Goal: Transaction & Acquisition: Book appointment/travel/reservation

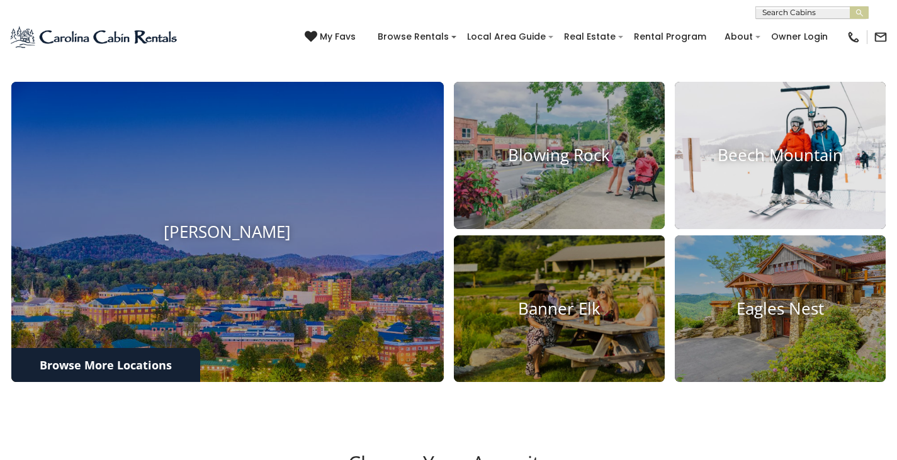
scroll to position [441, 0]
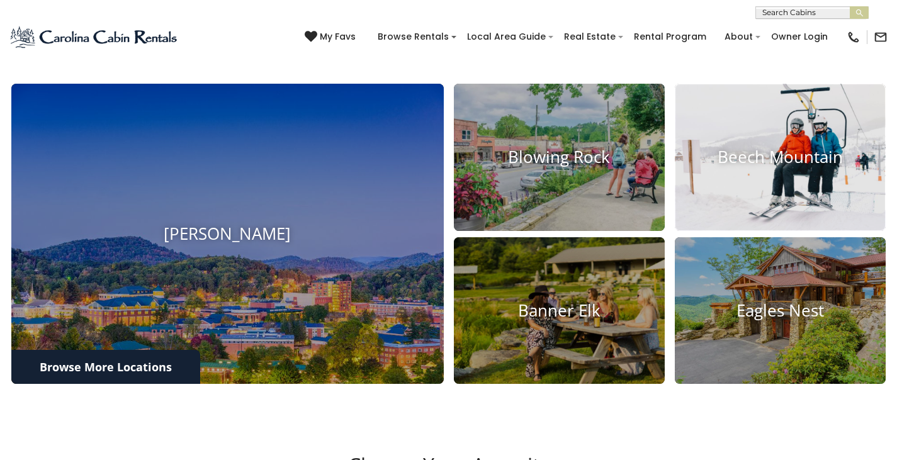
click at [812, 202] on img at bounding box center [780, 157] width 232 height 162
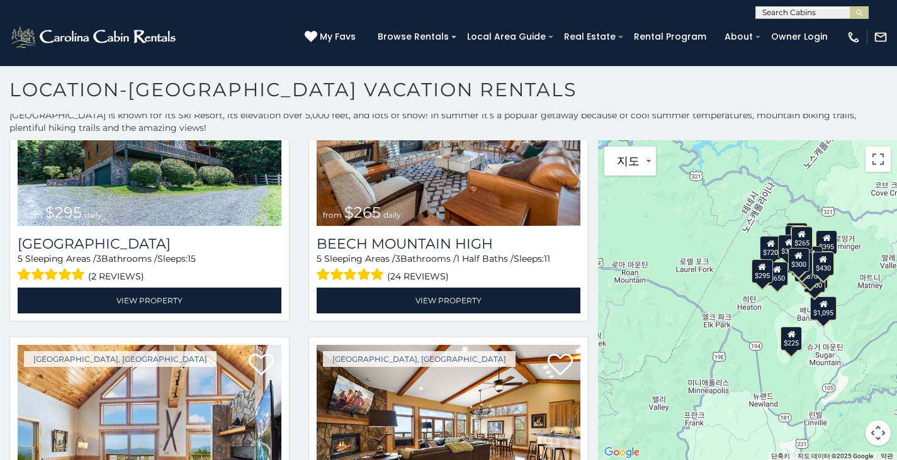
scroll to position [2392, 0]
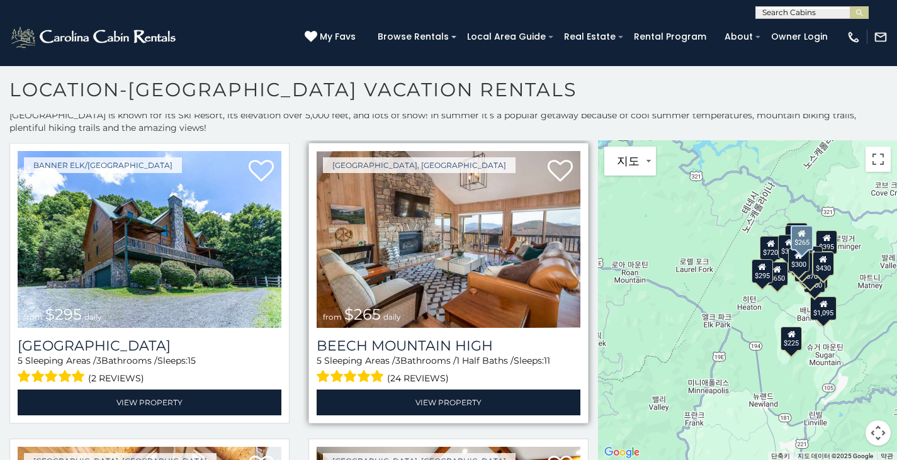
click at [488, 237] on img at bounding box center [449, 239] width 264 height 177
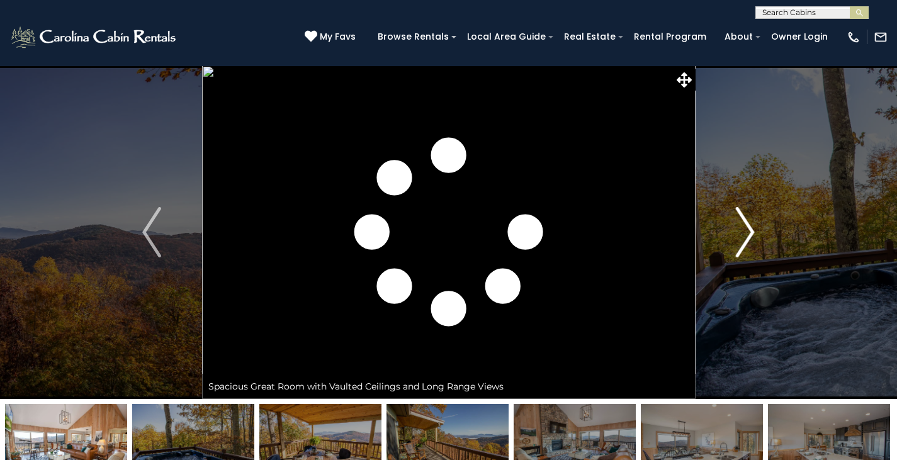
click at [747, 235] on img "Next" at bounding box center [745, 232] width 19 height 50
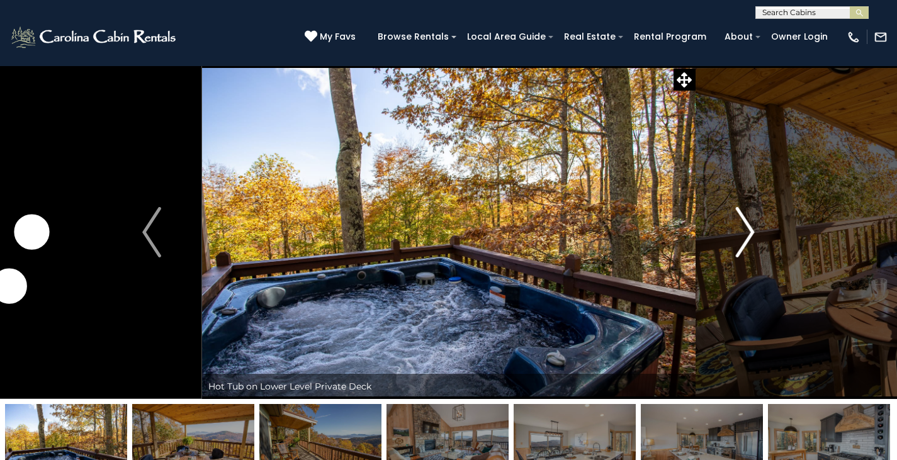
click at [747, 235] on img "Next" at bounding box center [745, 232] width 19 height 50
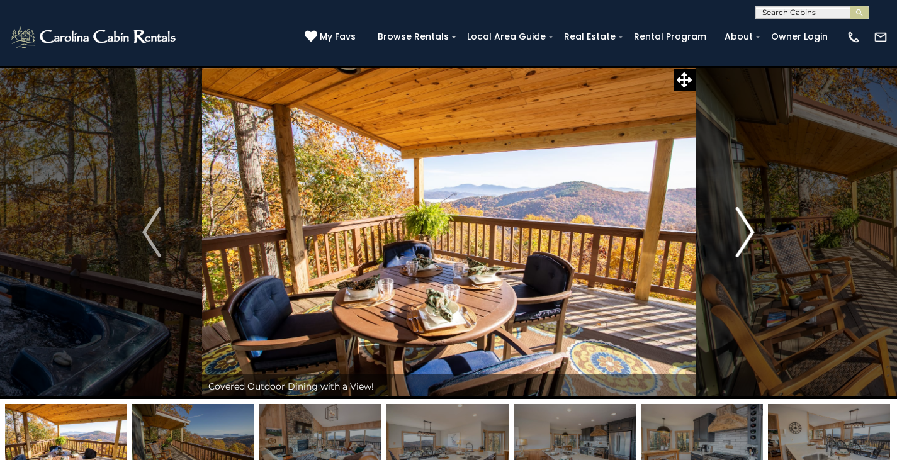
click at [747, 235] on img "Next" at bounding box center [745, 232] width 19 height 50
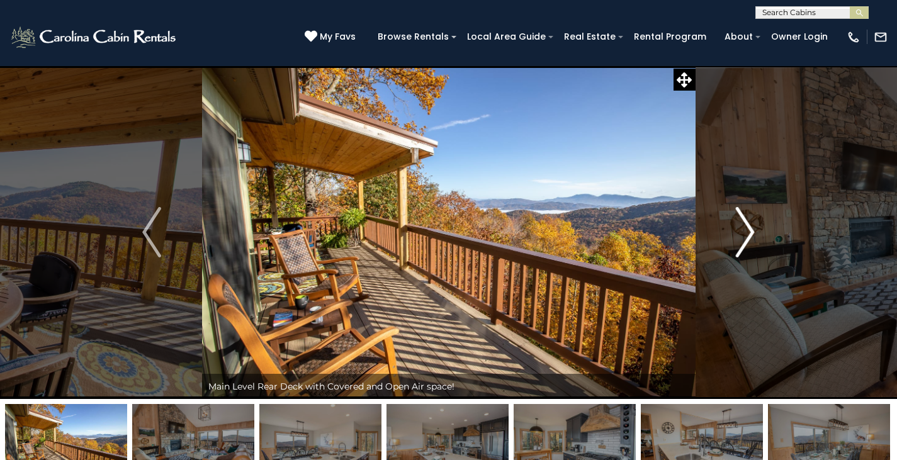
click at [747, 235] on img "Next" at bounding box center [745, 232] width 19 height 50
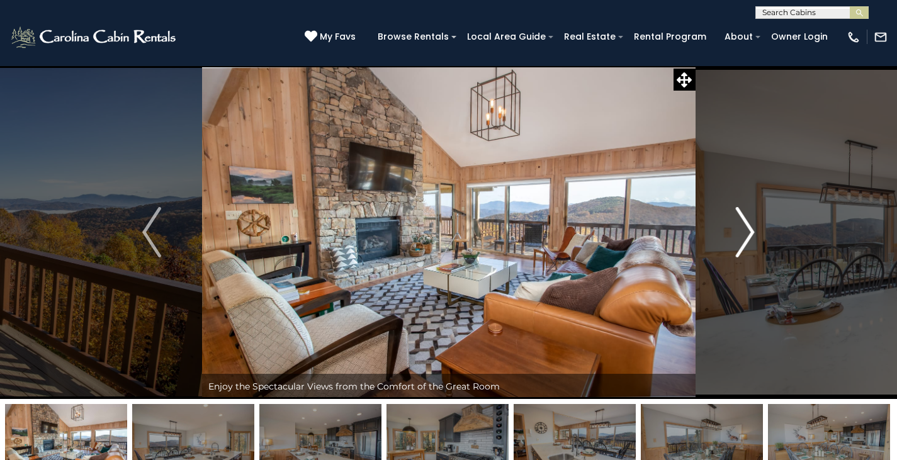
click at [747, 235] on img "Next" at bounding box center [745, 232] width 19 height 50
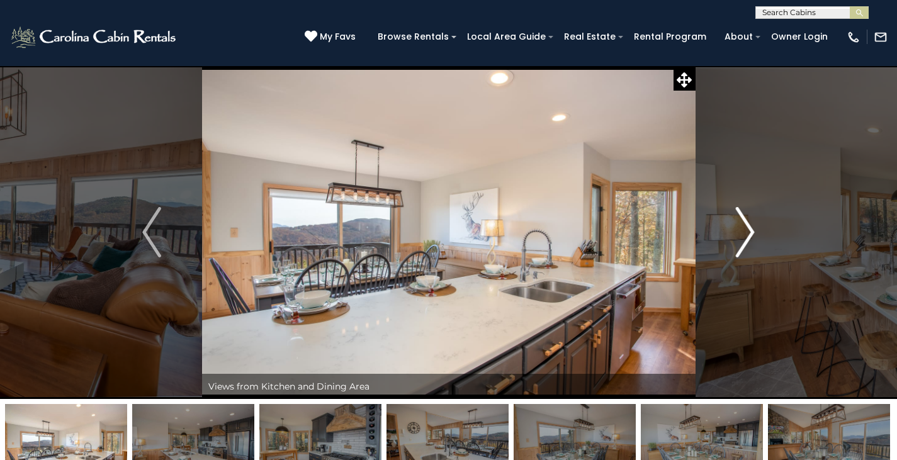
click at [747, 235] on img "Next" at bounding box center [745, 232] width 19 height 50
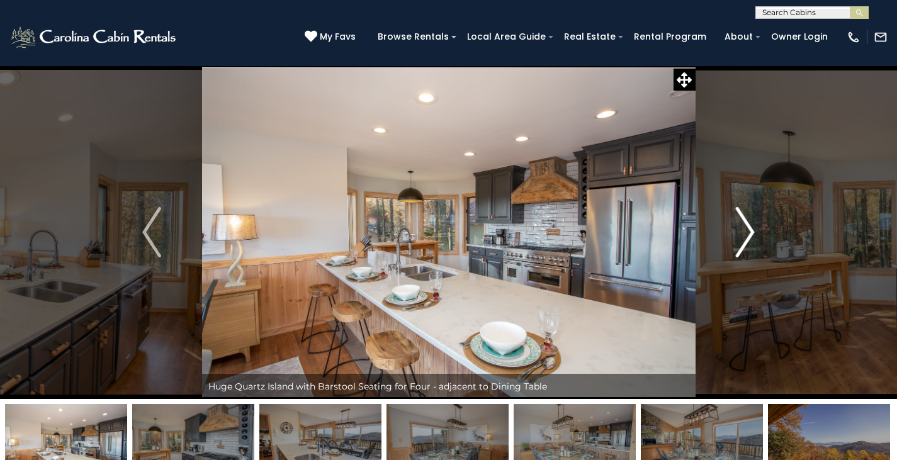
click at [747, 235] on img "Next" at bounding box center [745, 232] width 19 height 50
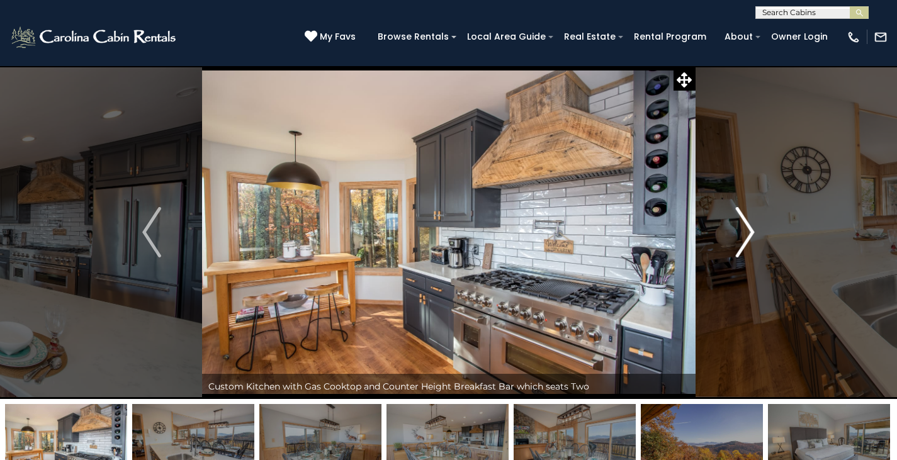
click at [747, 235] on img "Next" at bounding box center [745, 232] width 19 height 50
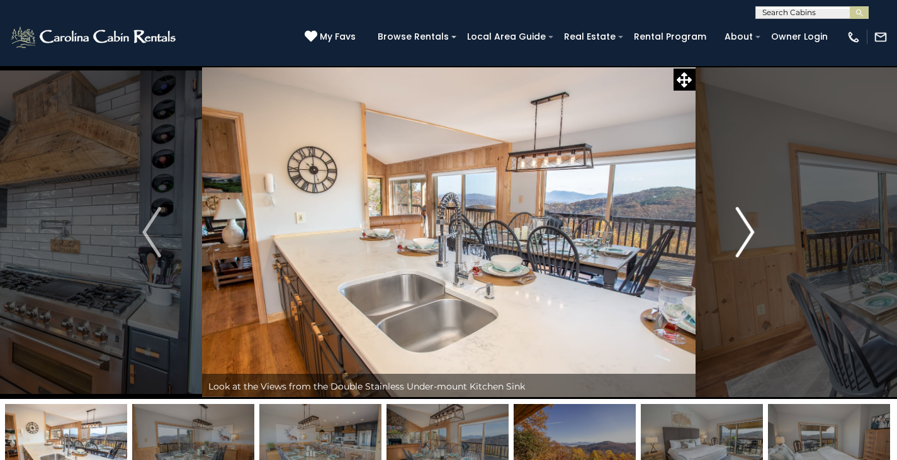
click at [747, 235] on img "Next" at bounding box center [745, 232] width 19 height 50
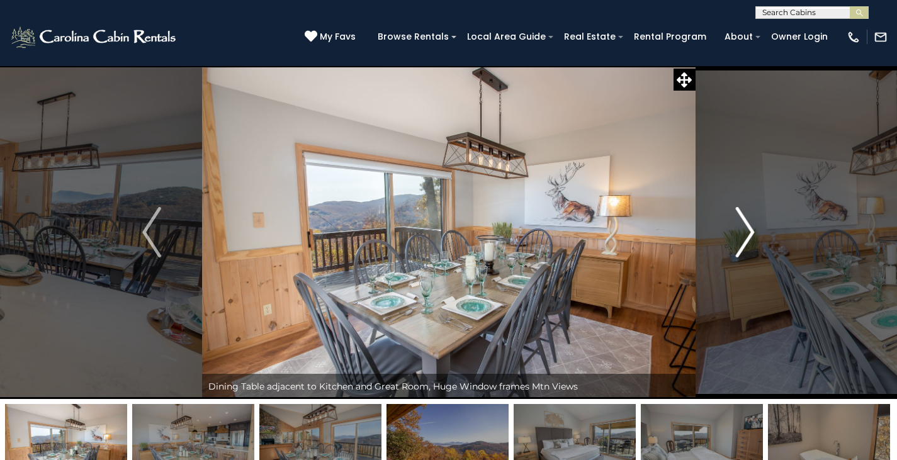
click at [747, 235] on img "Next" at bounding box center [745, 232] width 19 height 50
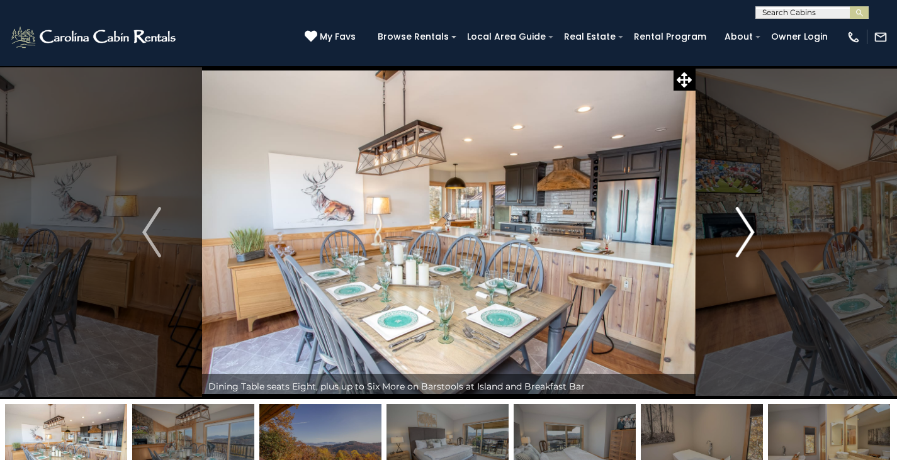
click at [747, 235] on img "Next" at bounding box center [745, 232] width 19 height 50
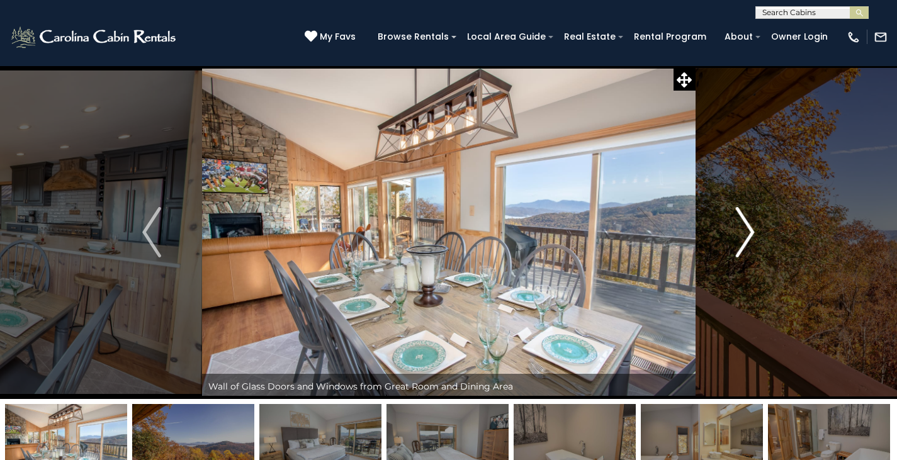
click at [747, 235] on img "Next" at bounding box center [745, 232] width 19 height 50
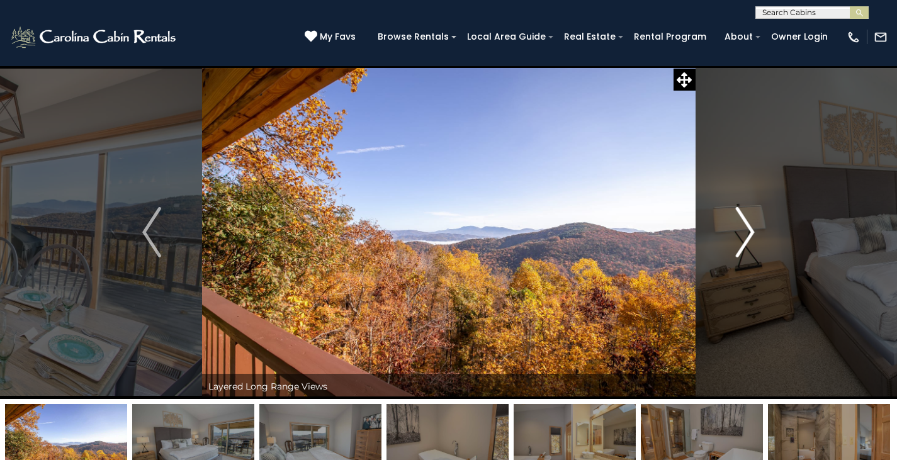
click at [747, 235] on img "Next" at bounding box center [745, 232] width 19 height 50
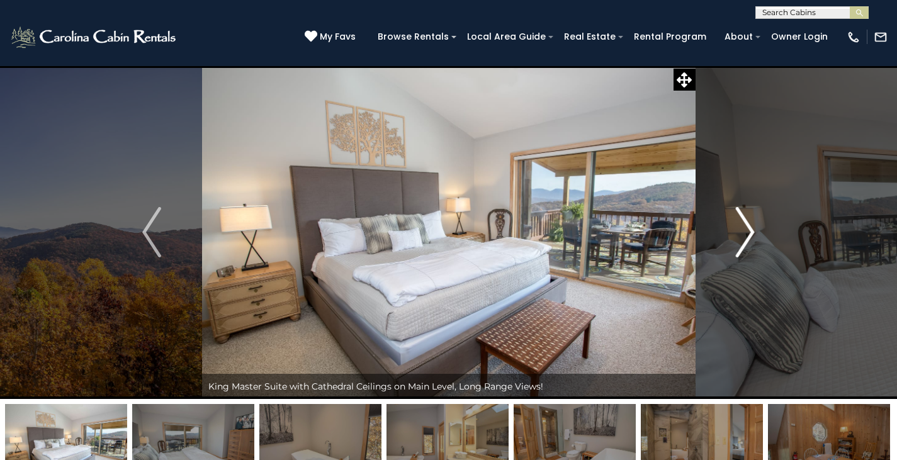
click at [747, 235] on img "Next" at bounding box center [745, 232] width 19 height 50
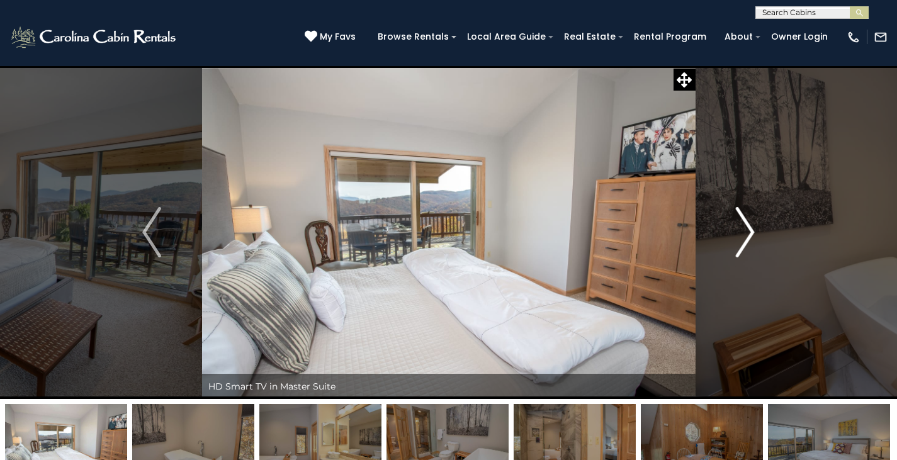
click at [747, 235] on img "Next" at bounding box center [745, 232] width 19 height 50
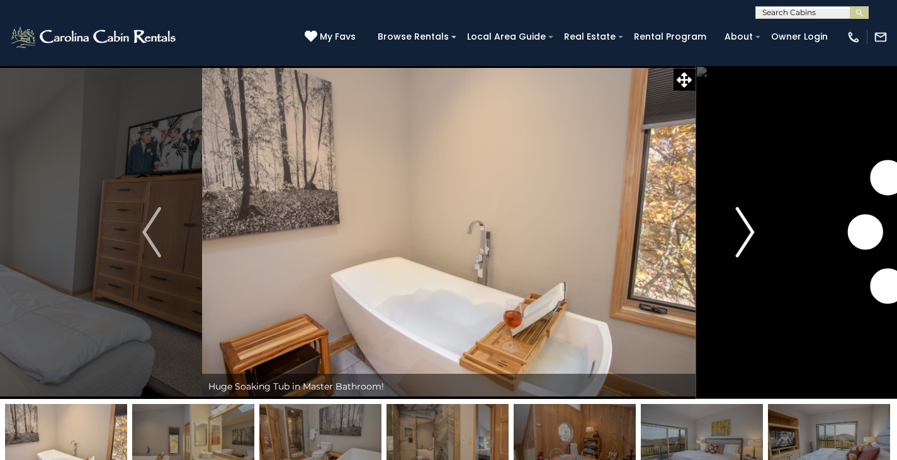
click at [747, 235] on img "Next" at bounding box center [745, 232] width 19 height 50
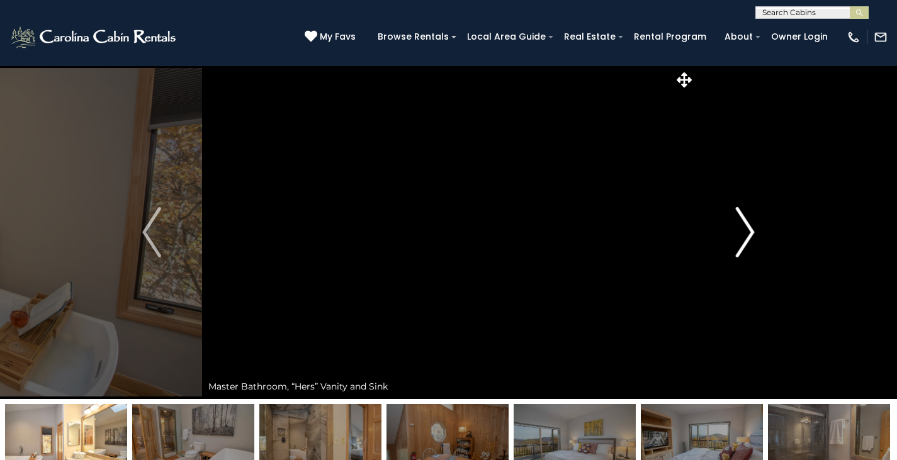
click at [747, 235] on img "Next" at bounding box center [745, 232] width 19 height 50
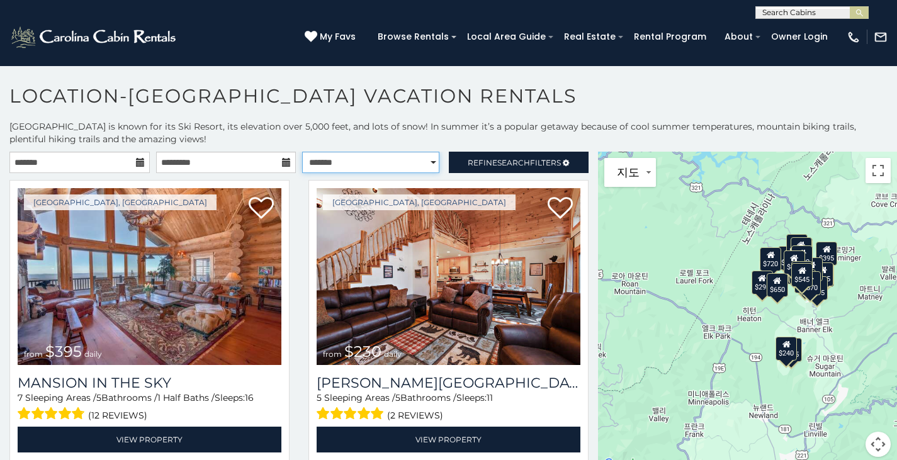
click at [378, 158] on select "**********" at bounding box center [370, 162] width 137 height 21
drag, startPoint x: 654, startPoint y: 91, endPoint x: 666, endPoint y: 92, distance: 12.0
click at [660, 91] on h1 "Location-[GEOGRAPHIC_DATA] Vacation Rentals" at bounding box center [448, 102] width 897 height 36
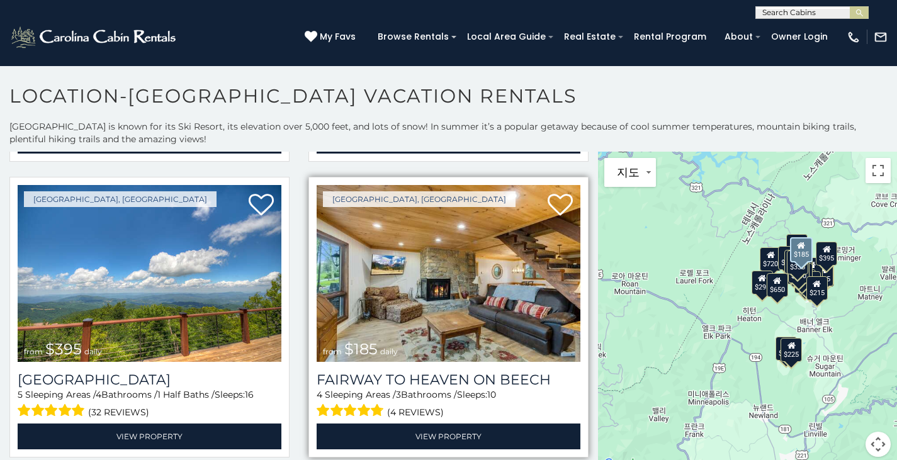
scroll to position [3840, 0]
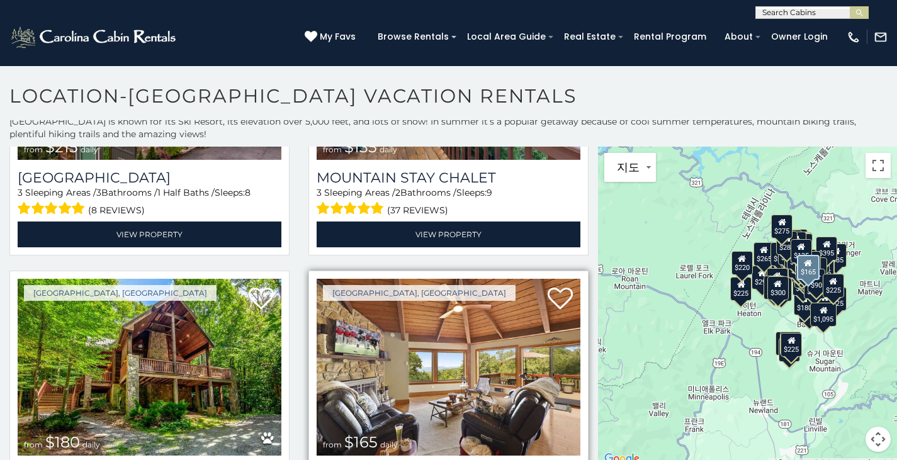
scroll to position [8161, 0]
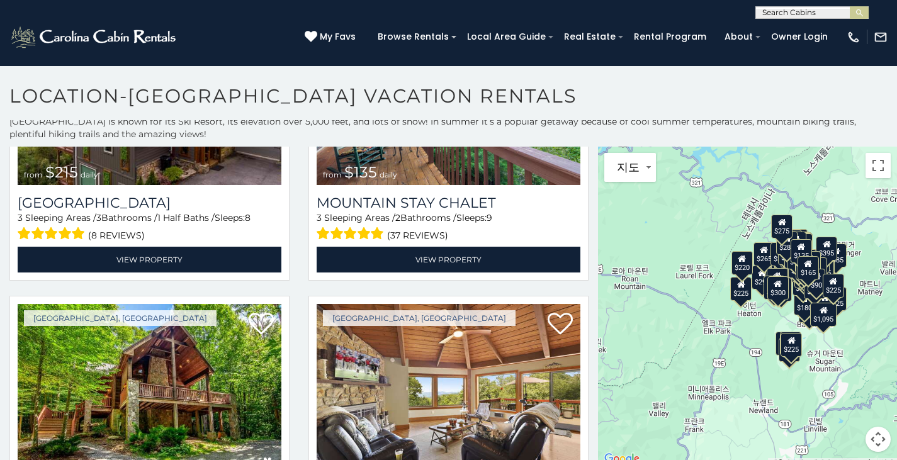
click at [804, 13] on input "text" at bounding box center [811, 15] width 110 height 13
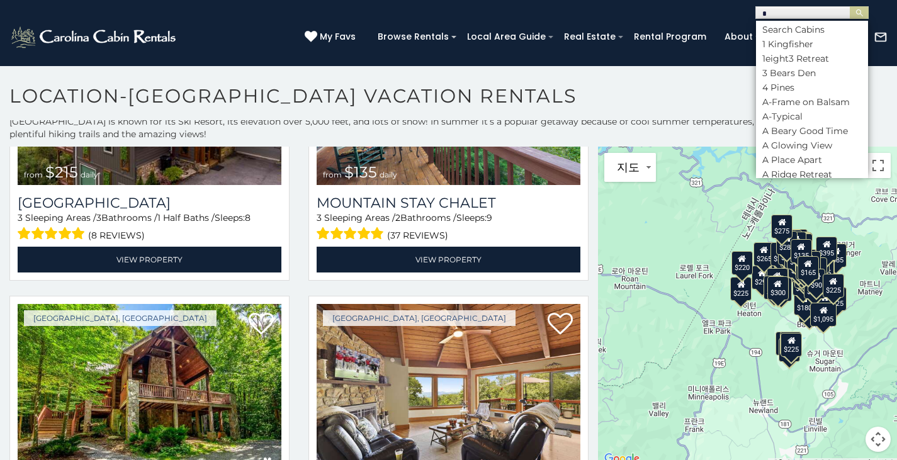
scroll to position [0, 0]
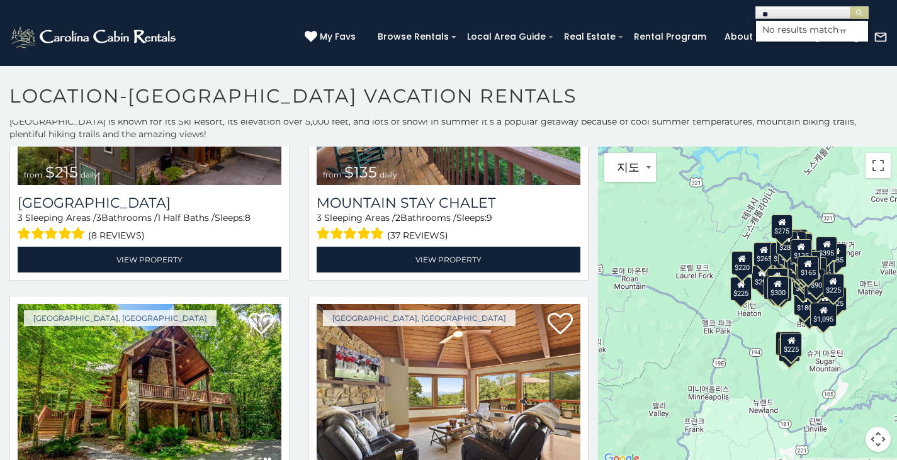
type input "*"
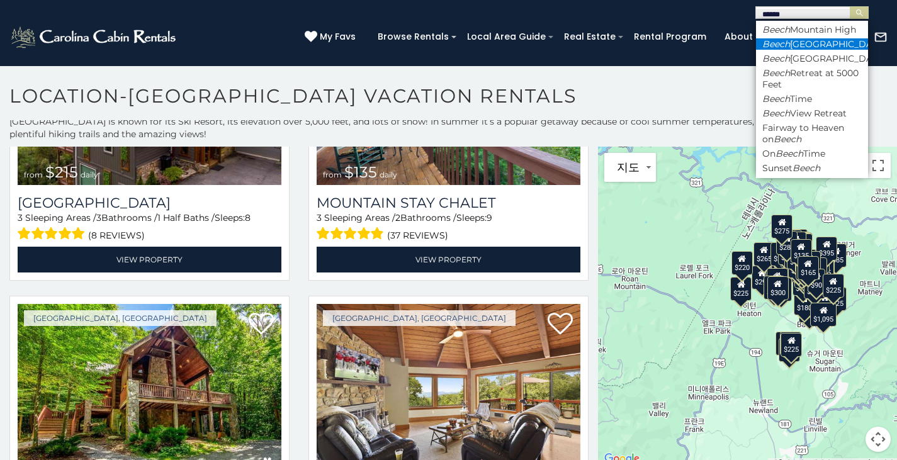
type input "*****"
click at [786, 50] on em "Beech" at bounding box center [776, 43] width 28 height 11
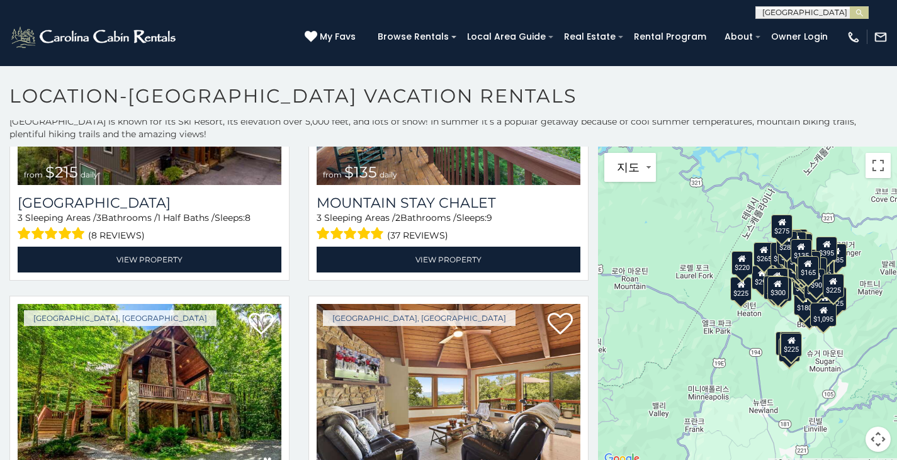
scroll to position [1, 0]
click at [860, 9] on img "submit" at bounding box center [859, 12] width 9 height 9
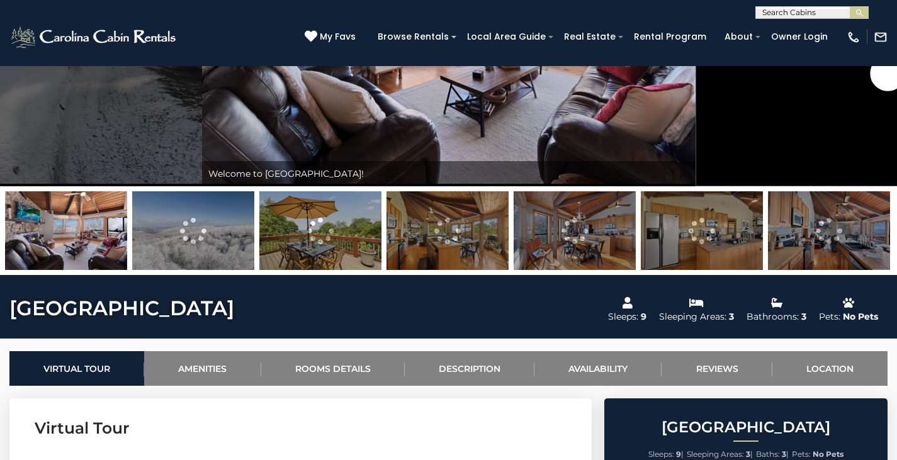
scroll to position [189, 0]
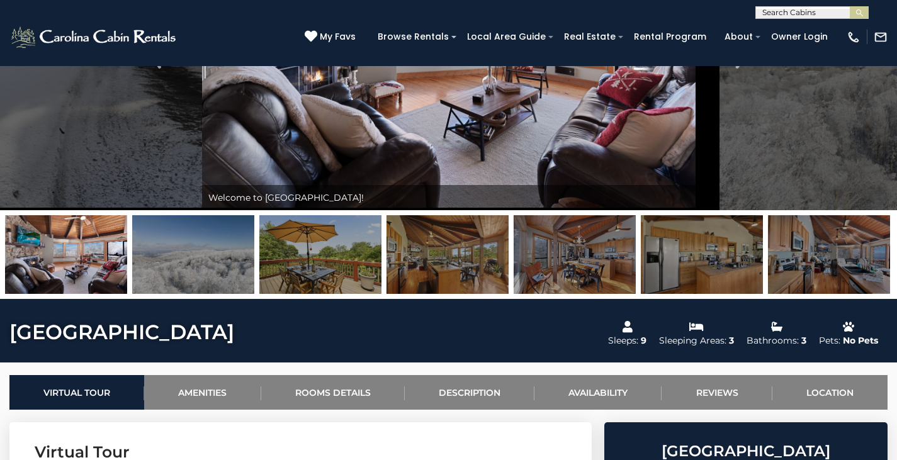
click at [219, 254] on img at bounding box center [193, 254] width 122 height 79
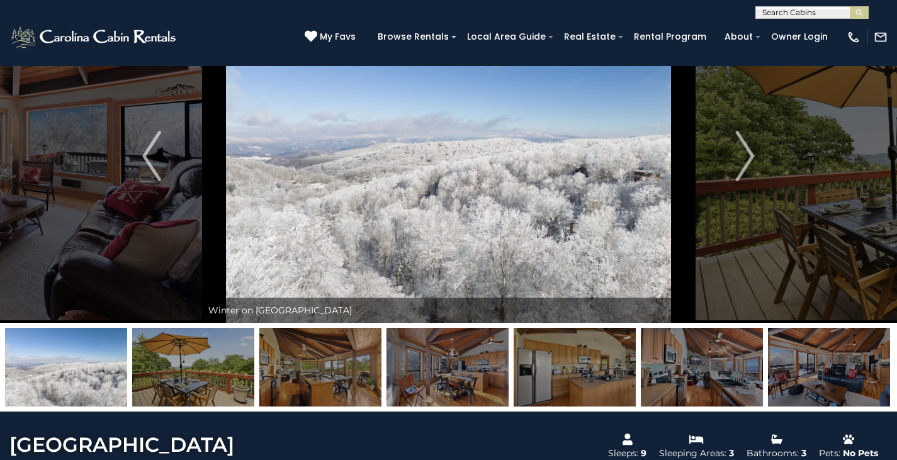
scroll to position [63, 0]
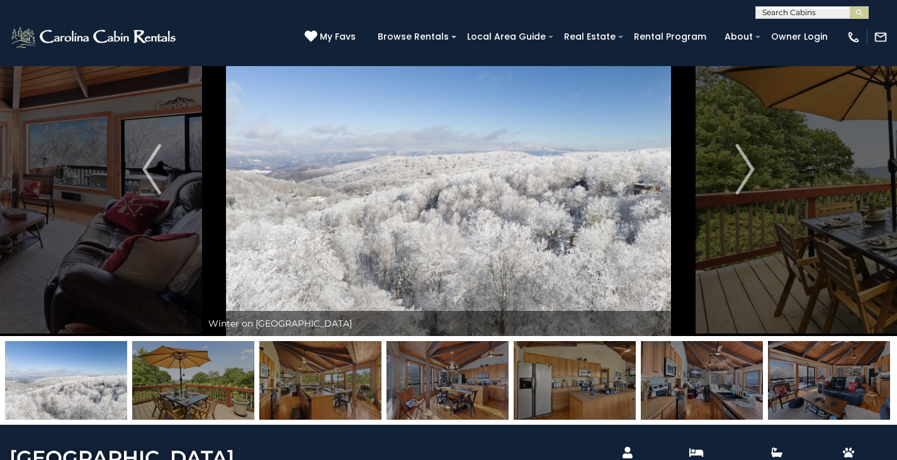
click at [325, 401] on img at bounding box center [320, 380] width 122 height 79
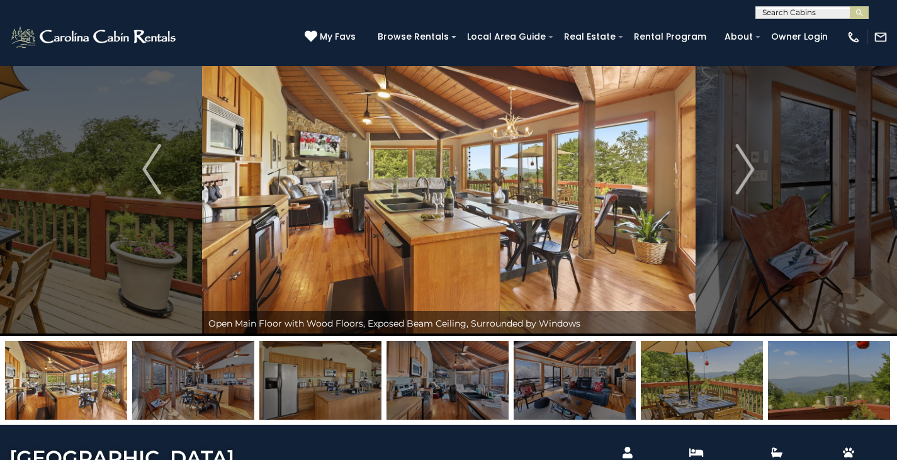
drag, startPoint x: 356, startPoint y: 393, endPoint x: 351, endPoint y: 397, distance: 6.7
click at [351, 397] on img at bounding box center [320, 380] width 122 height 79
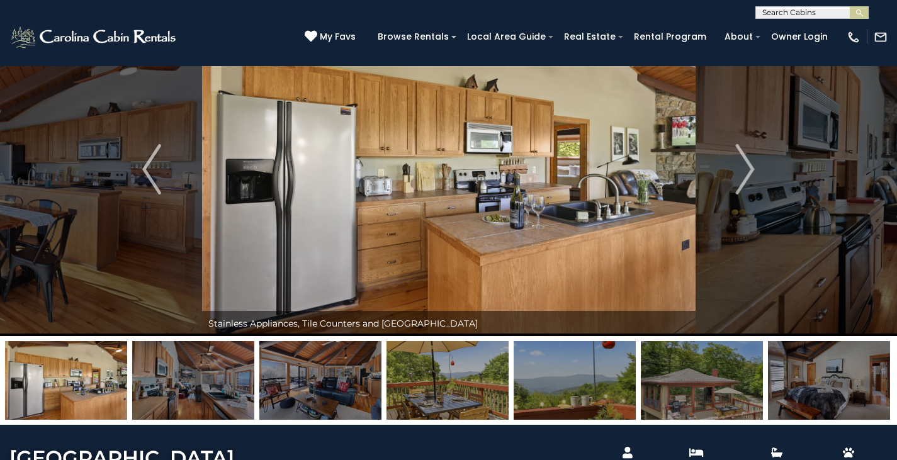
click at [432, 392] on img at bounding box center [448, 380] width 122 height 79
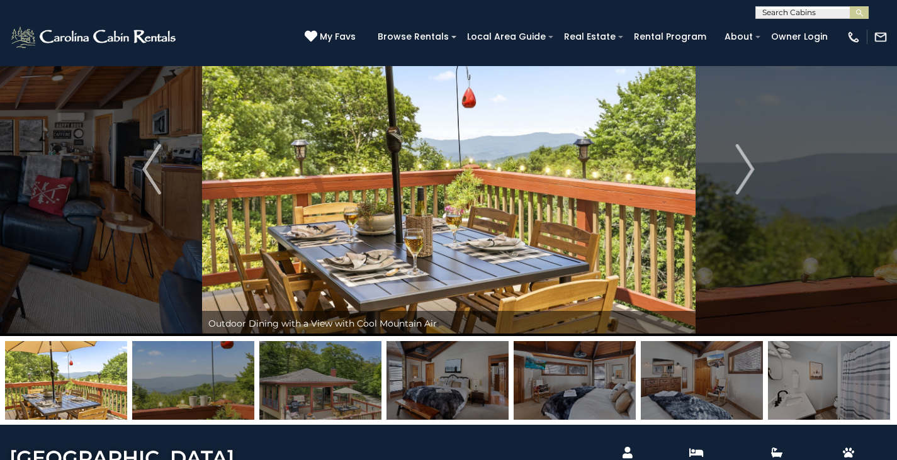
click at [494, 397] on img at bounding box center [448, 380] width 122 height 79
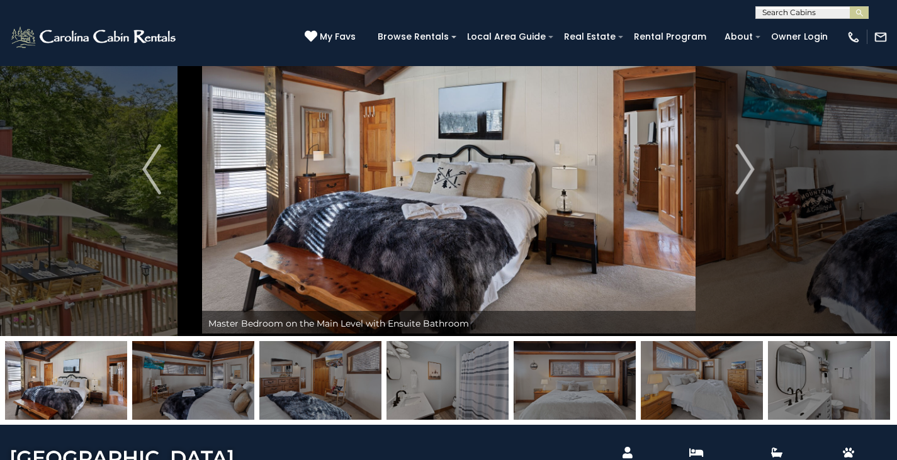
click at [583, 403] on img at bounding box center [575, 380] width 122 height 79
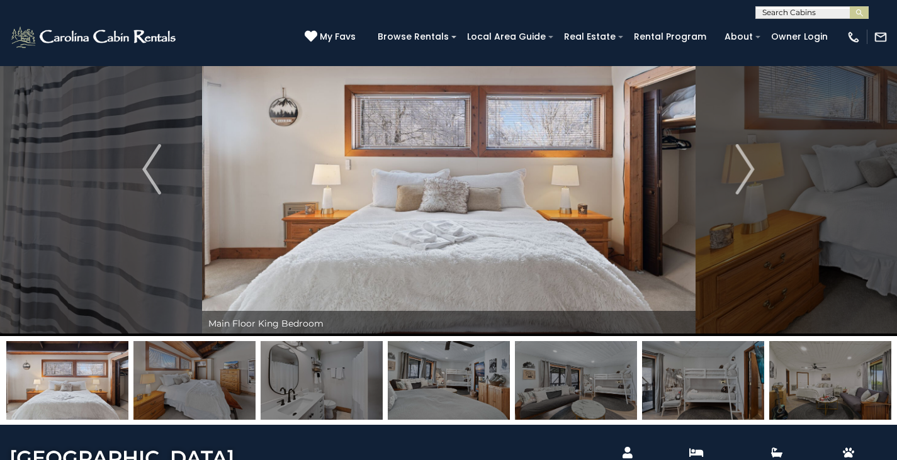
click at [602, 393] on img at bounding box center [576, 380] width 122 height 79
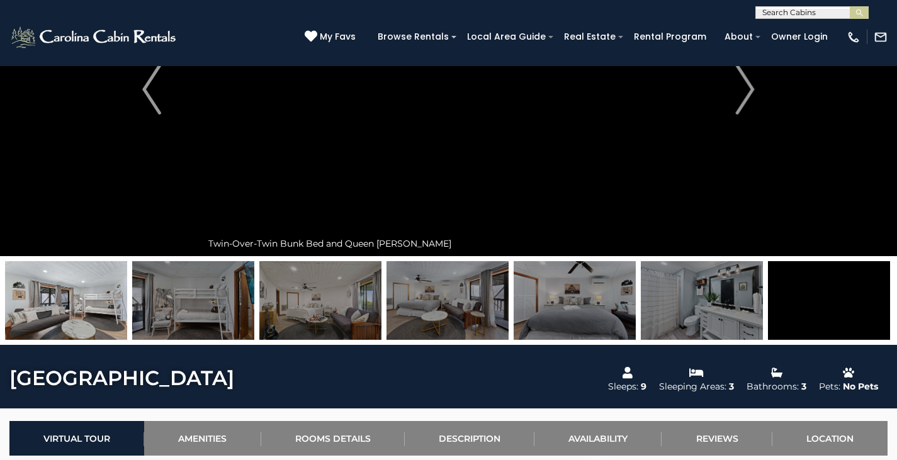
scroll to position [189, 0]
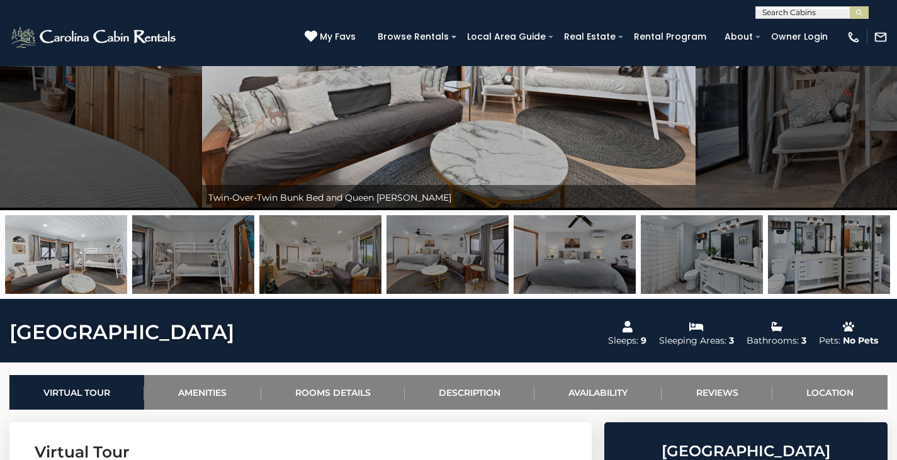
click at [597, 269] on img at bounding box center [575, 254] width 122 height 79
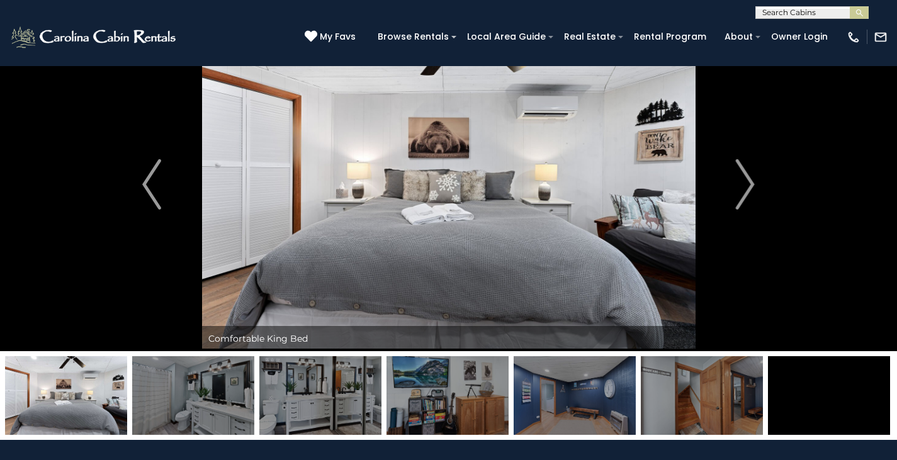
scroll to position [63, 0]
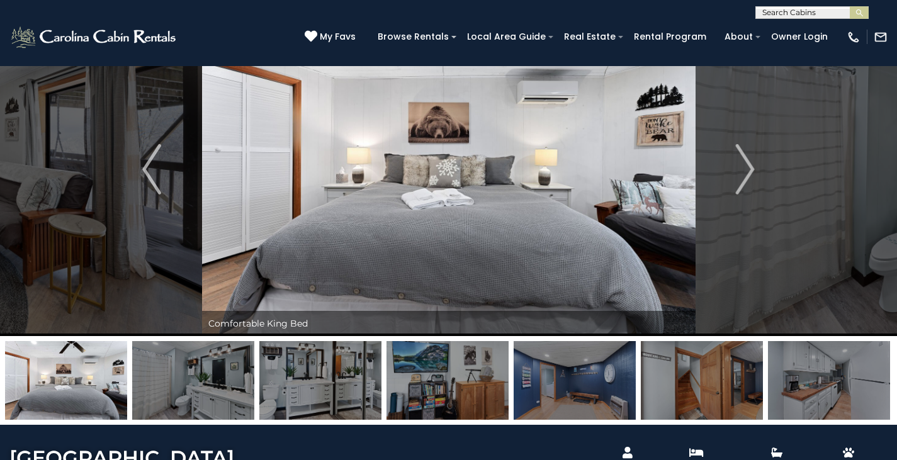
click at [623, 390] on img at bounding box center [575, 380] width 122 height 79
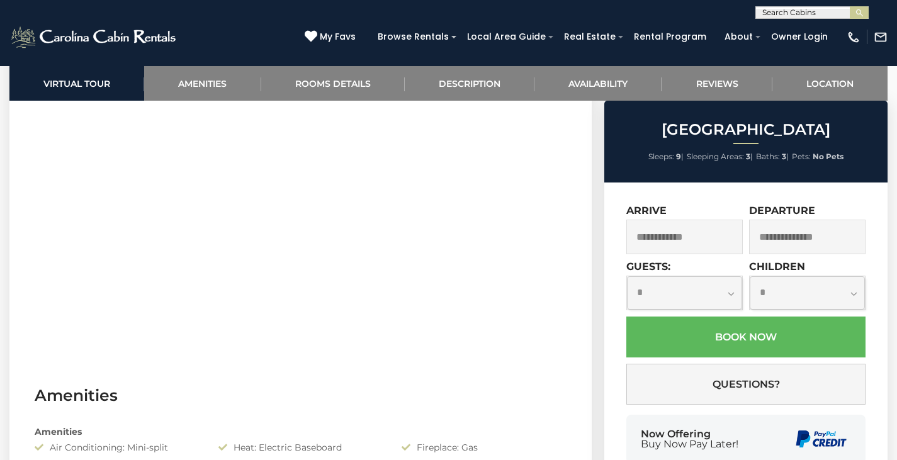
scroll to position [567, 0]
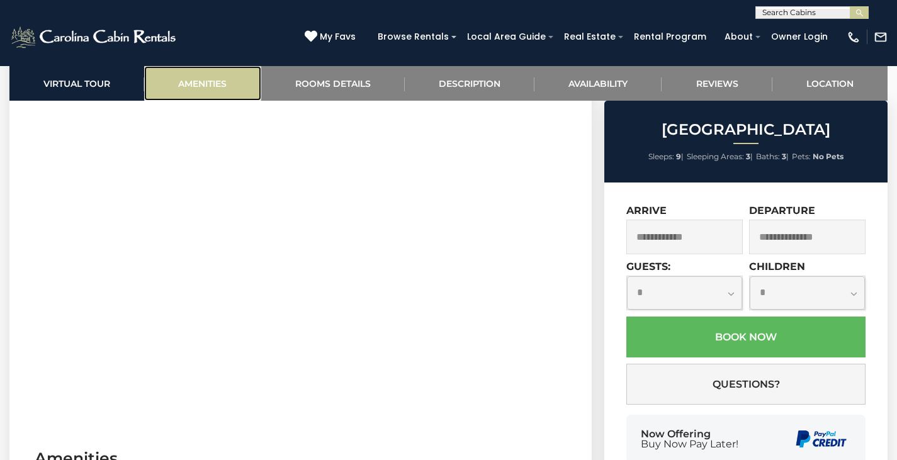
click at [210, 78] on link "Amenities" at bounding box center [202, 83] width 116 height 35
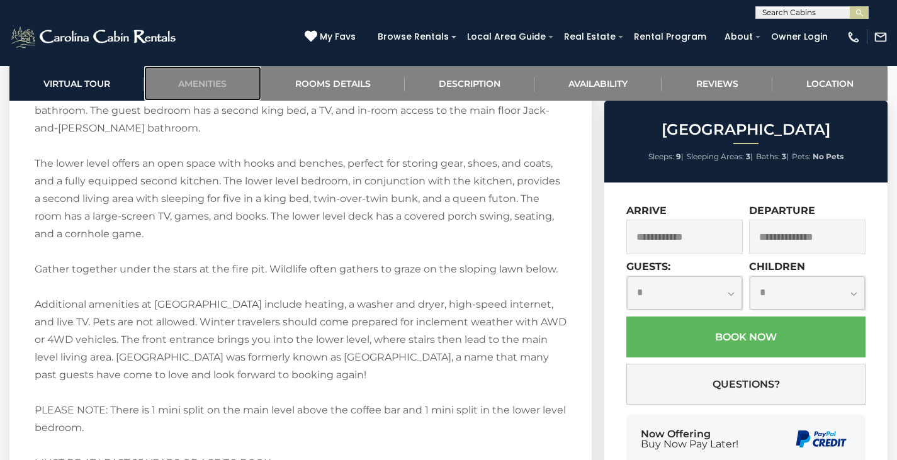
scroll to position [2159, 0]
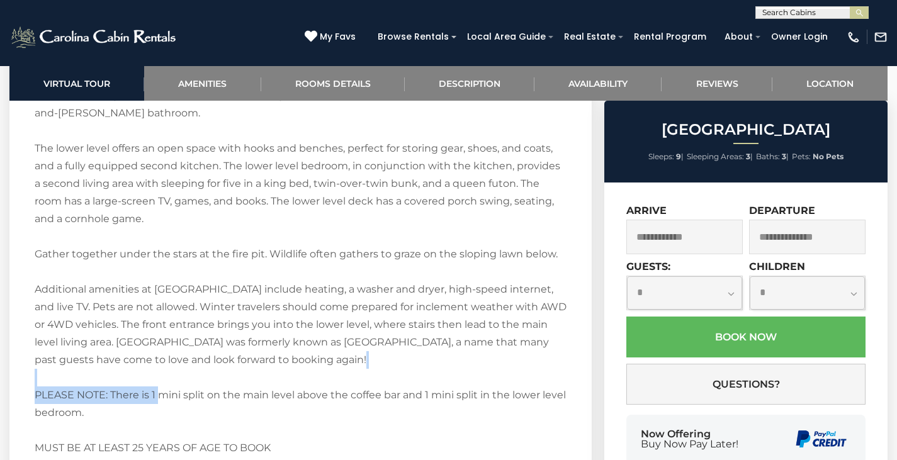
drag, startPoint x: 162, startPoint y: 397, endPoint x: 233, endPoint y: 384, distance: 72.4
click at [233, 384] on p "Welcome to [GEOGRAPHIC_DATA]! The main level of [GEOGRAPHIC_DATA] offers a wond…" at bounding box center [301, 122] width 532 height 917
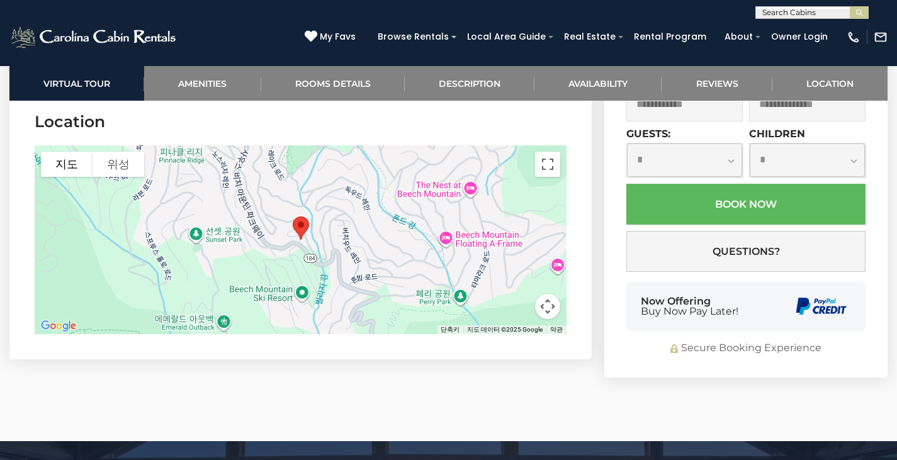
scroll to position [3103, 0]
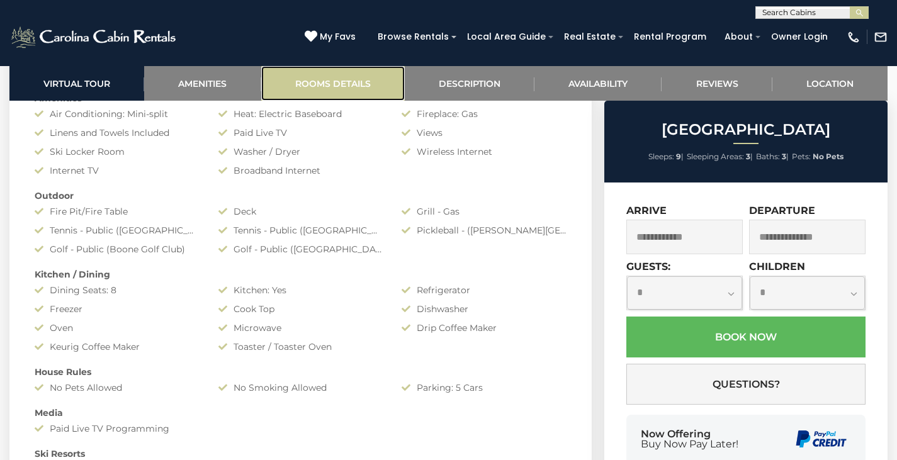
click at [354, 72] on link "Rooms Details" at bounding box center [333, 83] width 144 height 35
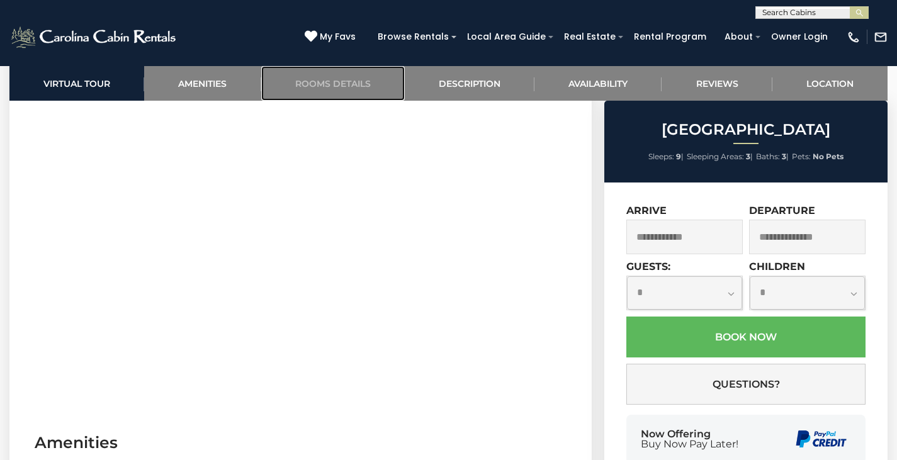
scroll to position [535, 0]
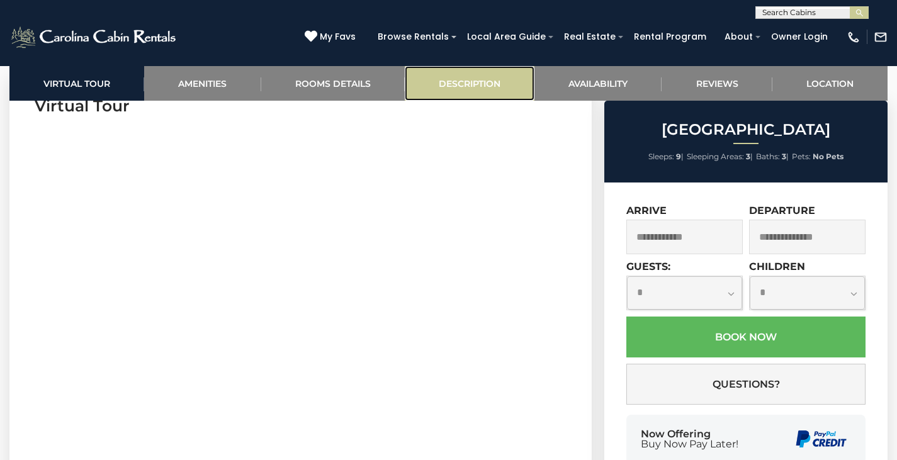
click at [480, 84] on link "Description" at bounding box center [470, 83] width 130 height 35
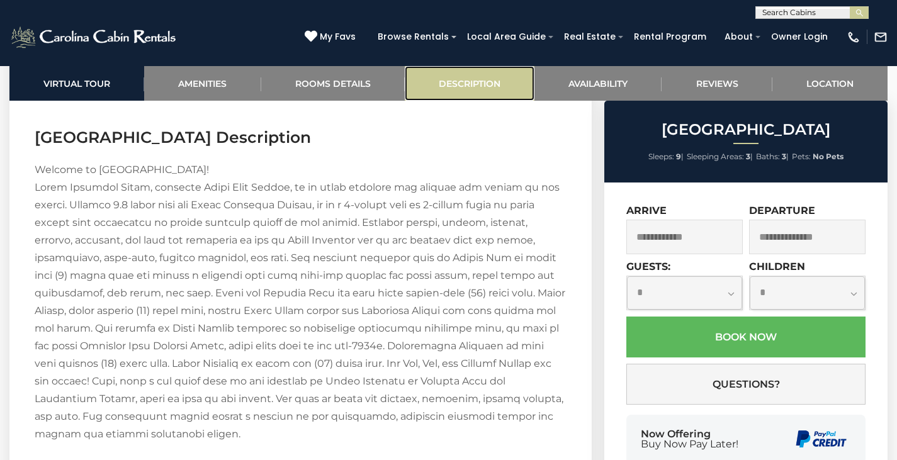
scroll to position [1674, 0]
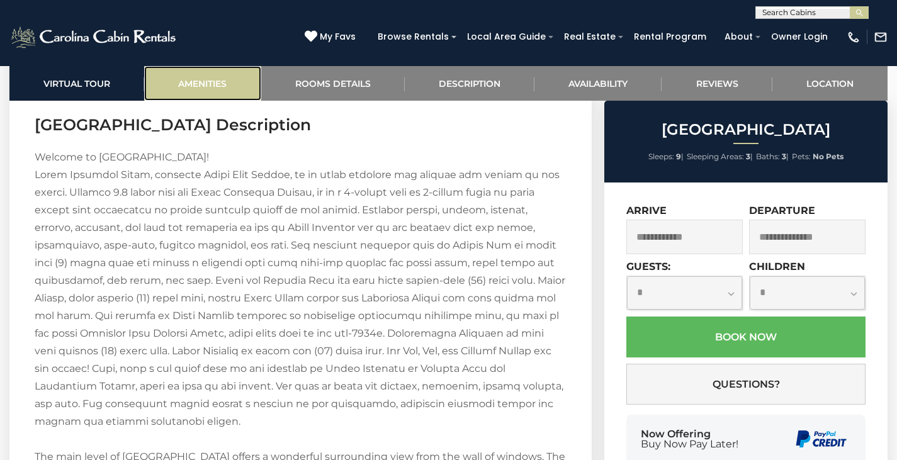
click at [226, 76] on link "Amenities" at bounding box center [202, 83] width 116 height 35
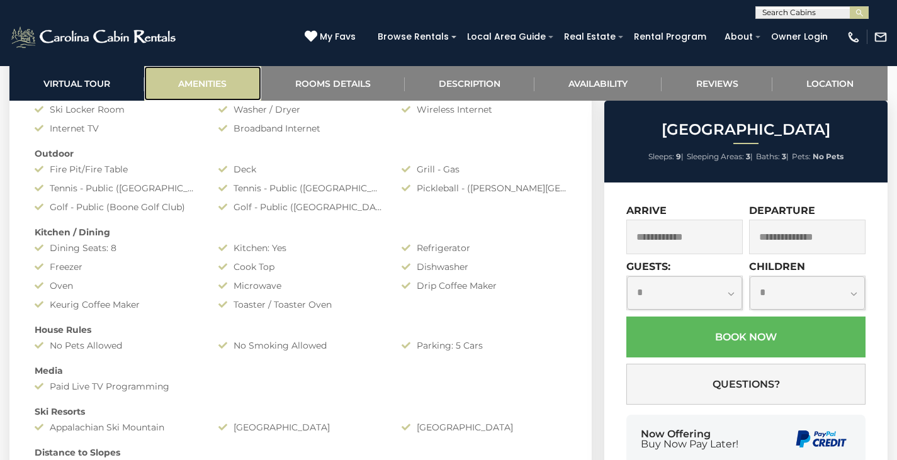
scroll to position [900, 0]
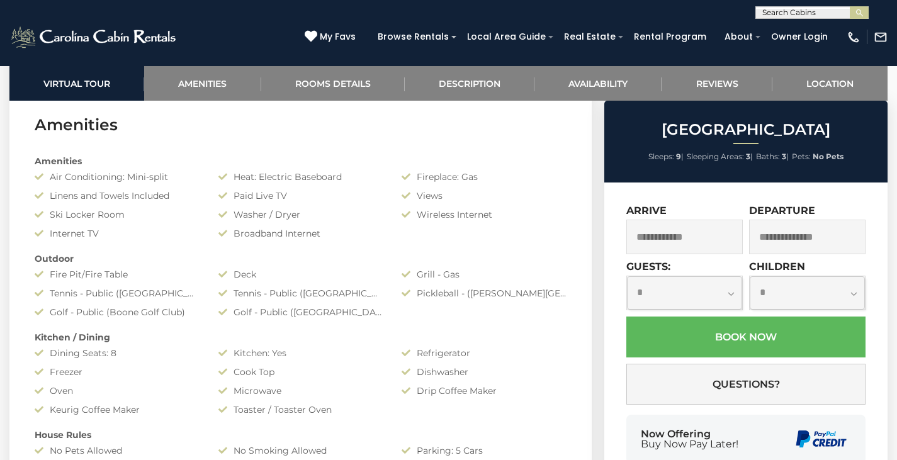
click at [117, 257] on div "Outdoor" at bounding box center [300, 258] width 551 height 13
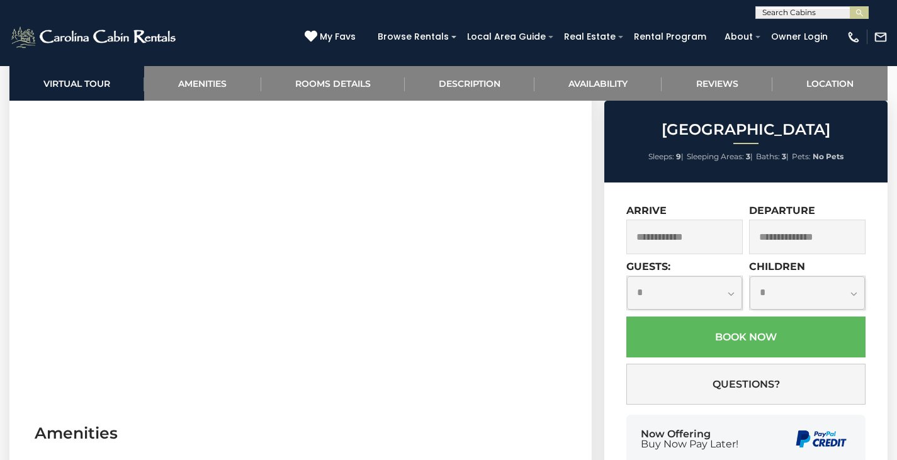
scroll to position [585, 0]
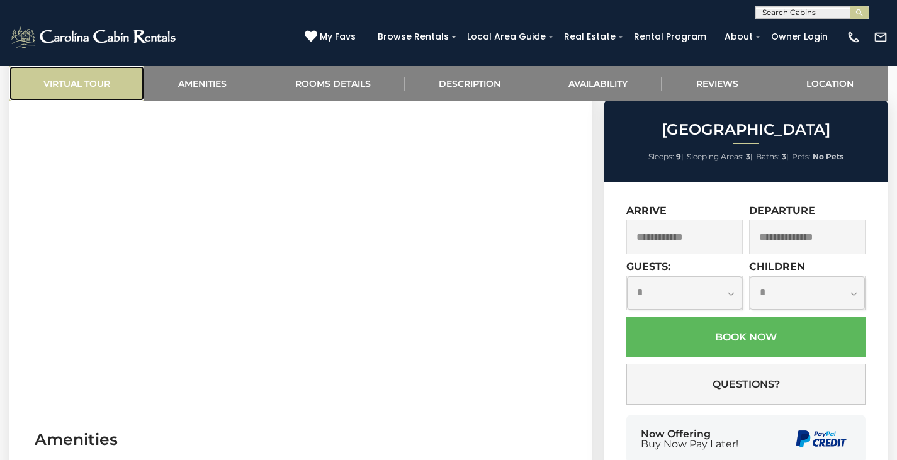
click at [95, 84] on link "Virtual Tour" at bounding box center [76, 83] width 135 height 35
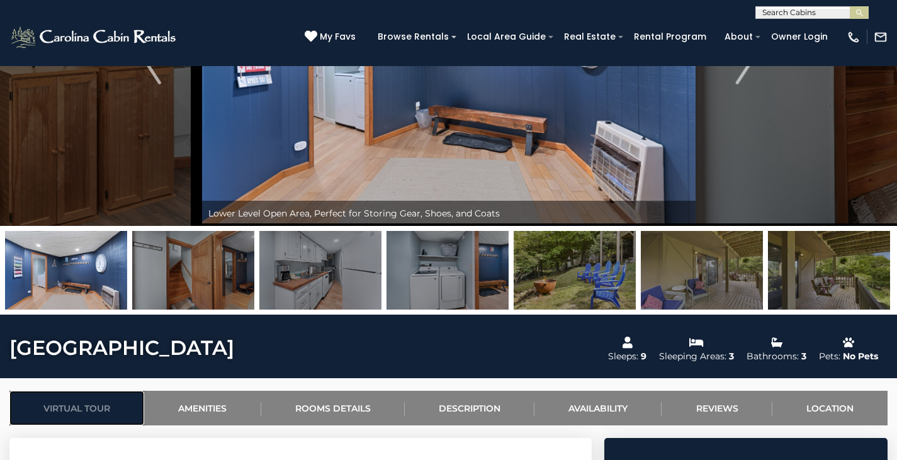
scroll to position [82, 0]
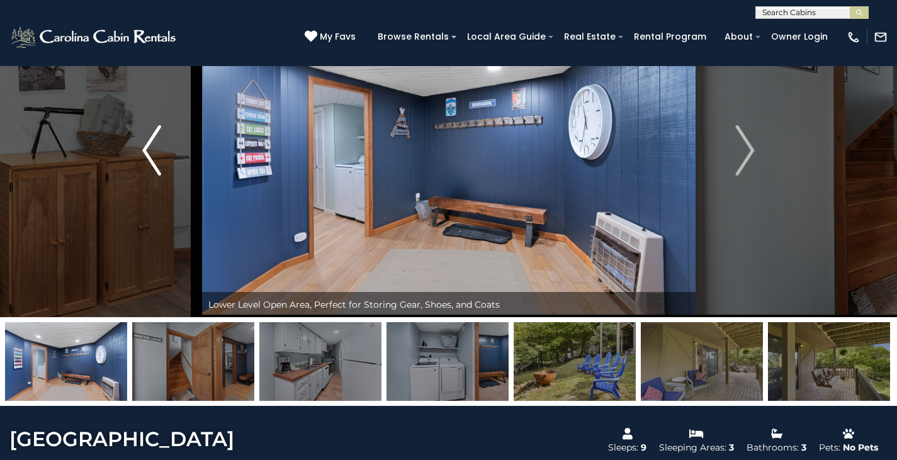
click at [144, 155] on img "Previous" at bounding box center [151, 150] width 19 height 50
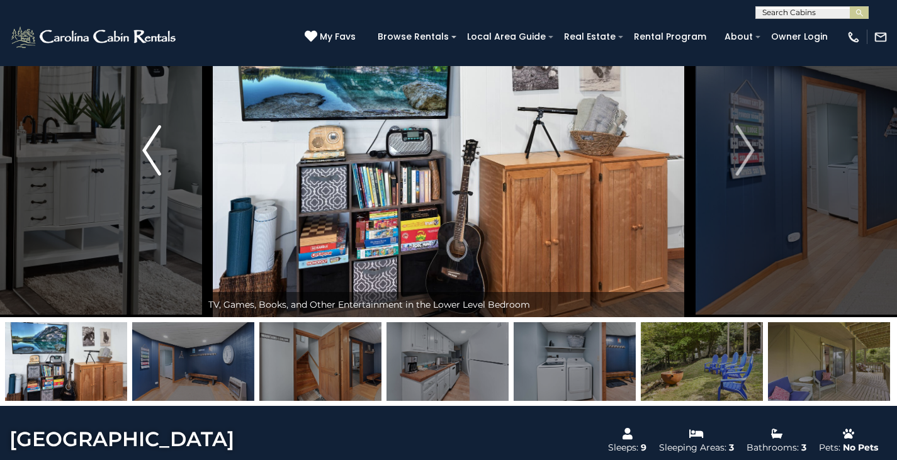
click at [144, 155] on img "Previous" at bounding box center [151, 150] width 19 height 50
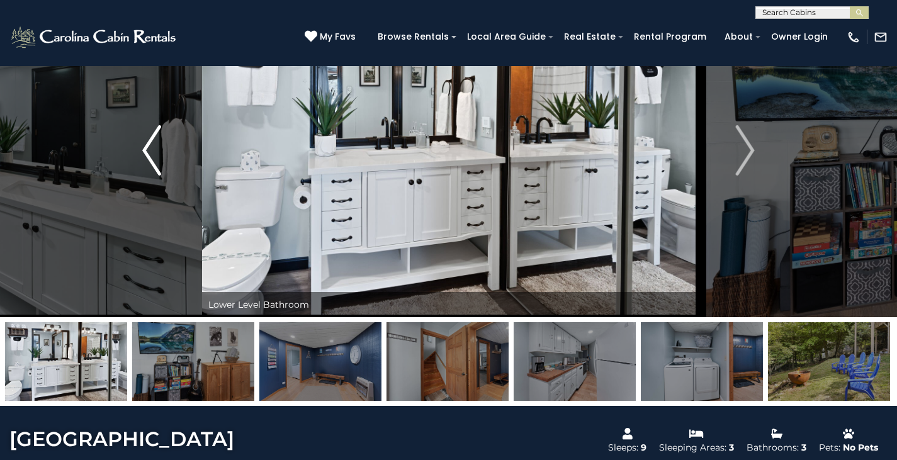
click at [181, 168] on button "Previous" at bounding box center [152, 151] width 100 height 334
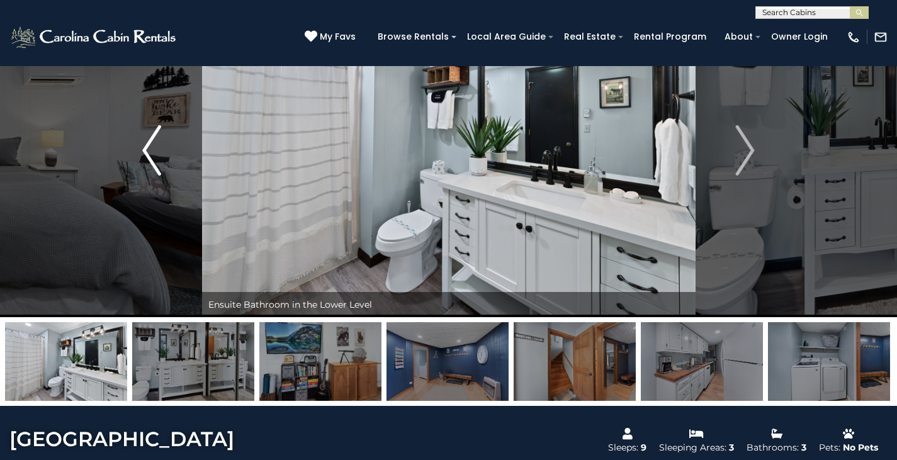
click at [181, 168] on button "Previous" at bounding box center [152, 151] width 100 height 334
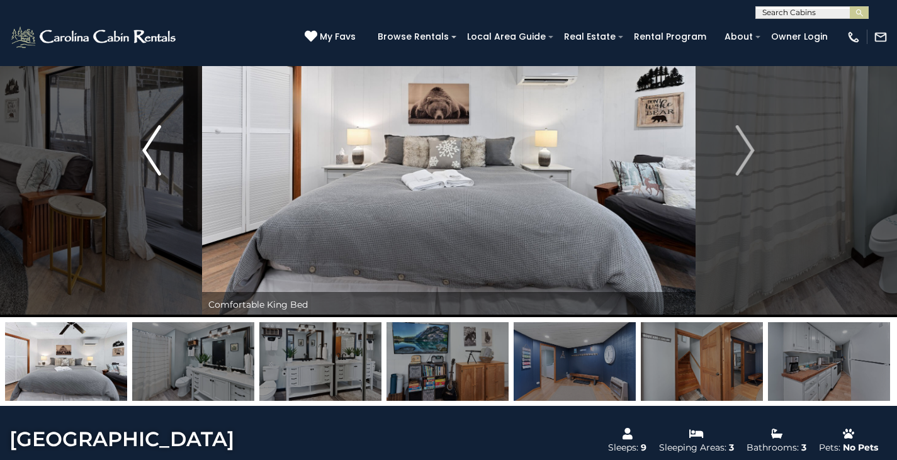
click at [181, 168] on button "Previous" at bounding box center [152, 151] width 100 height 334
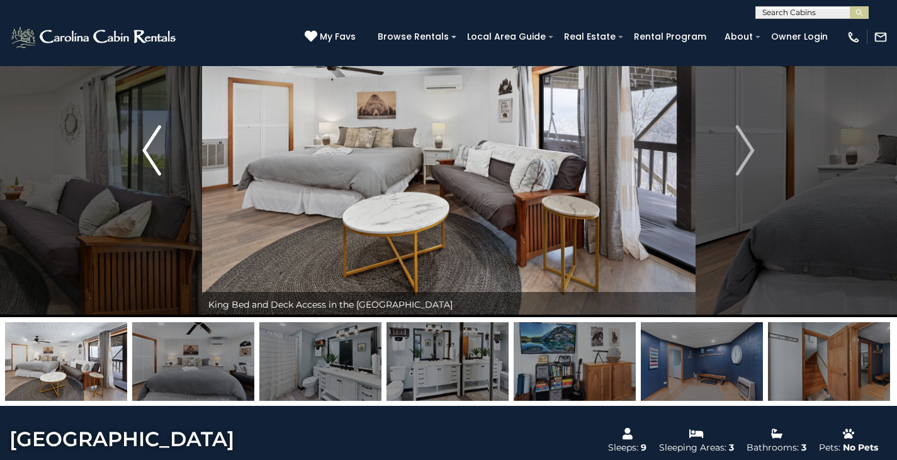
click at [181, 168] on button "Previous" at bounding box center [152, 151] width 100 height 334
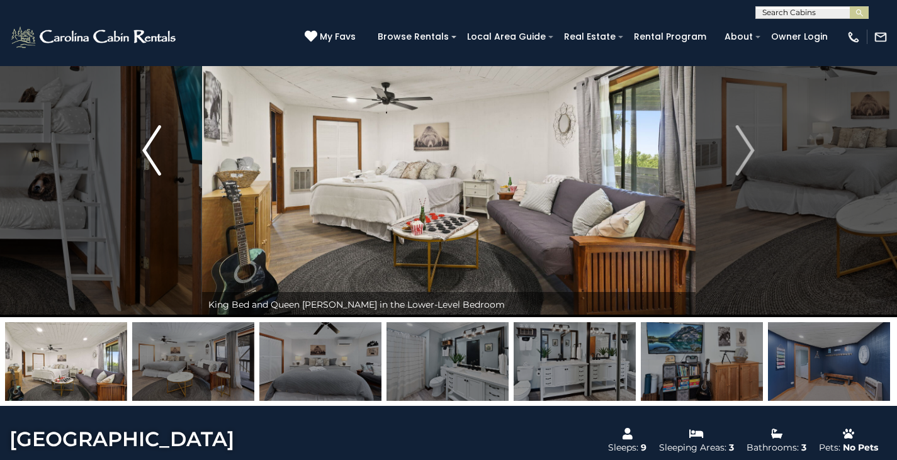
click at [181, 168] on button "Previous" at bounding box center [152, 151] width 100 height 334
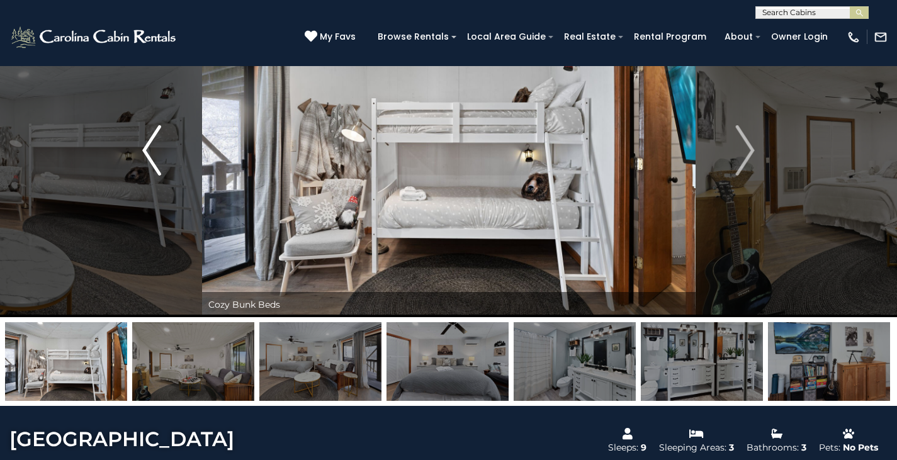
click at [181, 168] on button "Previous" at bounding box center [152, 151] width 100 height 334
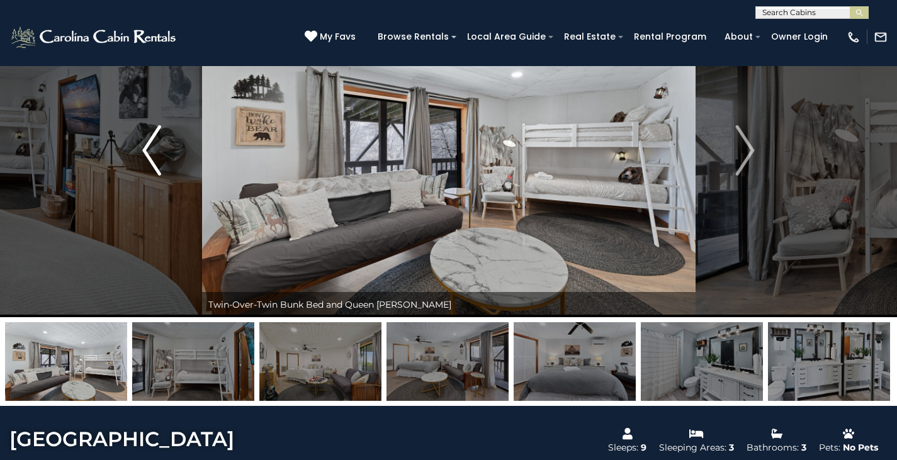
click at [181, 168] on button "Previous" at bounding box center [152, 151] width 100 height 334
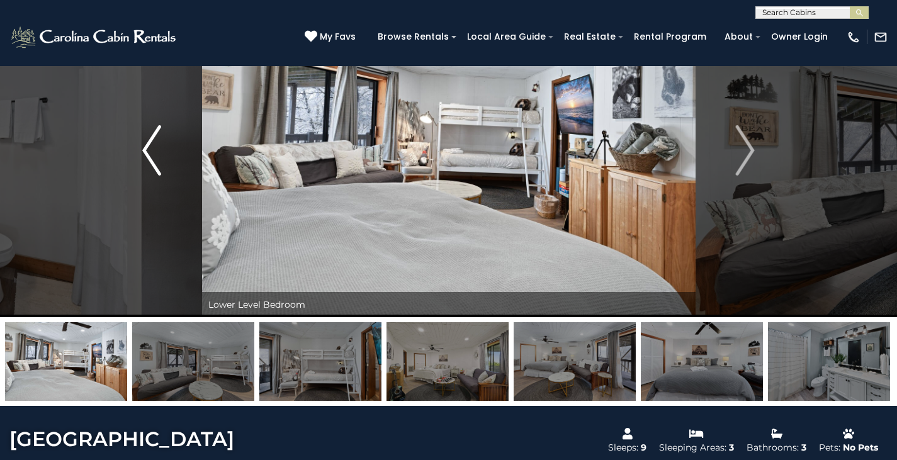
click at [181, 168] on button "Previous" at bounding box center [152, 151] width 100 height 334
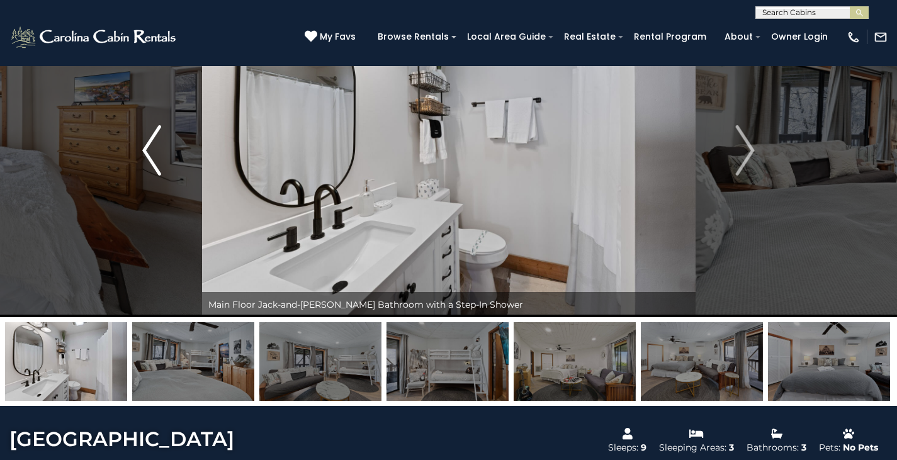
click at [181, 168] on button "Previous" at bounding box center [152, 151] width 100 height 334
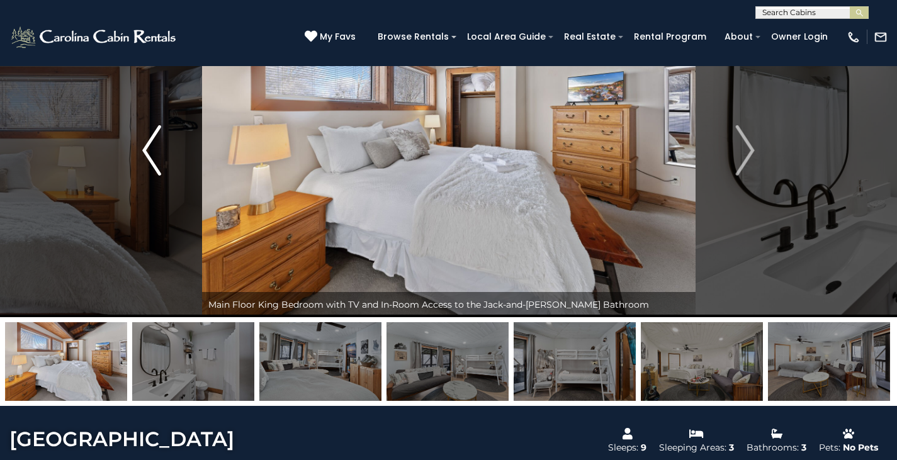
click at [181, 168] on button "Previous" at bounding box center [152, 151] width 100 height 334
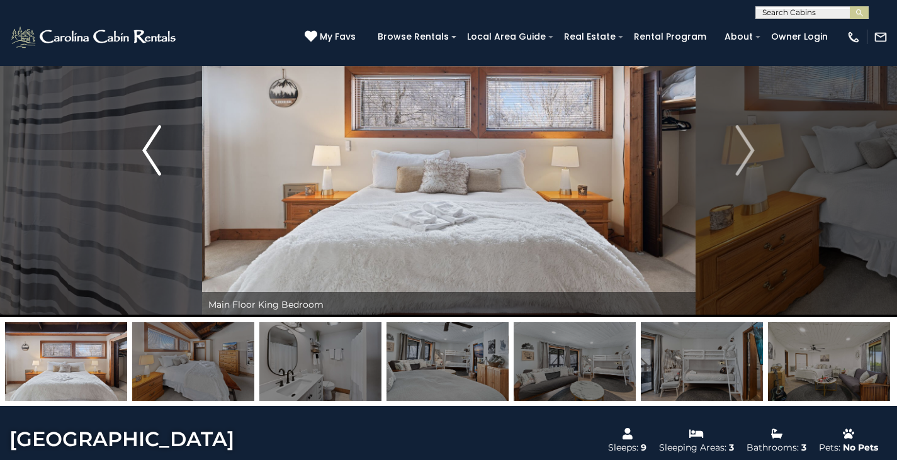
click at [181, 168] on button "Previous" at bounding box center [152, 151] width 100 height 334
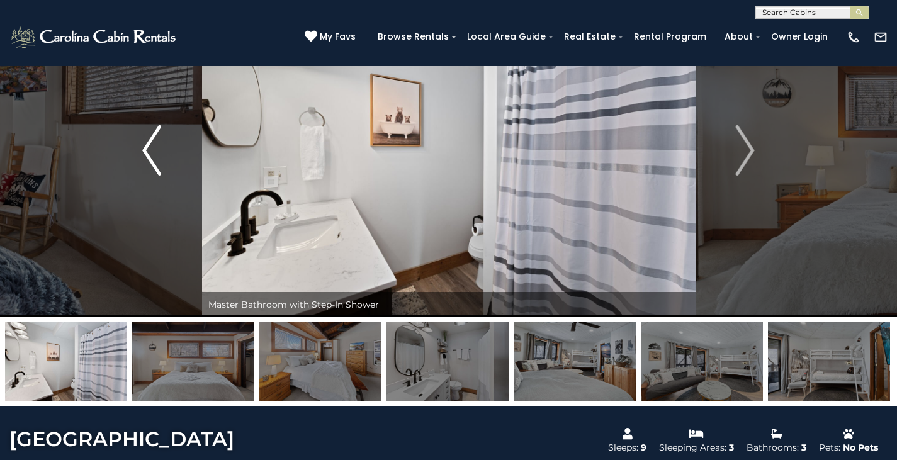
click at [181, 168] on button "Previous" at bounding box center [152, 151] width 100 height 334
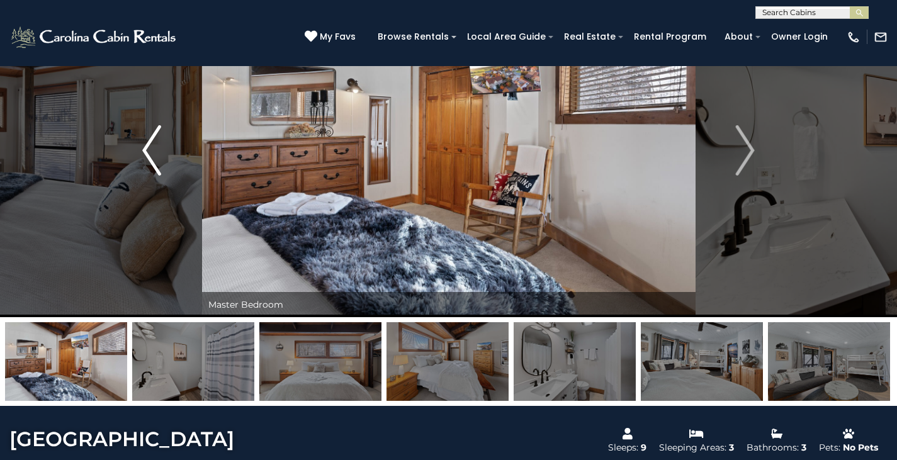
click at [181, 168] on button "Previous" at bounding box center [152, 151] width 100 height 334
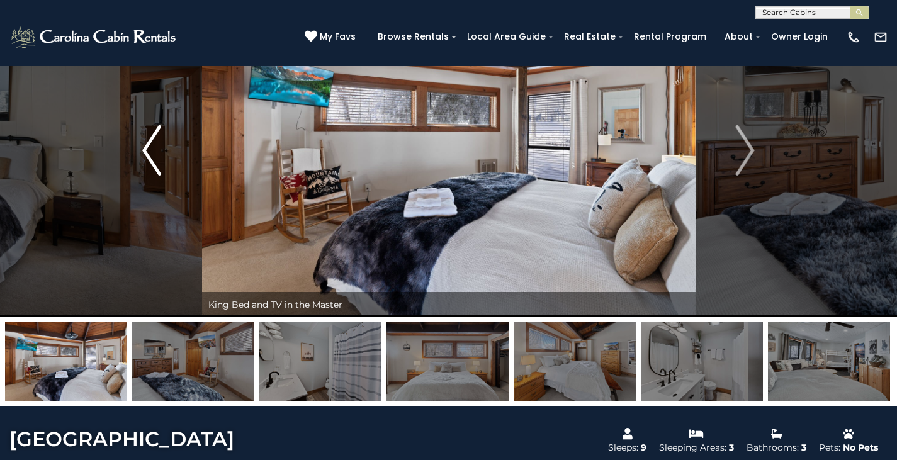
click at [181, 168] on button "Previous" at bounding box center [152, 151] width 100 height 334
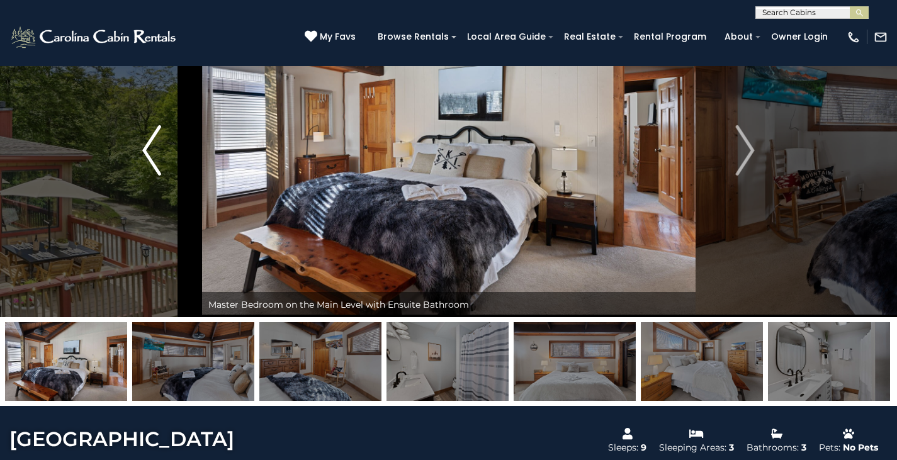
click at [181, 168] on button "Previous" at bounding box center [152, 151] width 100 height 334
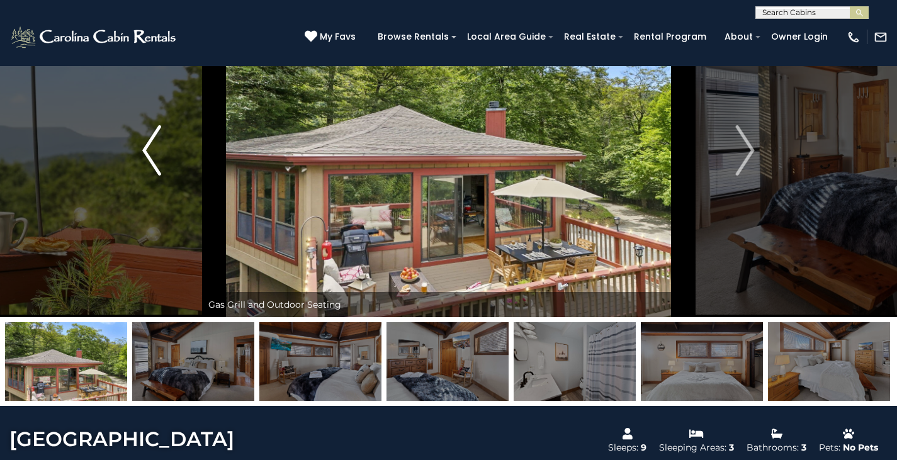
click at [149, 149] on img "Previous" at bounding box center [151, 150] width 19 height 50
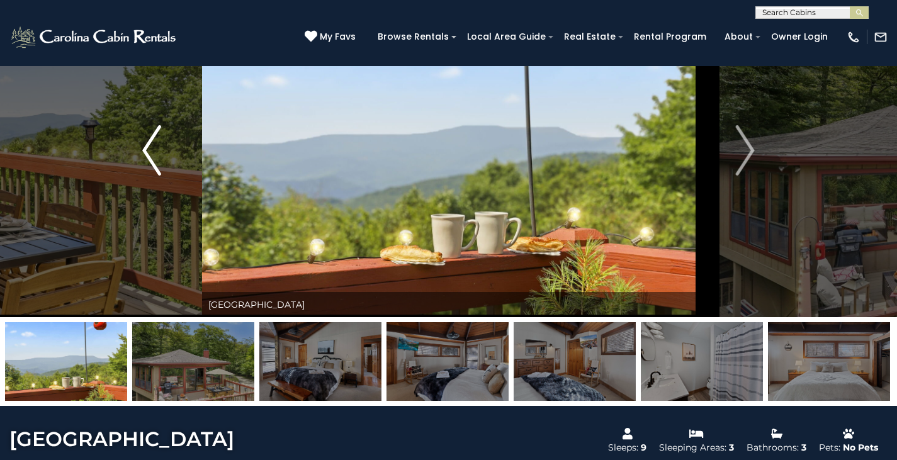
click at [150, 157] on img "Previous" at bounding box center [151, 150] width 19 height 50
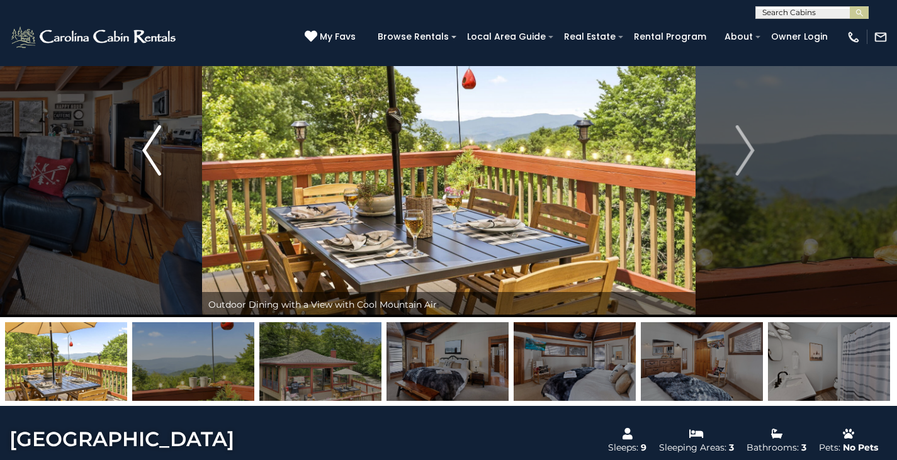
click at [152, 158] on img "Previous" at bounding box center [151, 150] width 19 height 50
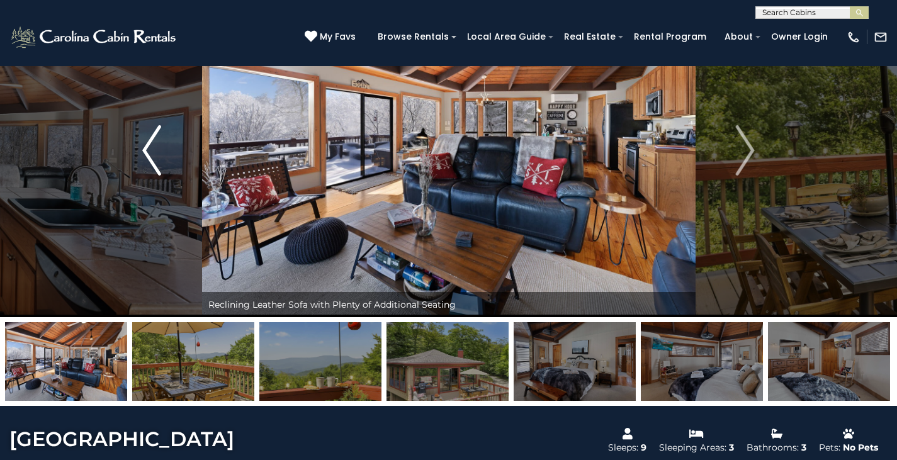
click at [152, 158] on img "Previous" at bounding box center [151, 150] width 19 height 50
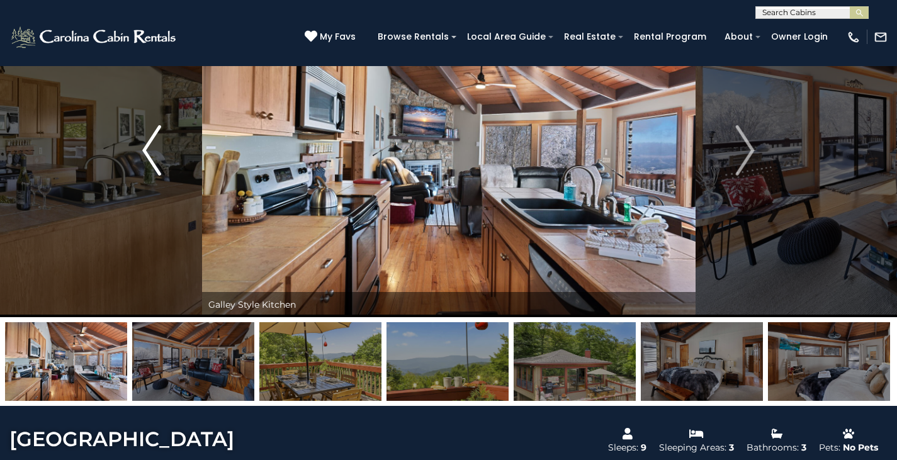
click at [152, 158] on img "Previous" at bounding box center [151, 150] width 19 height 50
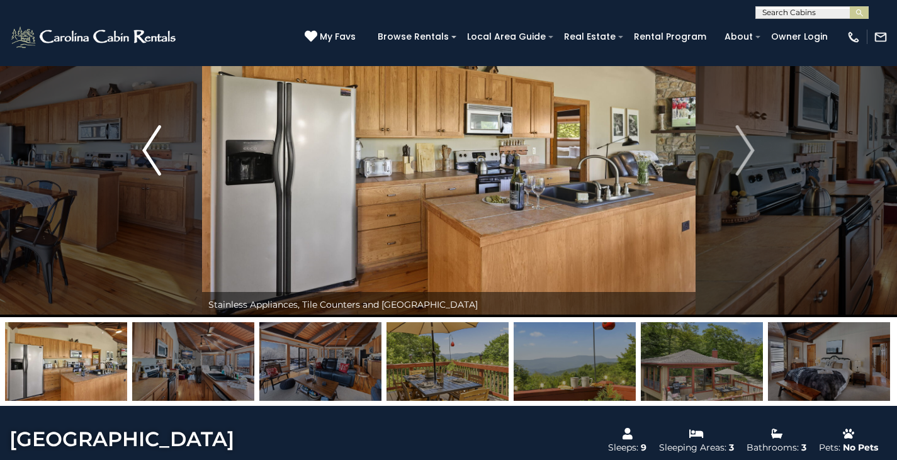
click at [152, 158] on img "Previous" at bounding box center [151, 150] width 19 height 50
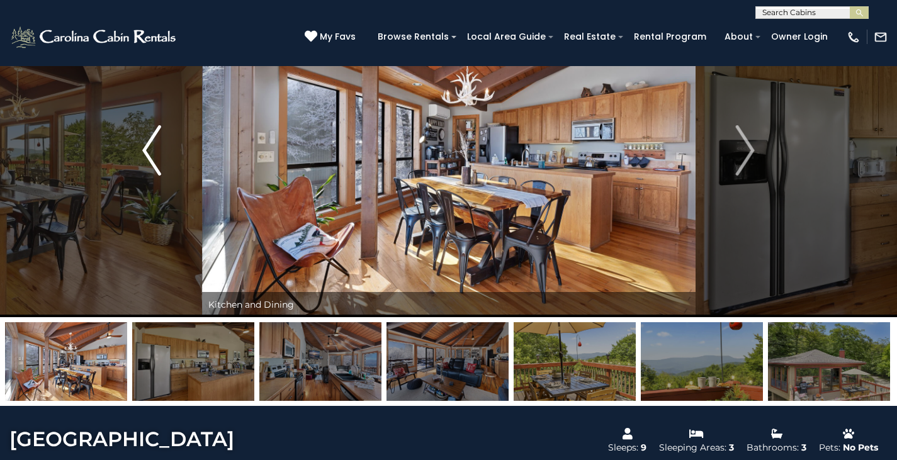
click at [152, 158] on img "Previous" at bounding box center [151, 150] width 19 height 50
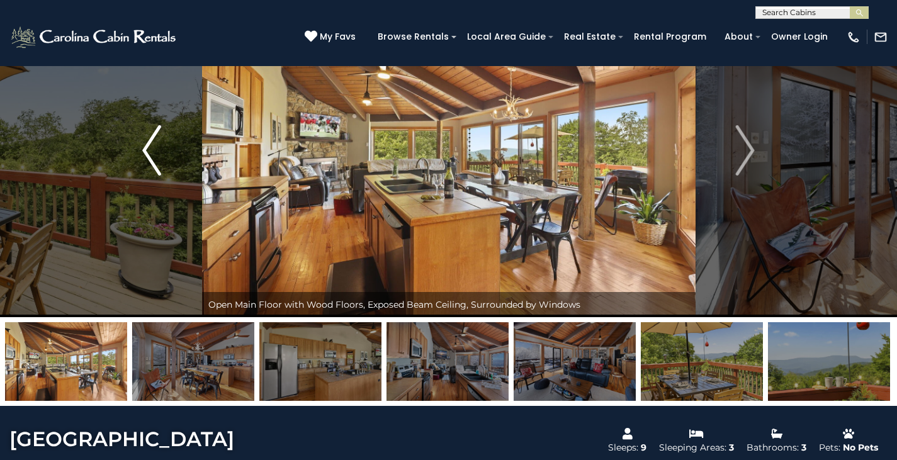
click at [152, 158] on img "Previous" at bounding box center [151, 150] width 19 height 50
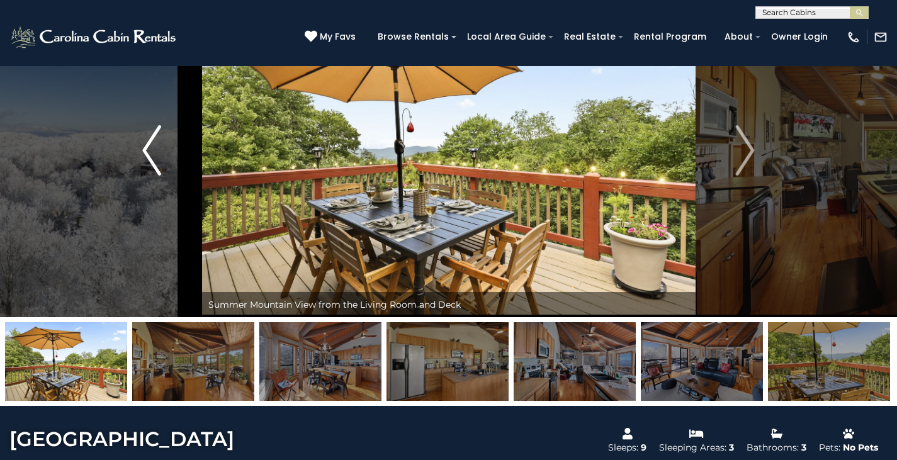
click at [152, 158] on img "Previous" at bounding box center [151, 150] width 19 height 50
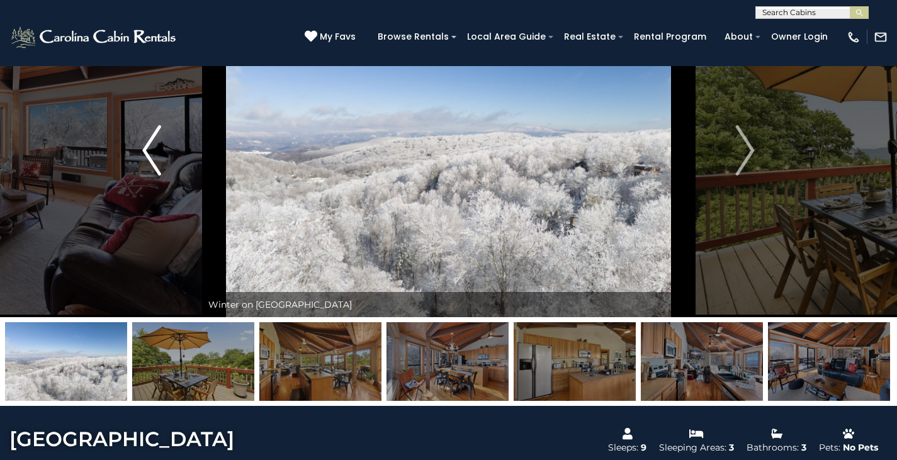
click at [152, 158] on img "Previous" at bounding box center [151, 150] width 19 height 50
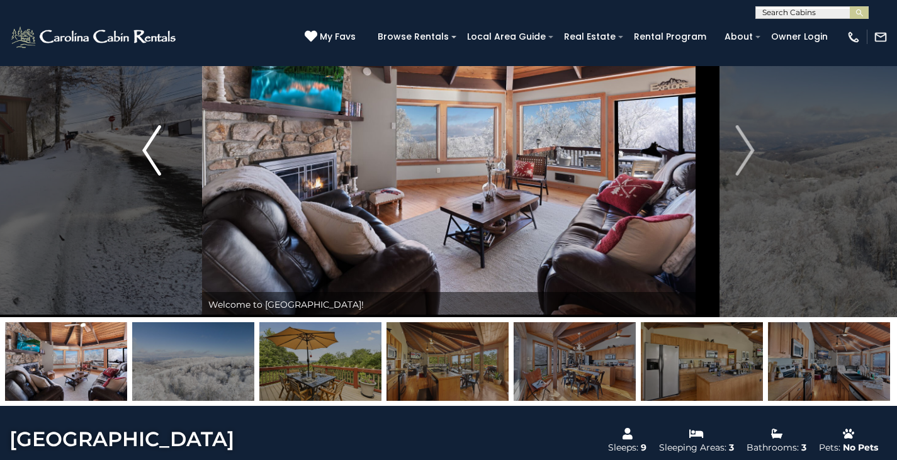
click at [145, 164] on img "Previous" at bounding box center [151, 150] width 19 height 50
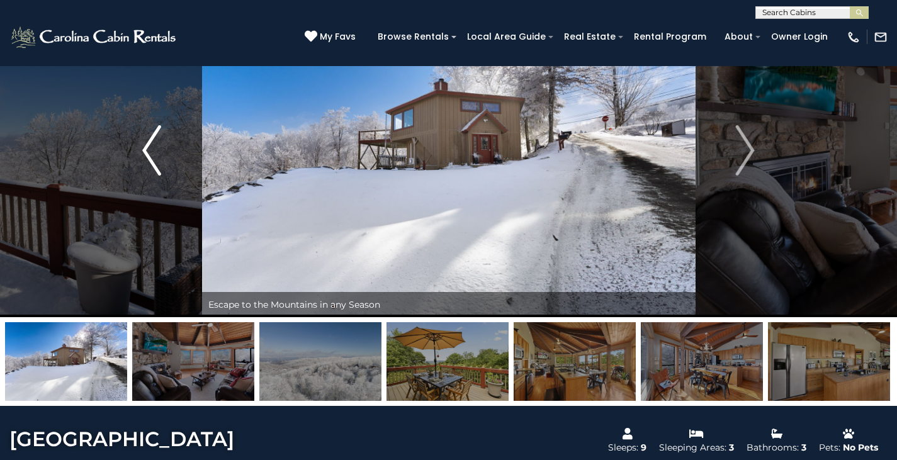
click at [157, 159] on img "Previous" at bounding box center [151, 150] width 19 height 50
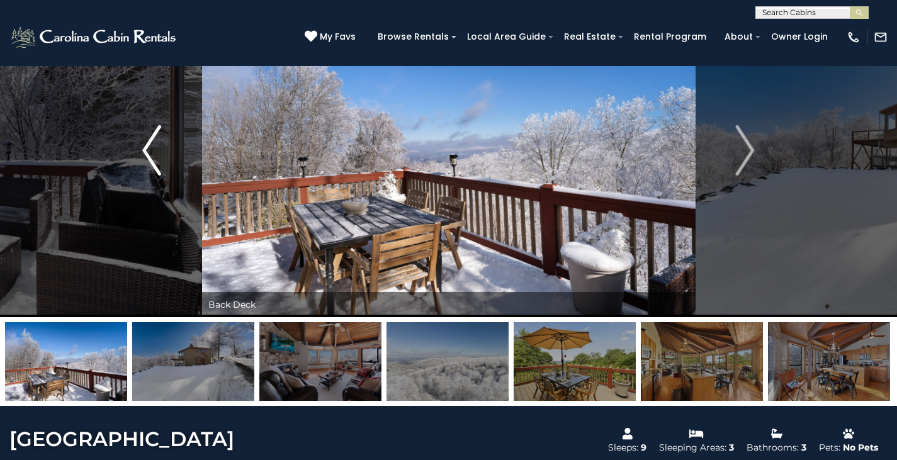
click at [157, 159] on img "Previous" at bounding box center [151, 150] width 19 height 50
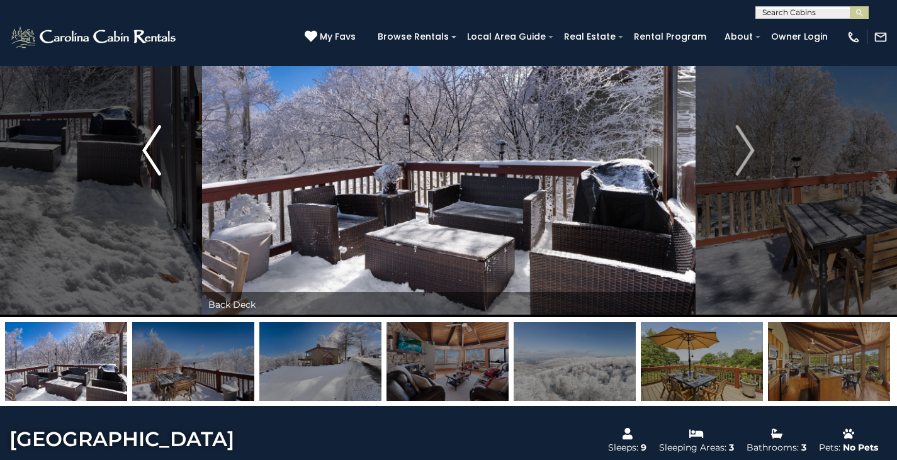
click at [156, 159] on img "Previous" at bounding box center [151, 150] width 19 height 50
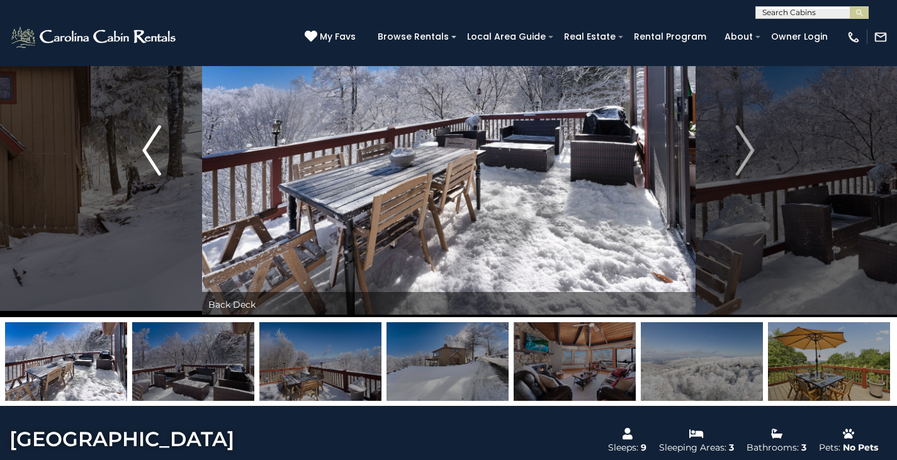
click at [156, 159] on img "Previous" at bounding box center [151, 150] width 19 height 50
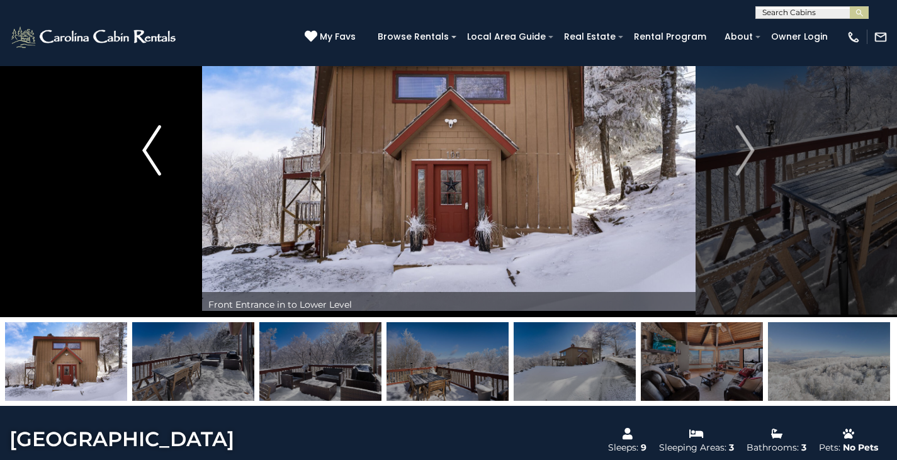
click at [156, 159] on img "Previous" at bounding box center [151, 150] width 19 height 50
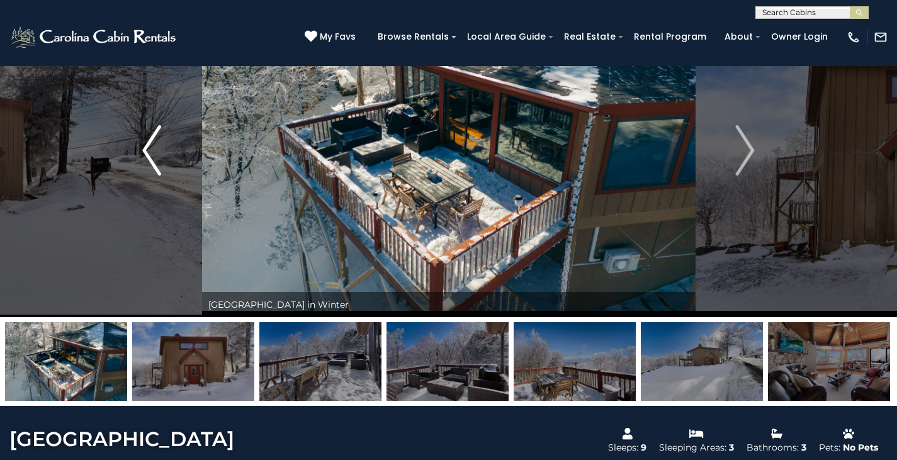
click at [156, 159] on img "Previous" at bounding box center [151, 150] width 19 height 50
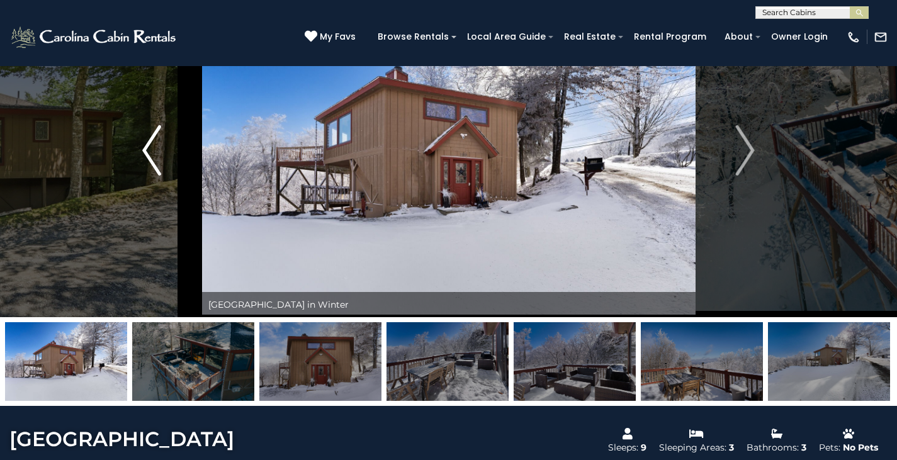
click at [156, 159] on img "Previous" at bounding box center [151, 150] width 19 height 50
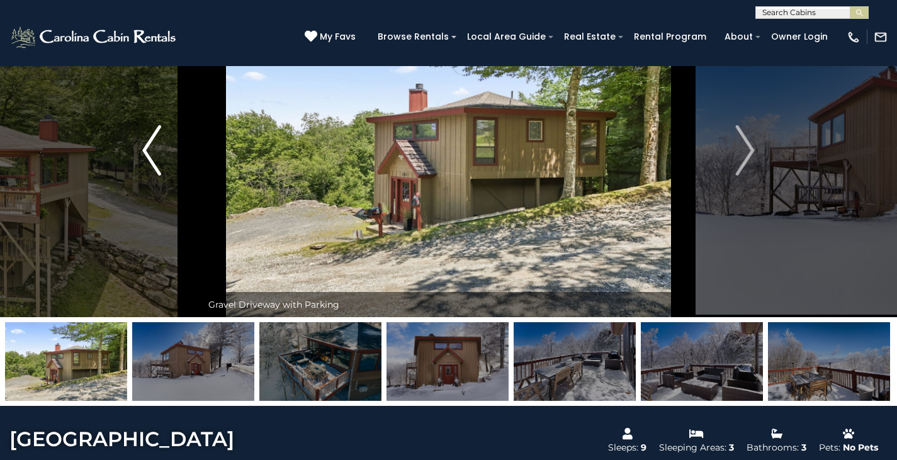
click at [156, 159] on img "Previous" at bounding box center [151, 150] width 19 height 50
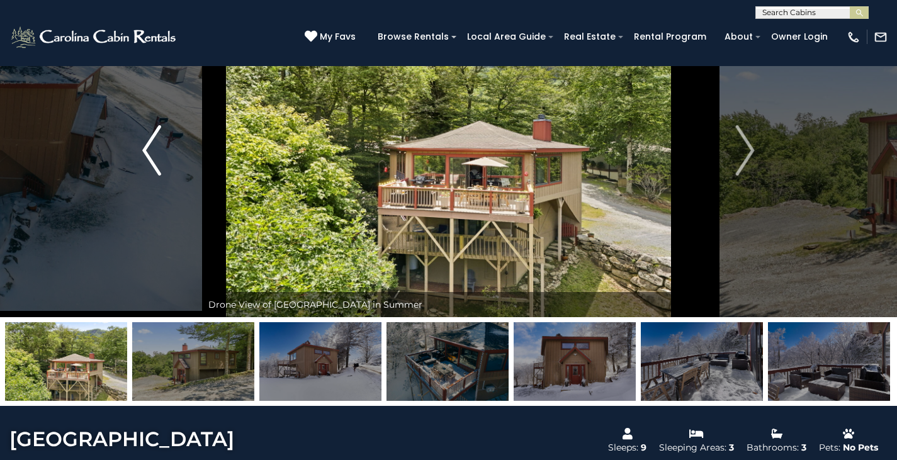
click at [156, 159] on img "Previous" at bounding box center [151, 150] width 19 height 50
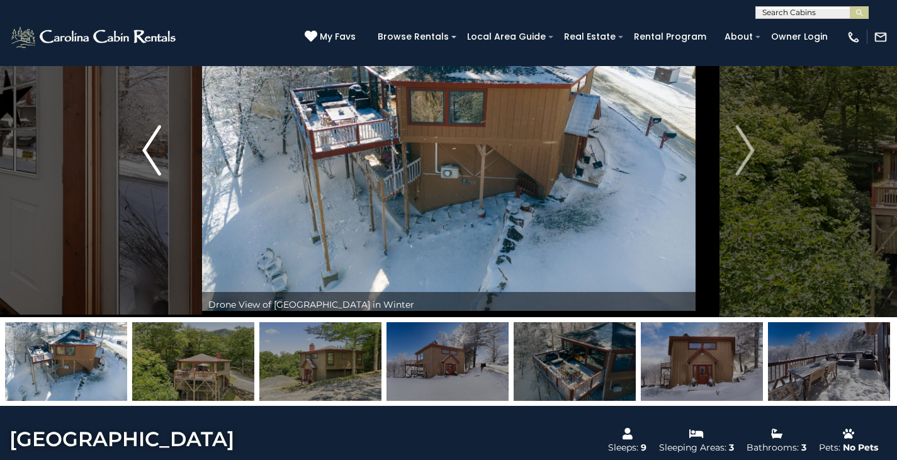
click at [156, 159] on img "Previous" at bounding box center [151, 150] width 19 height 50
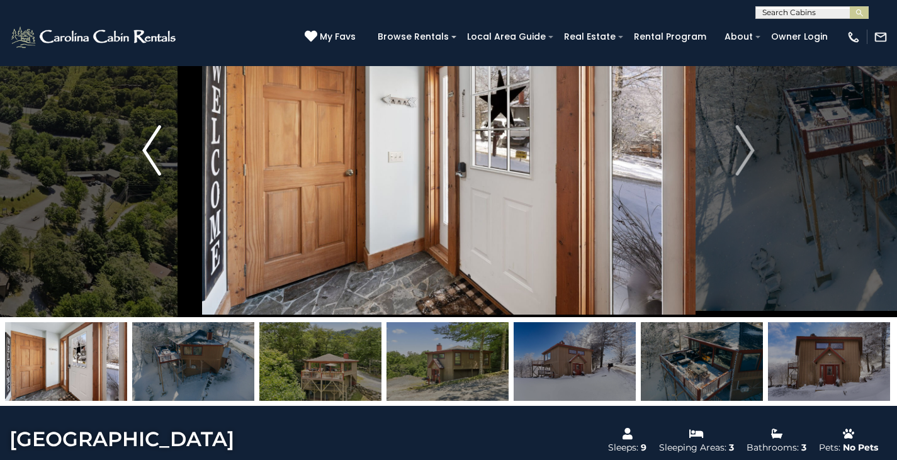
click at [156, 159] on img "Previous" at bounding box center [151, 150] width 19 height 50
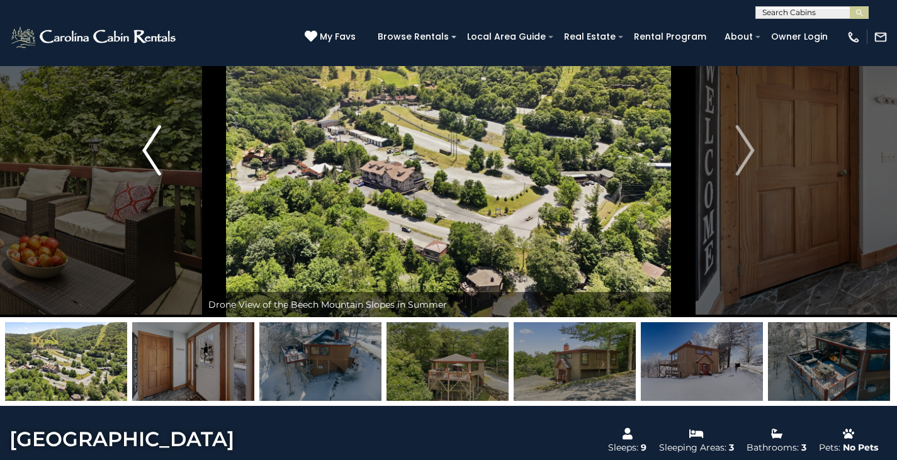
click at [156, 159] on img "Previous" at bounding box center [151, 150] width 19 height 50
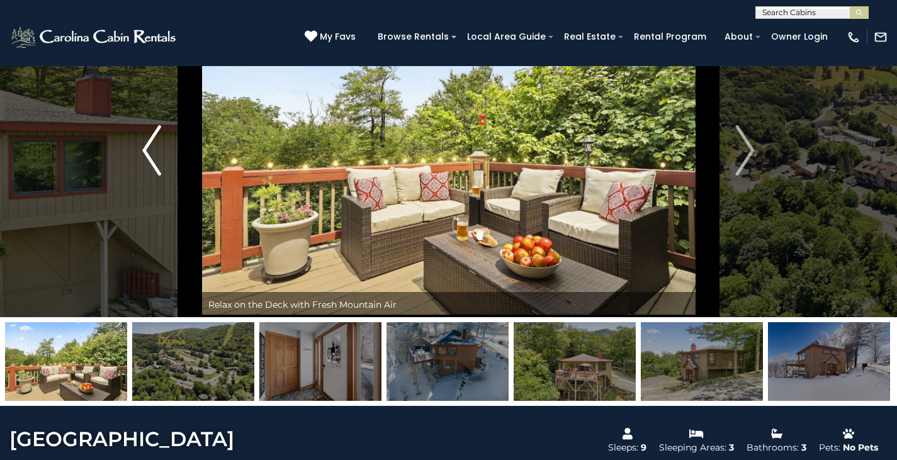
click at [156, 159] on img "Previous" at bounding box center [151, 150] width 19 height 50
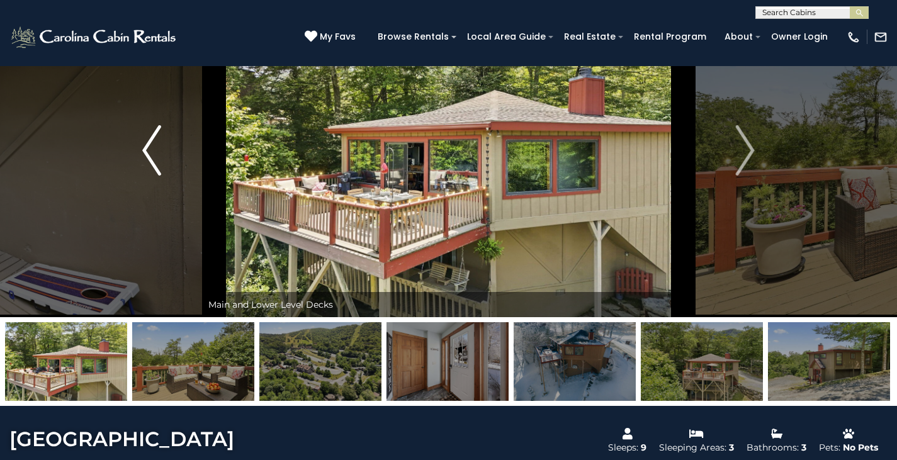
click at [156, 159] on img "Previous" at bounding box center [151, 150] width 19 height 50
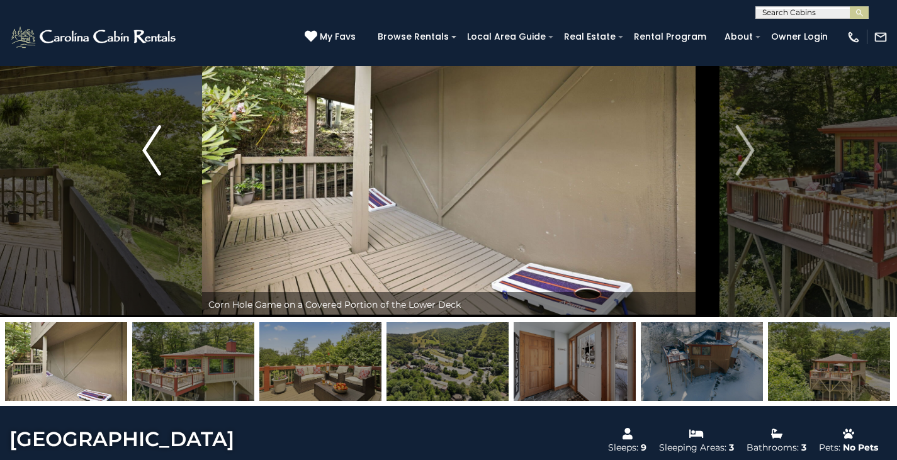
click at [156, 159] on img "Previous" at bounding box center [151, 150] width 19 height 50
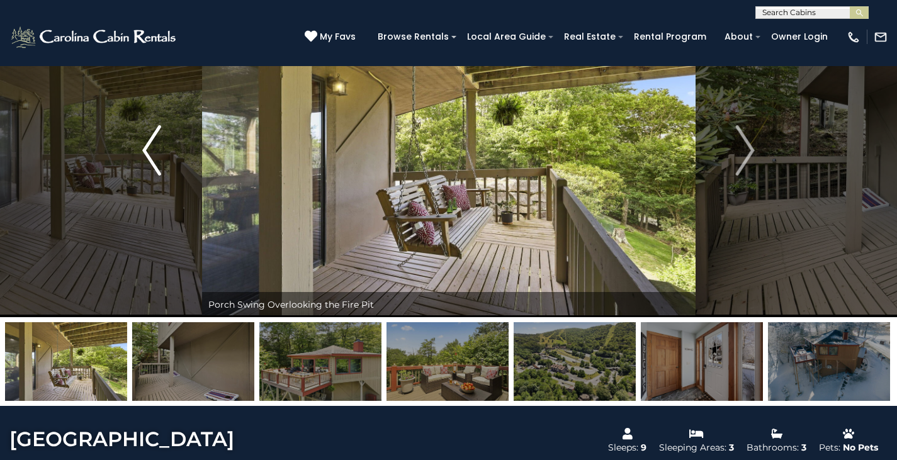
click at [156, 159] on img "Previous" at bounding box center [151, 150] width 19 height 50
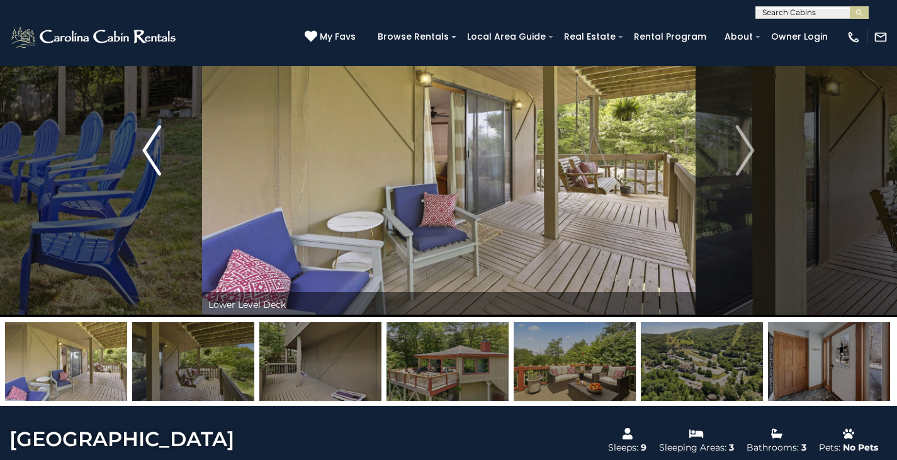
click at [156, 159] on img "Previous" at bounding box center [151, 150] width 19 height 50
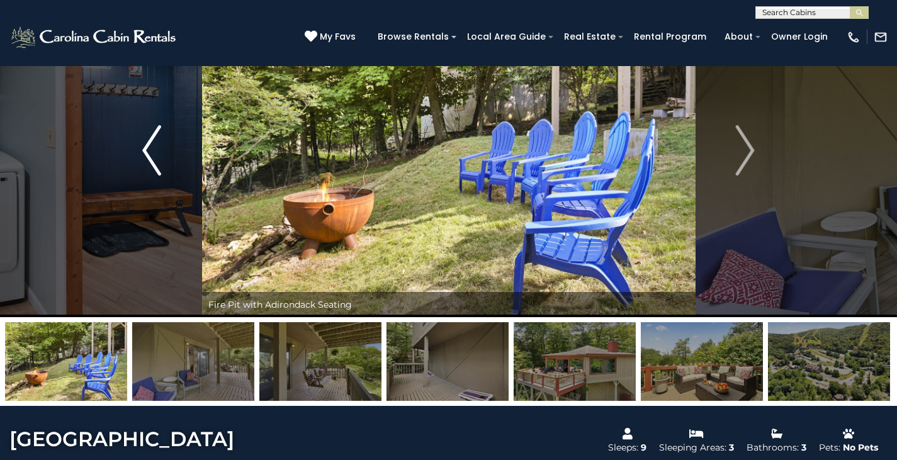
click at [159, 154] on img "Previous" at bounding box center [151, 150] width 19 height 50
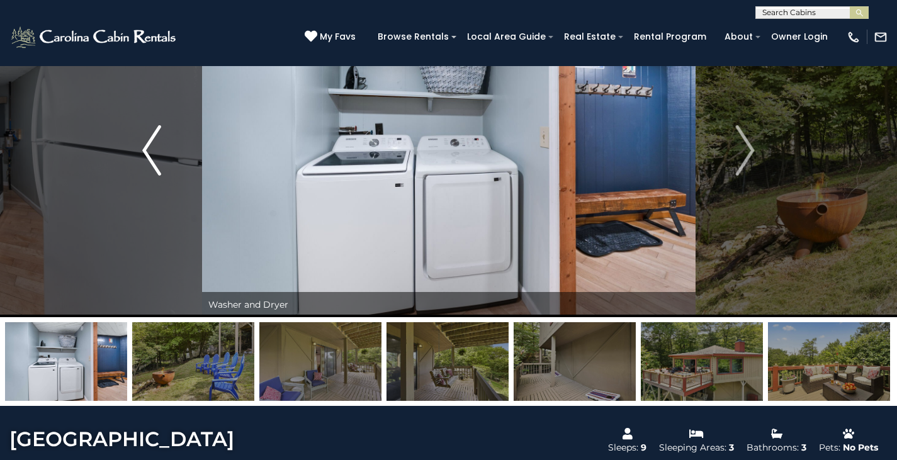
click at [159, 154] on img "Previous" at bounding box center [151, 150] width 19 height 50
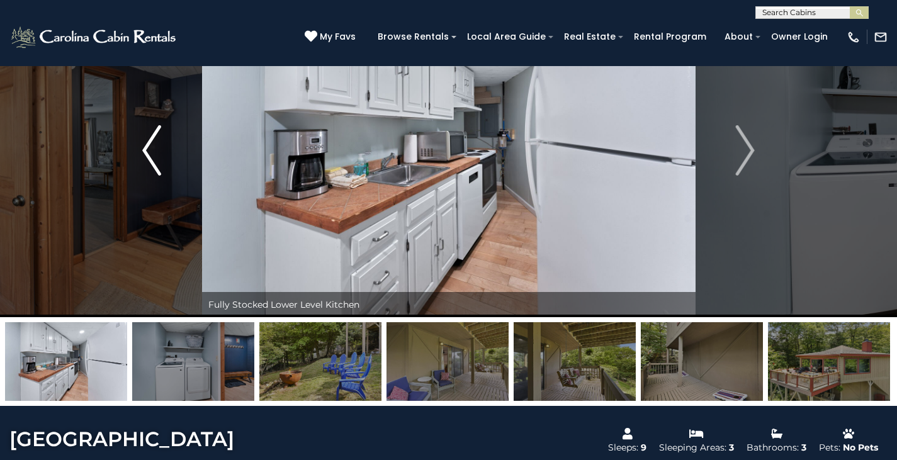
click at [159, 154] on img "Previous" at bounding box center [151, 150] width 19 height 50
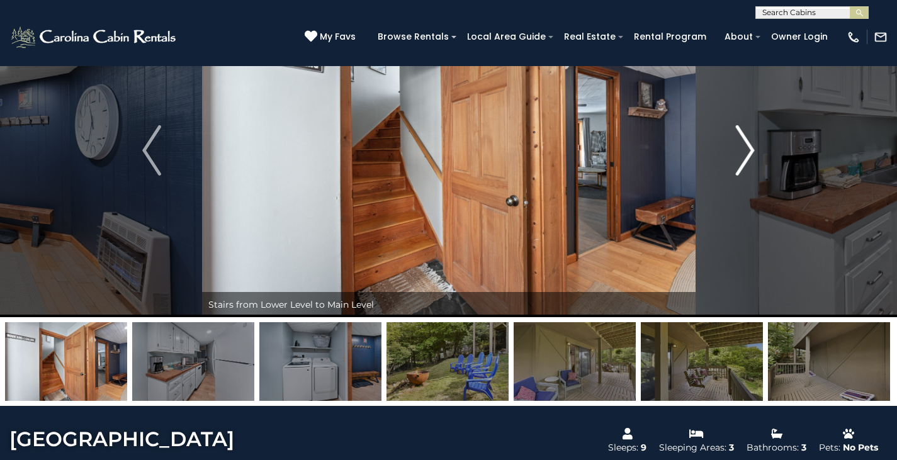
click at [756, 158] on button "Next" at bounding box center [745, 151] width 100 height 334
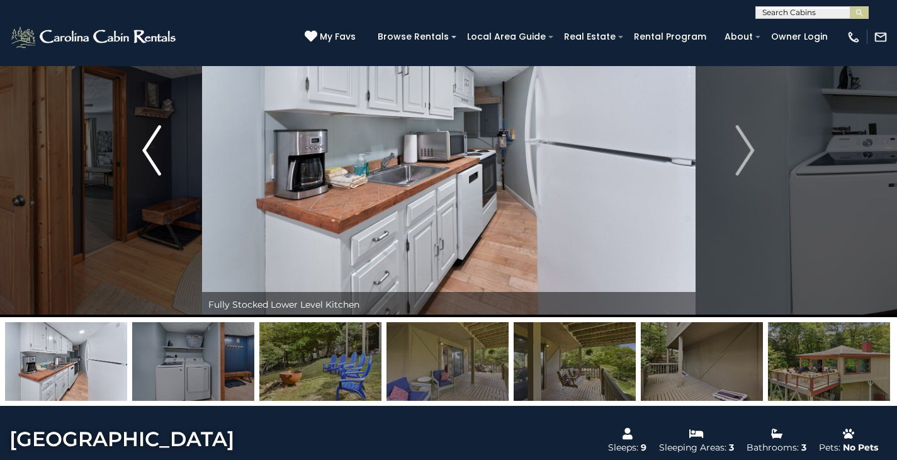
click at [156, 154] on img "Previous" at bounding box center [151, 150] width 19 height 50
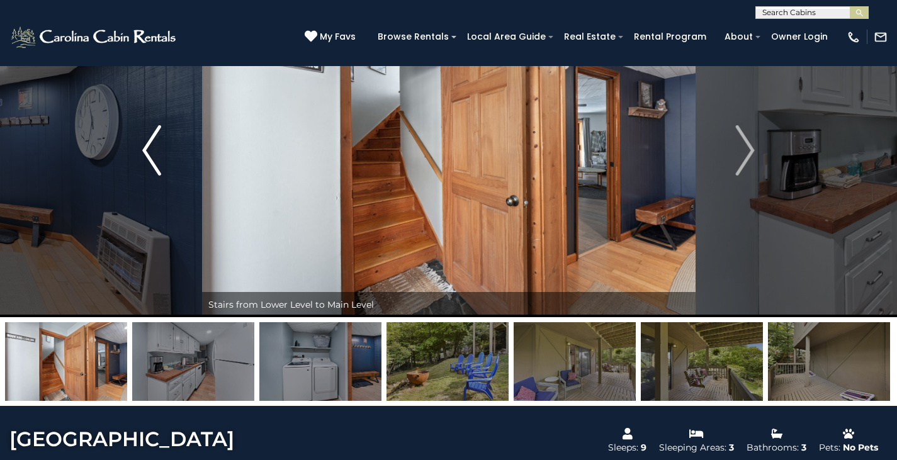
click at [161, 154] on img "Previous" at bounding box center [151, 150] width 19 height 50
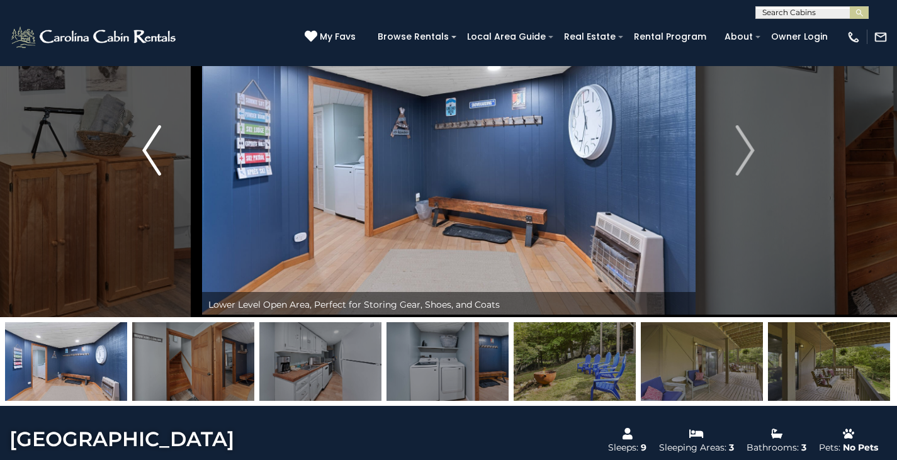
click at [161, 154] on img "Previous" at bounding box center [151, 150] width 19 height 50
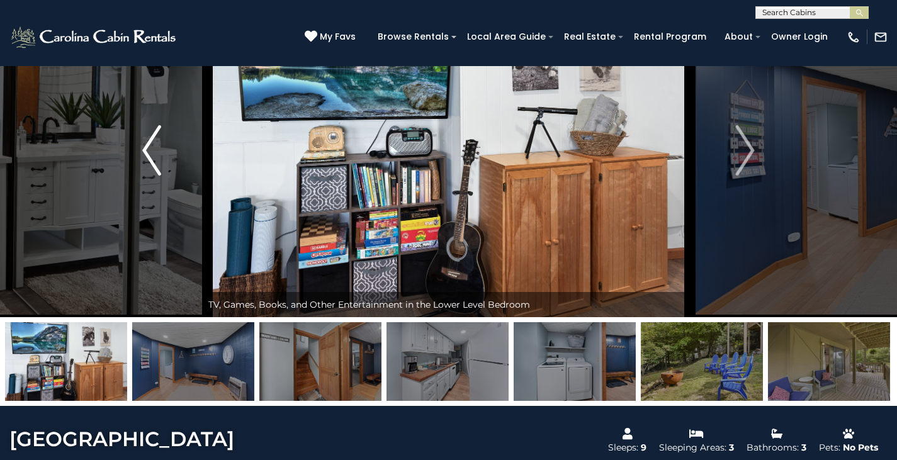
click at [161, 153] on img "Previous" at bounding box center [151, 150] width 19 height 50
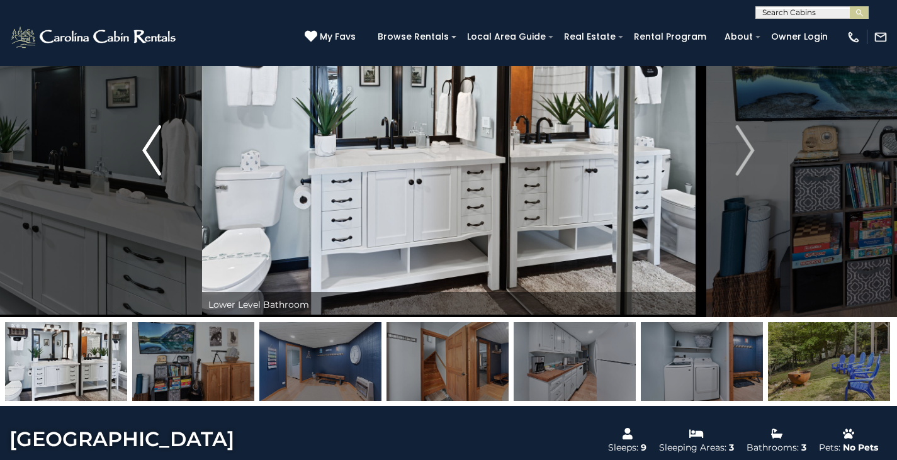
click at [161, 153] on img "Previous" at bounding box center [151, 150] width 19 height 50
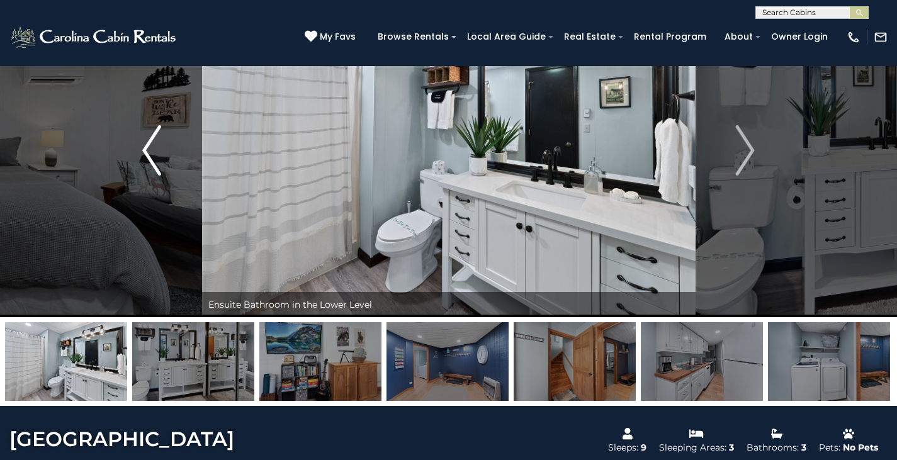
click at [161, 153] on img "Previous" at bounding box center [151, 150] width 19 height 50
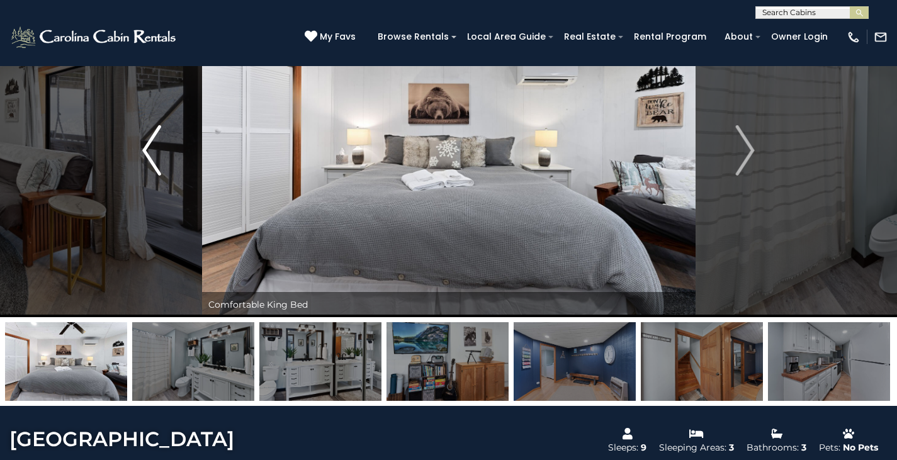
click at [161, 153] on img "Previous" at bounding box center [151, 150] width 19 height 50
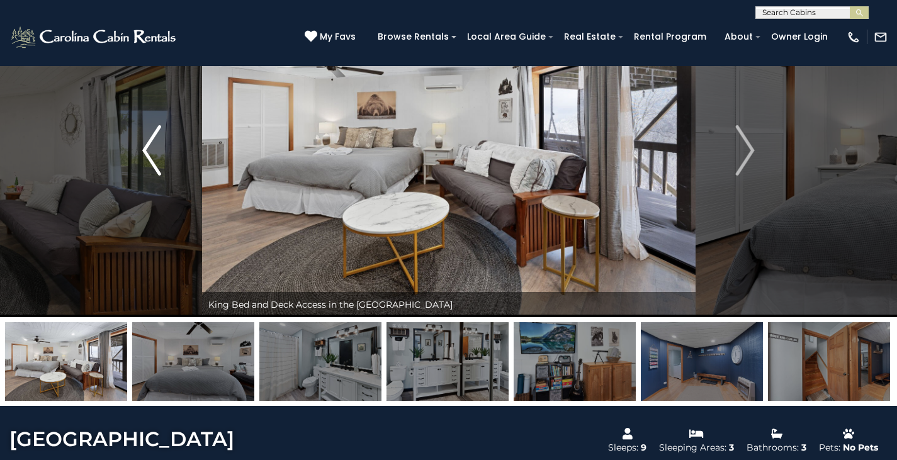
click at [161, 153] on img "Previous" at bounding box center [151, 150] width 19 height 50
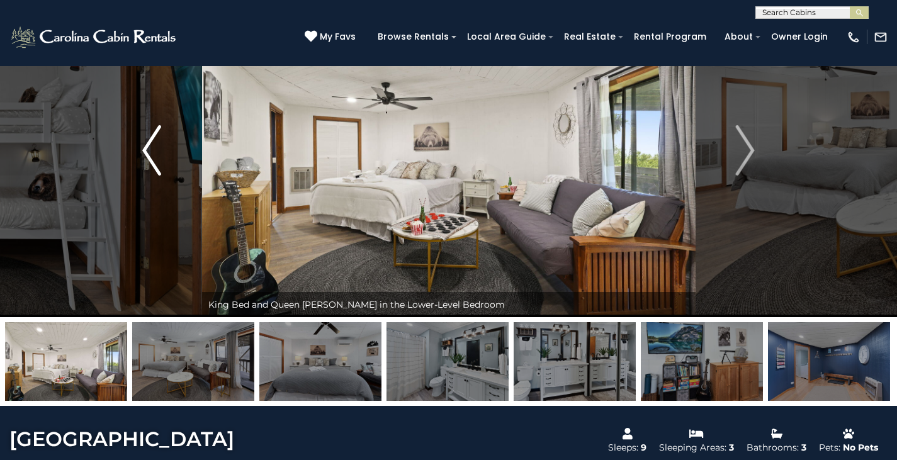
click at [161, 153] on img "Previous" at bounding box center [151, 150] width 19 height 50
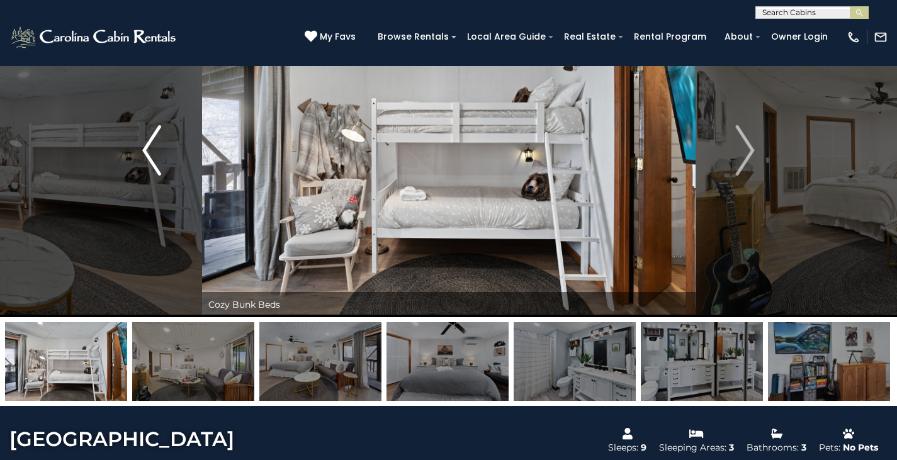
click at [161, 153] on img "Previous" at bounding box center [151, 150] width 19 height 50
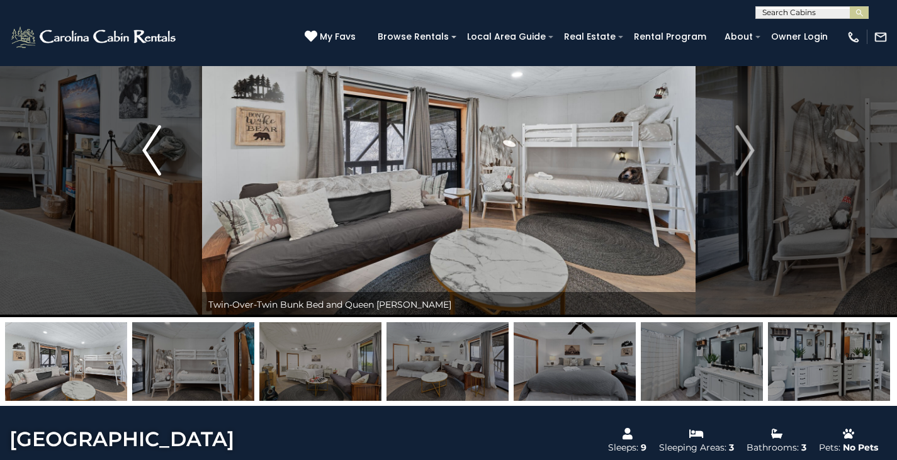
click at [161, 153] on img "Previous" at bounding box center [151, 150] width 19 height 50
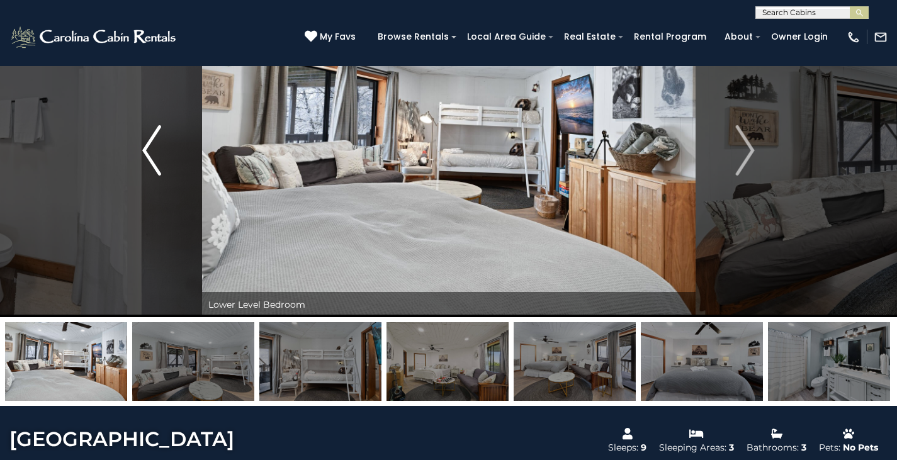
click at [161, 153] on img "Previous" at bounding box center [151, 150] width 19 height 50
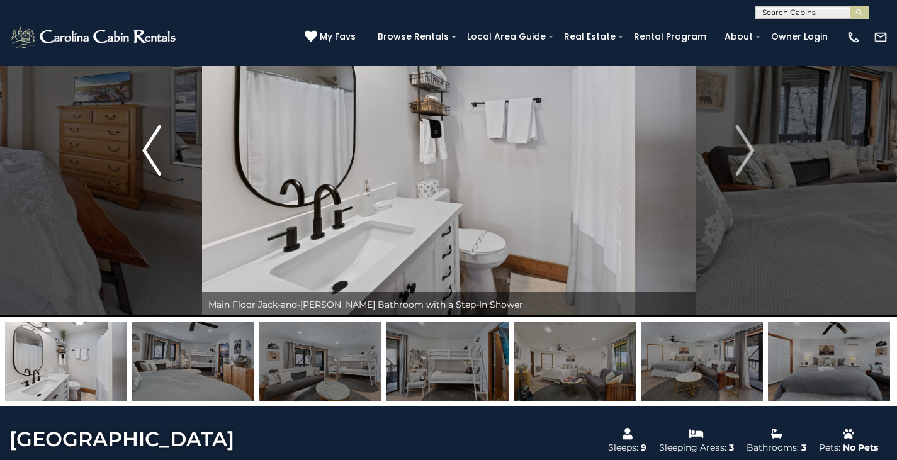
click at [161, 153] on img "Previous" at bounding box center [151, 150] width 19 height 50
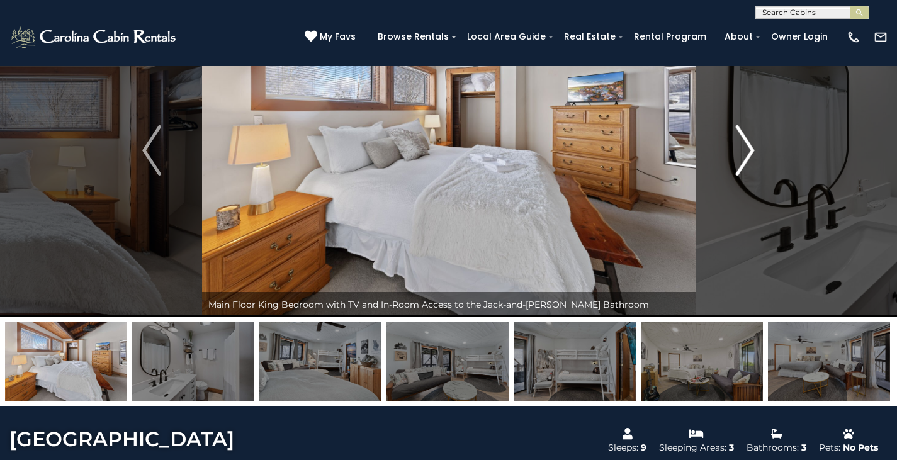
click at [755, 149] on button "Next" at bounding box center [745, 151] width 100 height 334
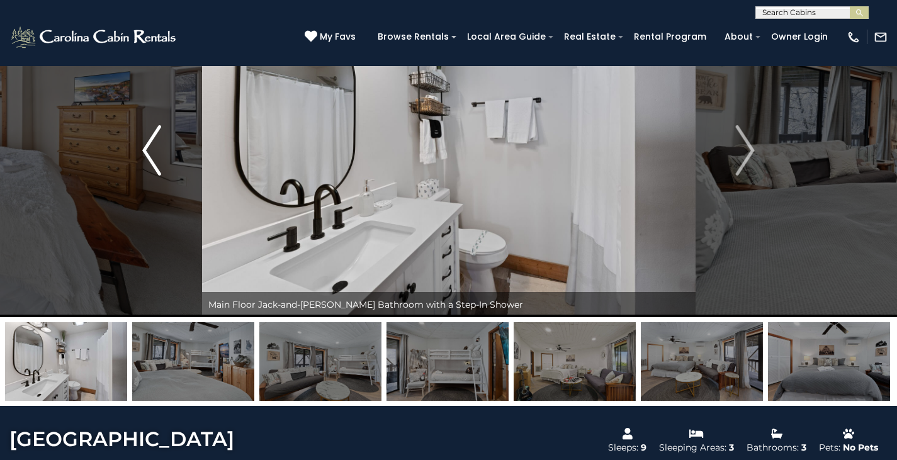
click at [152, 146] on img "Previous" at bounding box center [151, 150] width 19 height 50
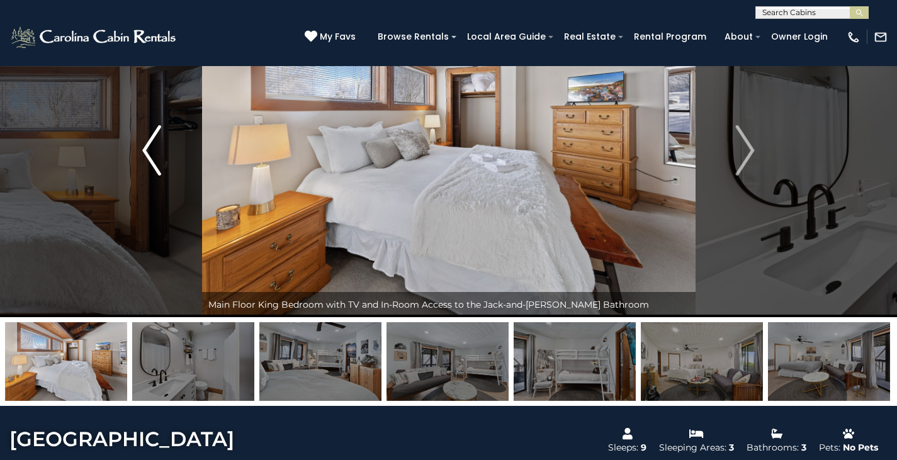
click at [154, 146] on img "Previous" at bounding box center [151, 150] width 19 height 50
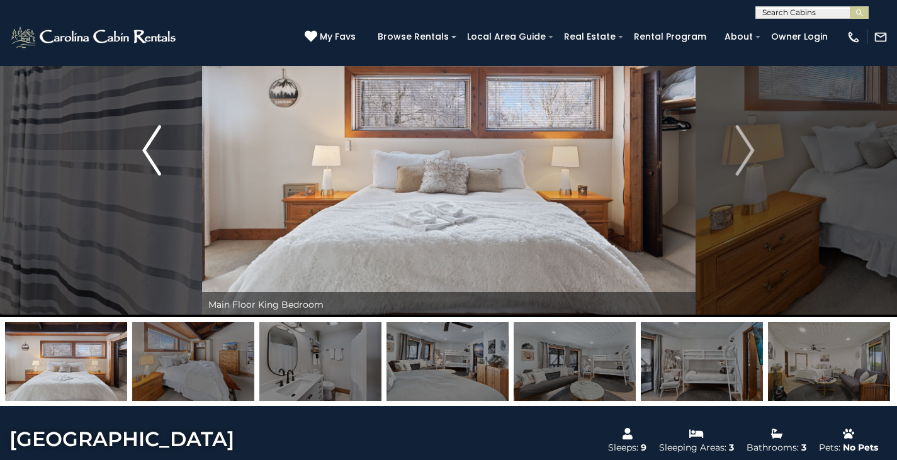
click at [154, 146] on img "Previous" at bounding box center [151, 150] width 19 height 50
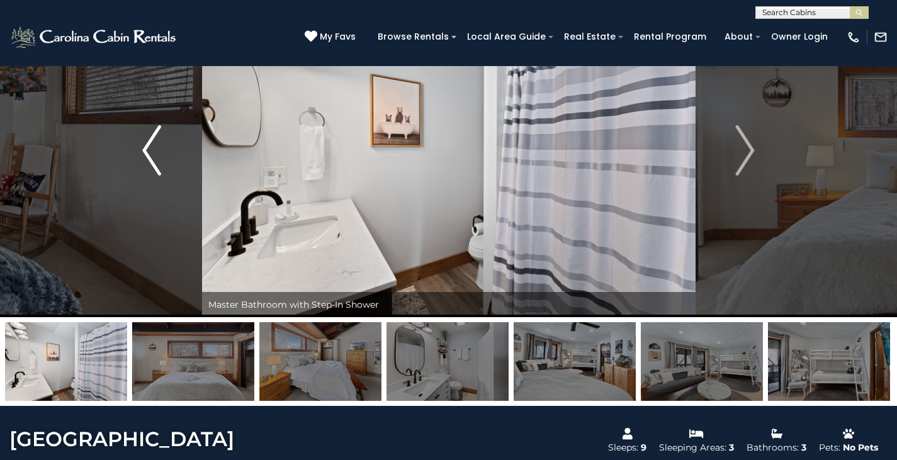
click at [154, 146] on img "Previous" at bounding box center [151, 150] width 19 height 50
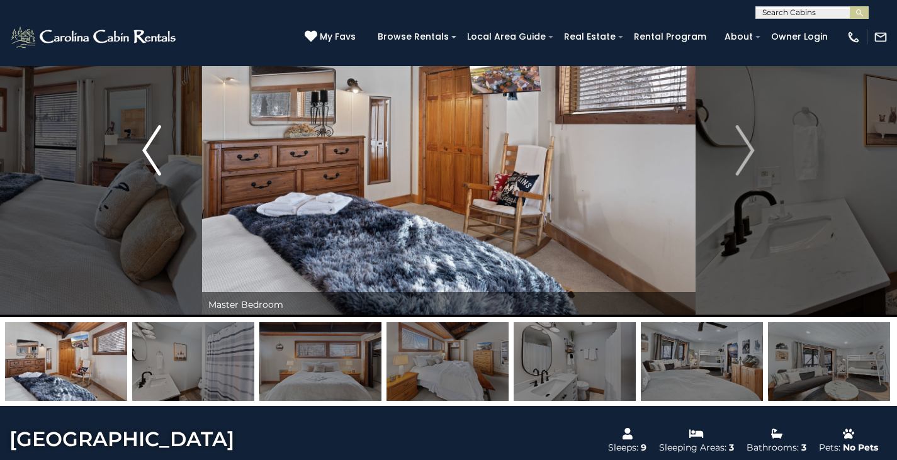
click at [154, 146] on img "Previous" at bounding box center [151, 150] width 19 height 50
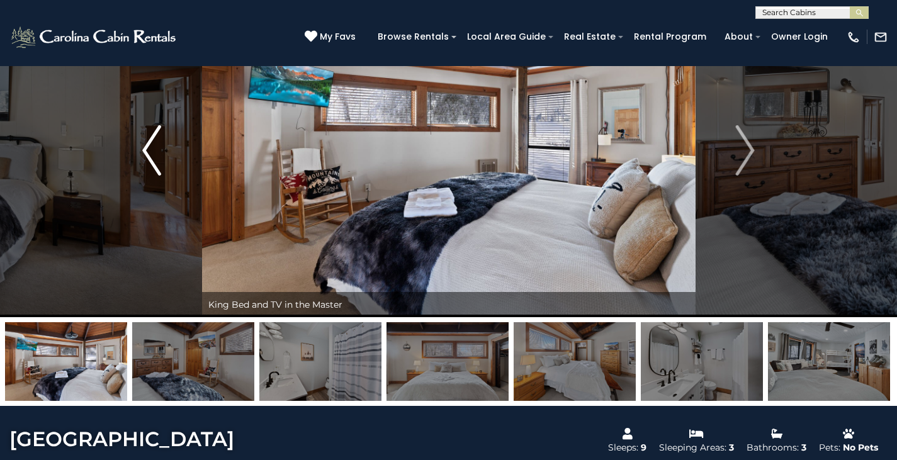
click at [154, 146] on img "Previous" at bounding box center [151, 150] width 19 height 50
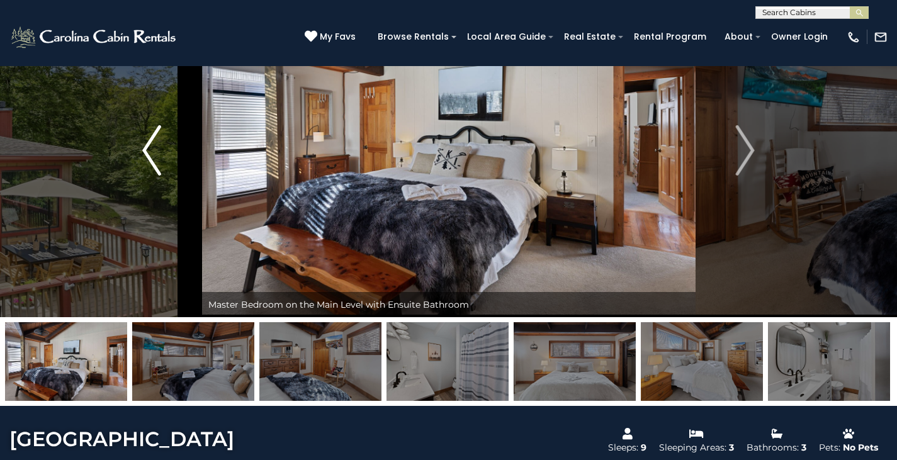
click at [154, 146] on img "Previous" at bounding box center [151, 150] width 19 height 50
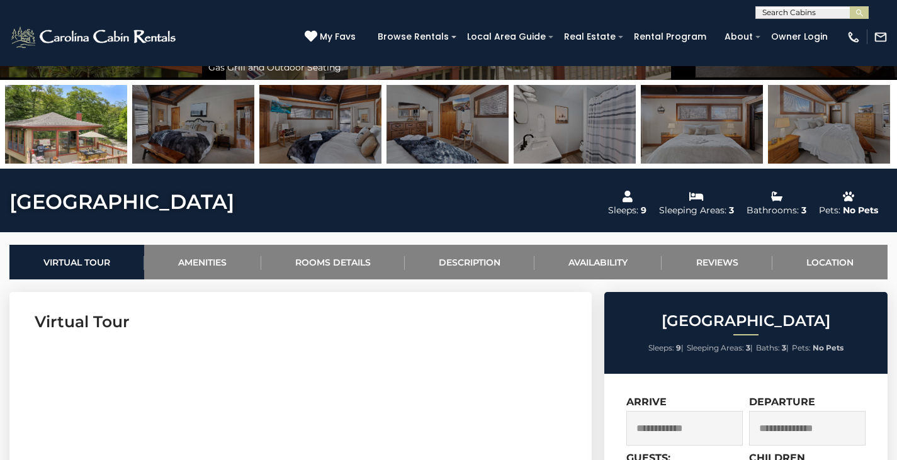
scroll to position [334, 0]
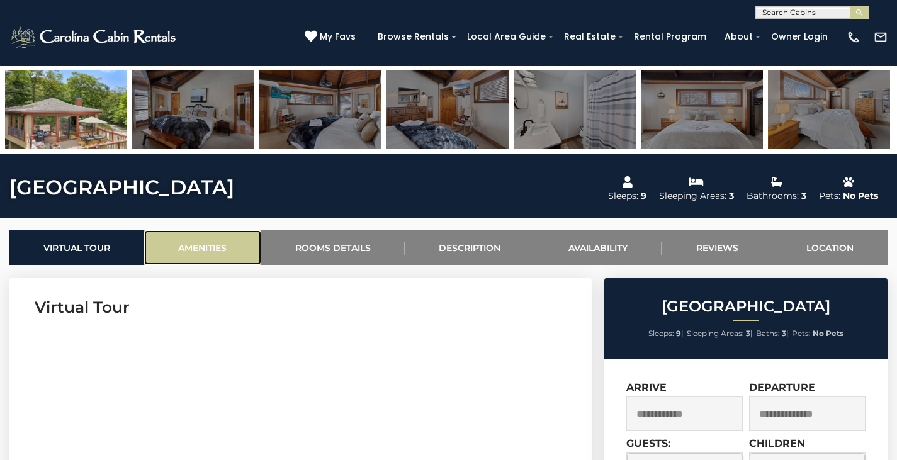
click at [217, 243] on link "Amenities" at bounding box center [202, 247] width 116 height 35
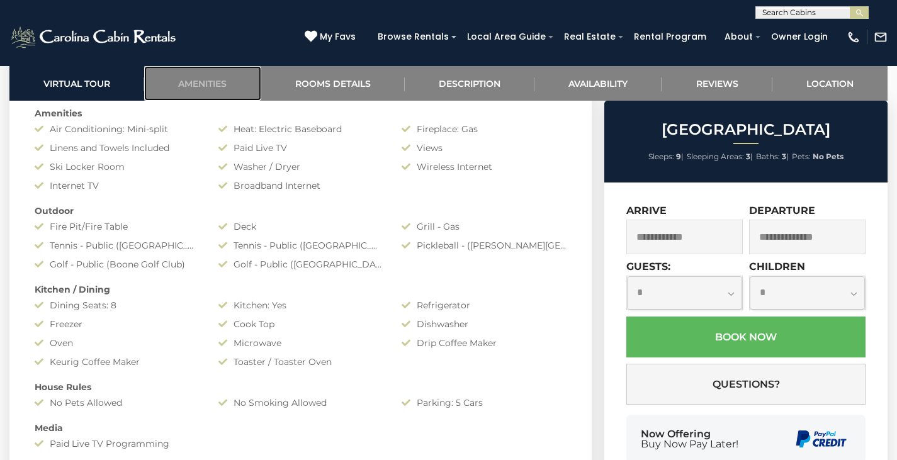
scroll to position [963, 0]
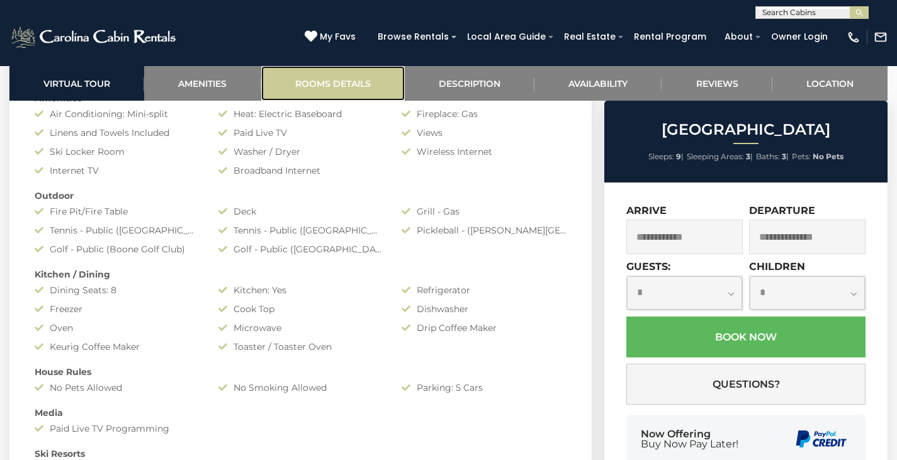
click at [351, 93] on link "Rooms Details" at bounding box center [333, 83] width 144 height 35
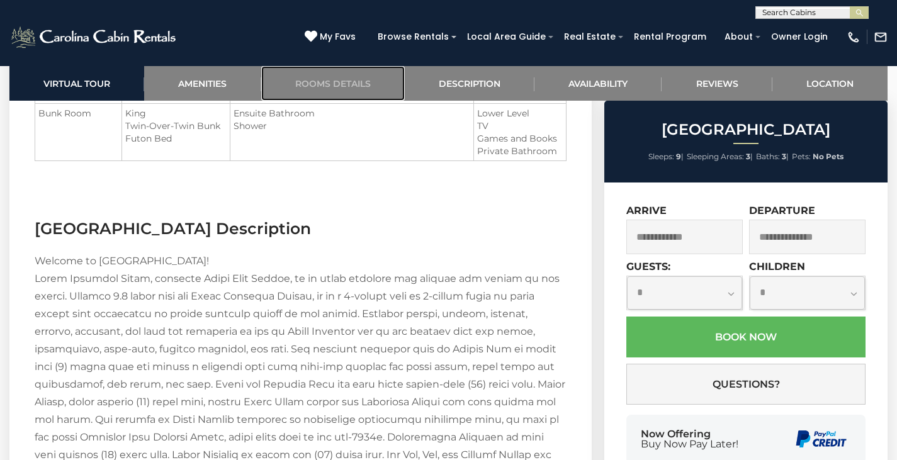
scroll to position [1605, 0]
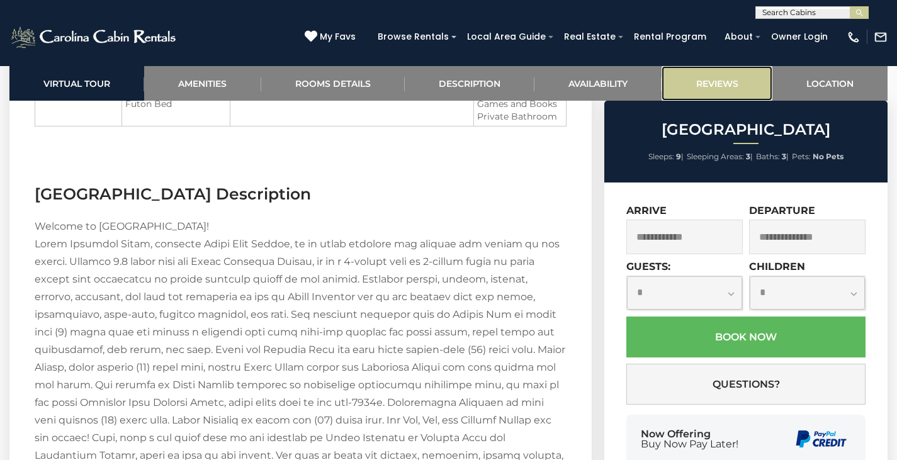
click at [715, 83] on link "Reviews" at bounding box center [717, 83] width 110 height 35
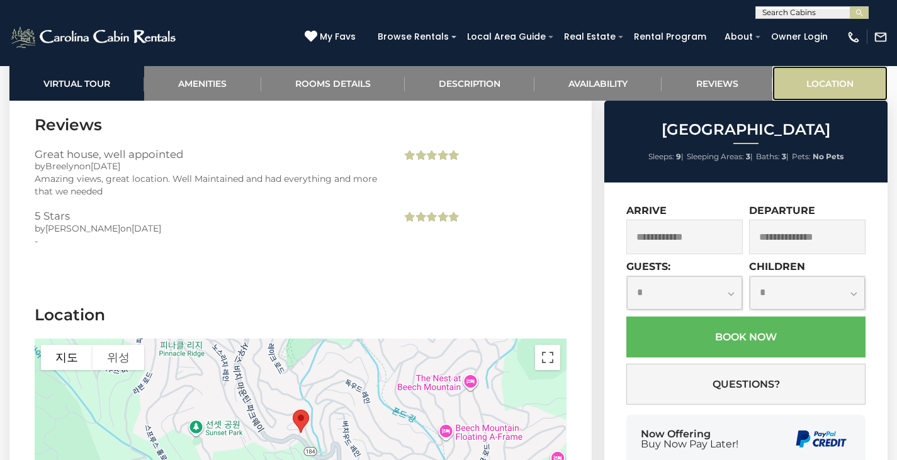
click at [847, 74] on link "Location" at bounding box center [829, 83] width 115 height 35
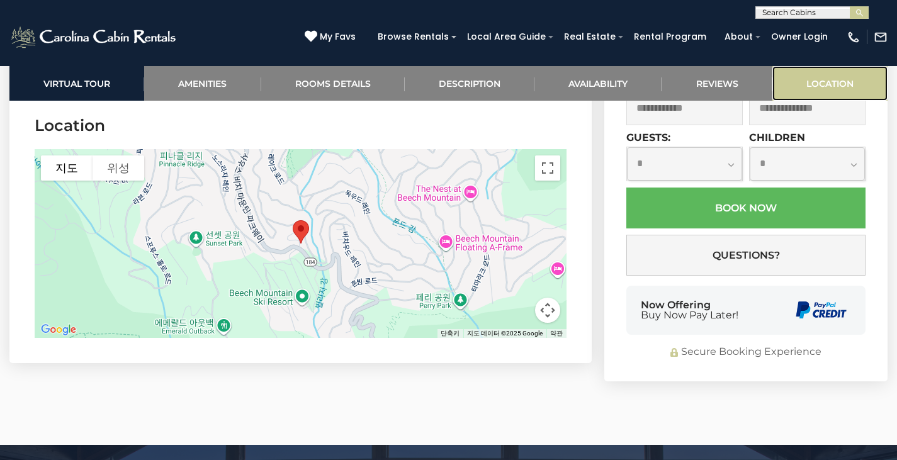
scroll to position [3098, 0]
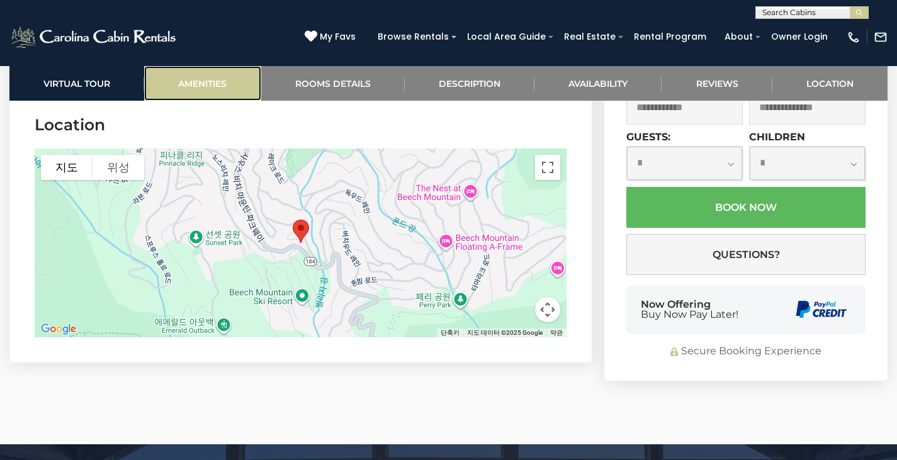
click at [249, 81] on link "Amenities" at bounding box center [202, 83] width 116 height 35
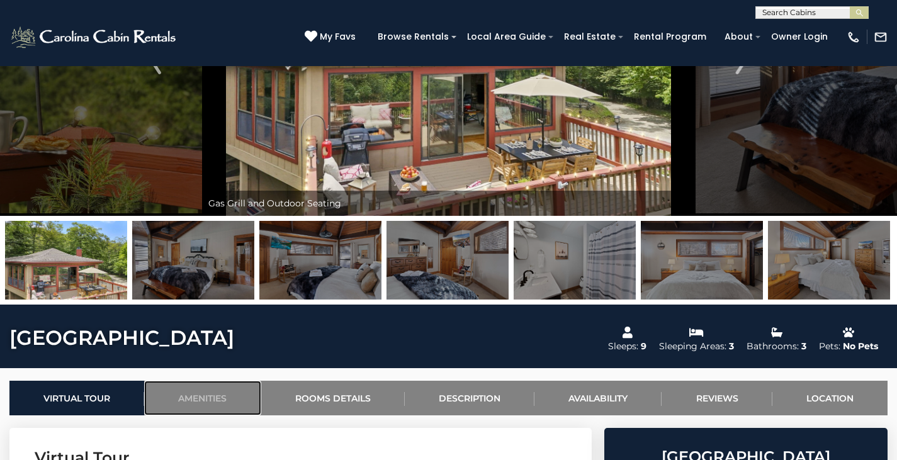
scroll to position [19, 0]
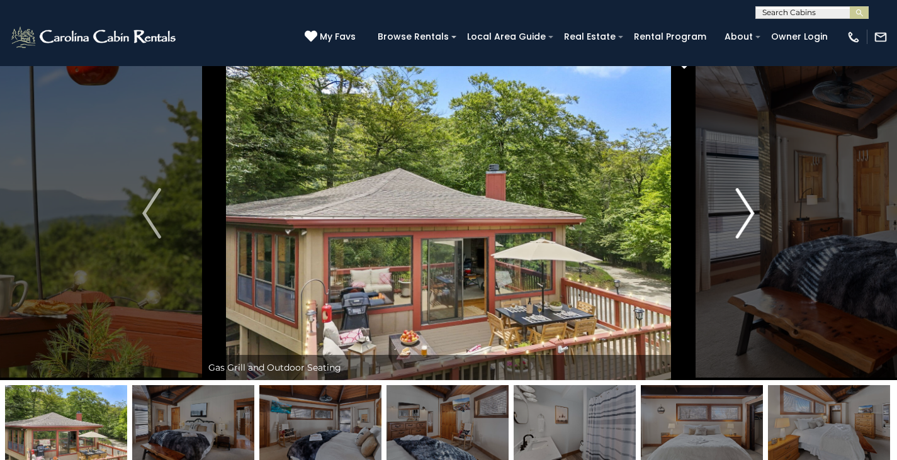
click at [746, 218] on img "Next" at bounding box center [745, 213] width 19 height 50
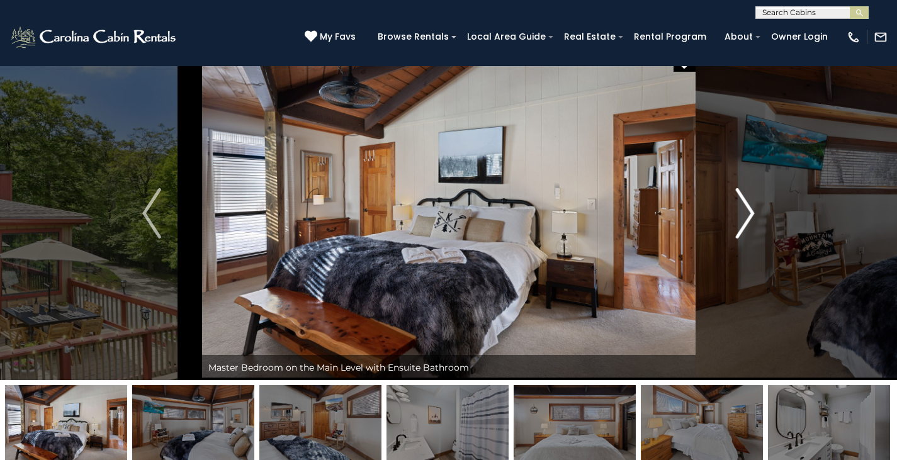
click at [746, 218] on img "Next" at bounding box center [745, 213] width 19 height 50
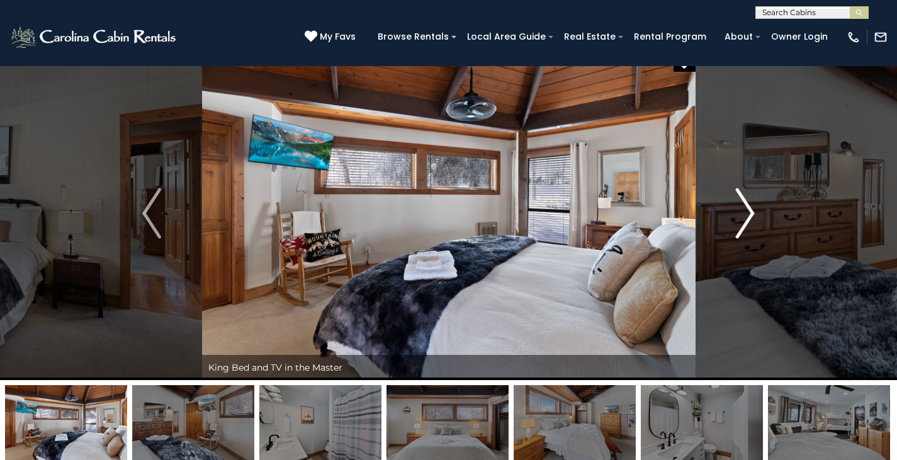
click at [746, 218] on img "Next" at bounding box center [745, 213] width 19 height 50
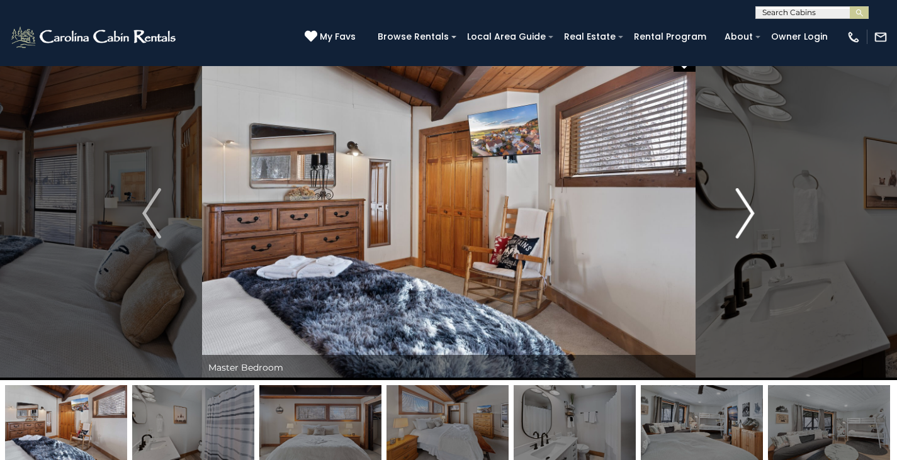
click at [746, 218] on img "Next" at bounding box center [745, 213] width 19 height 50
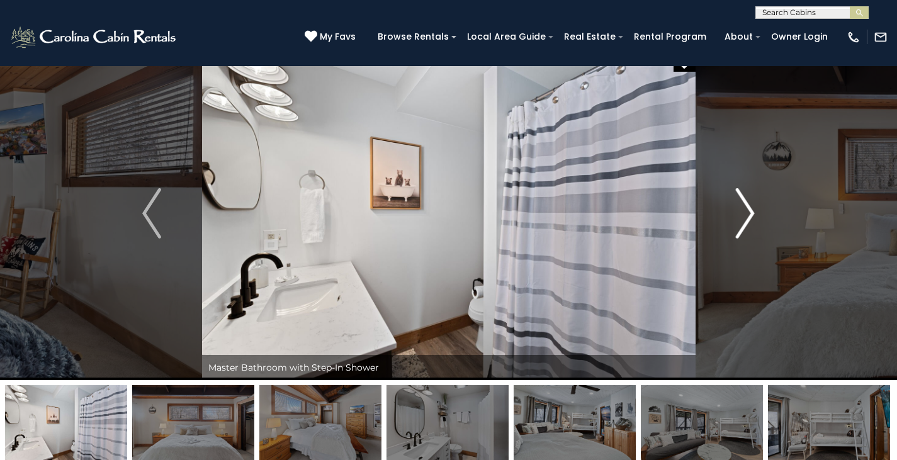
click at [746, 218] on img "Next" at bounding box center [745, 213] width 19 height 50
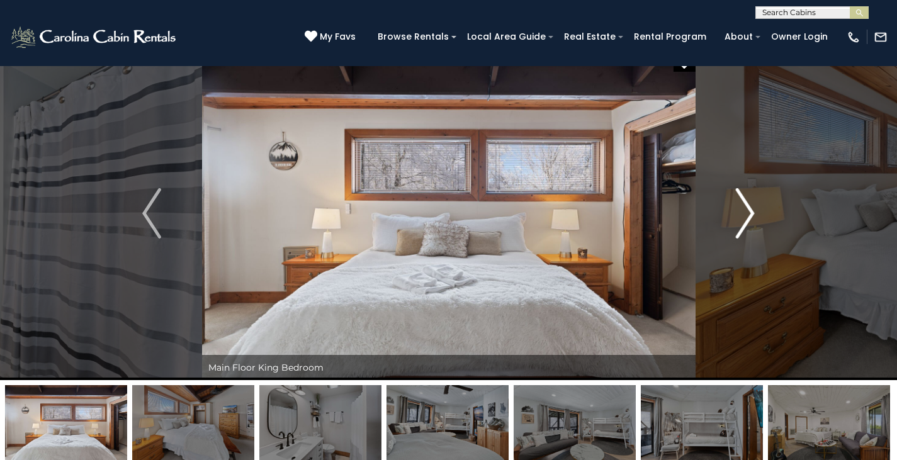
click at [746, 218] on img "Next" at bounding box center [745, 213] width 19 height 50
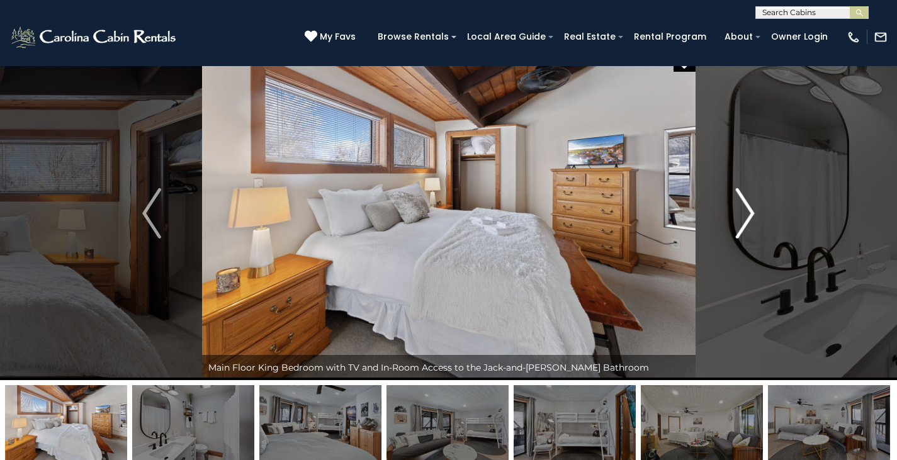
click at [746, 218] on img "Next" at bounding box center [745, 213] width 19 height 50
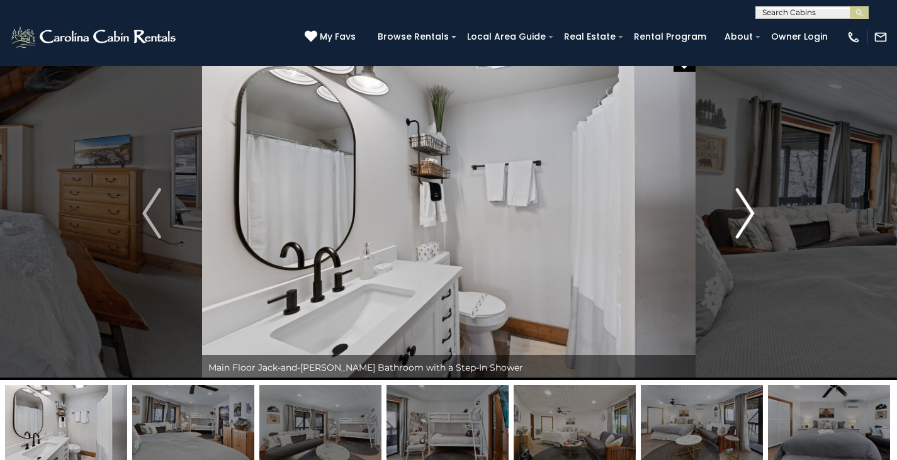
click at [746, 218] on img "Next" at bounding box center [745, 213] width 19 height 50
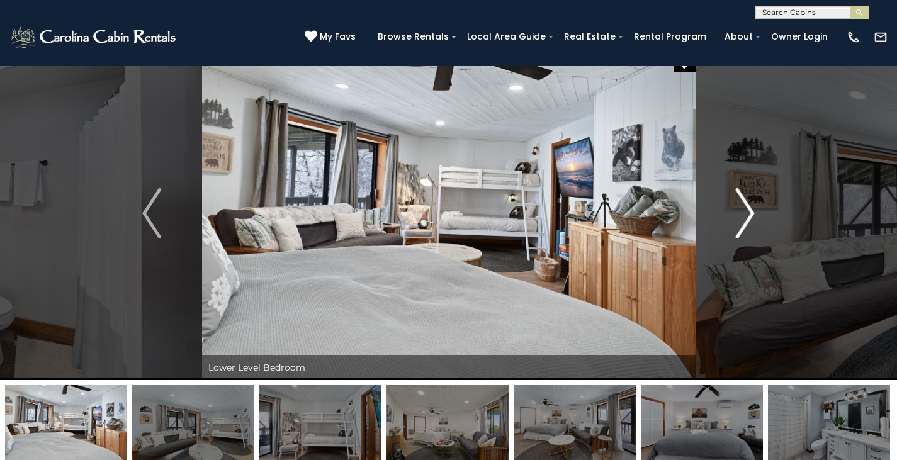
click at [746, 218] on img "Next" at bounding box center [745, 213] width 19 height 50
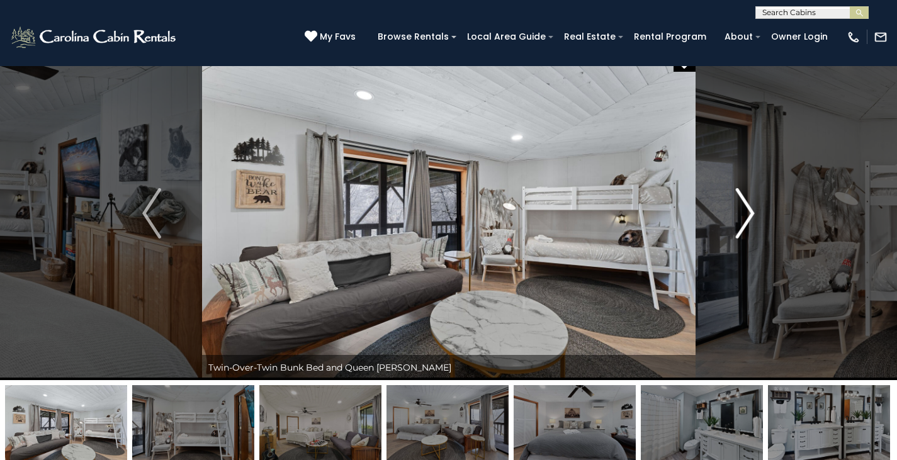
click at [746, 218] on img "Next" at bounding box center [745, 213] width 19 height 50
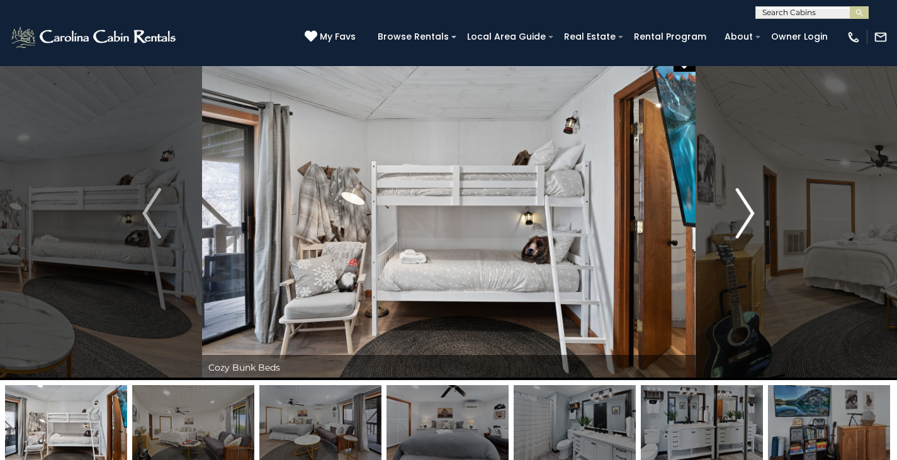
click at [746, 218] on img "Next" at bounding box center [745, 213] width 19 height 50
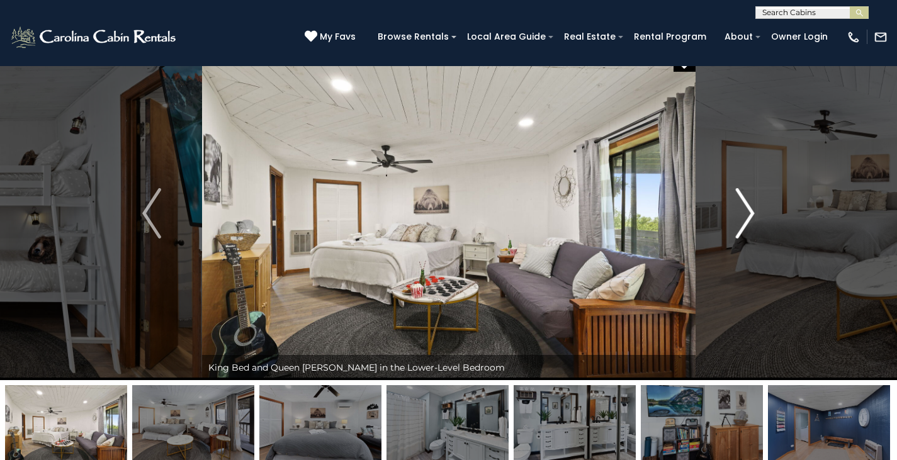
click at [746, 218] on img "Next" at bounding box center [745, 213] width 19 height 50
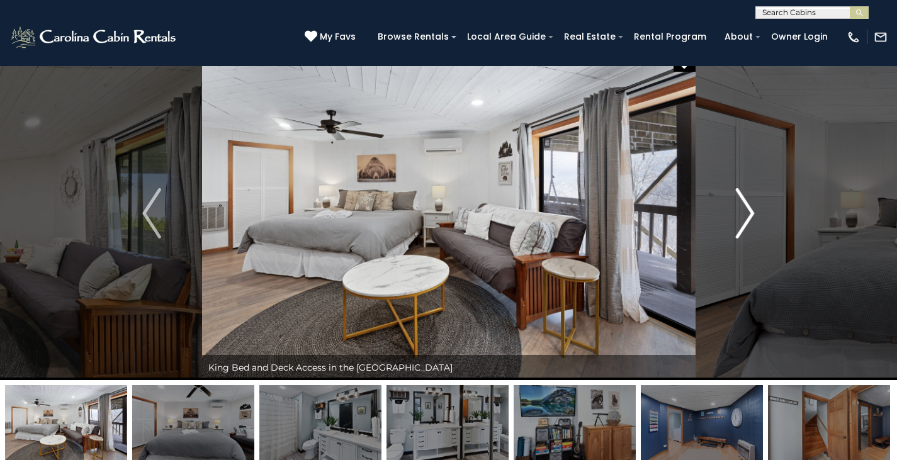
click at [746, 218] on img "Next" at bounding box center [745, 213] width 19 height 50
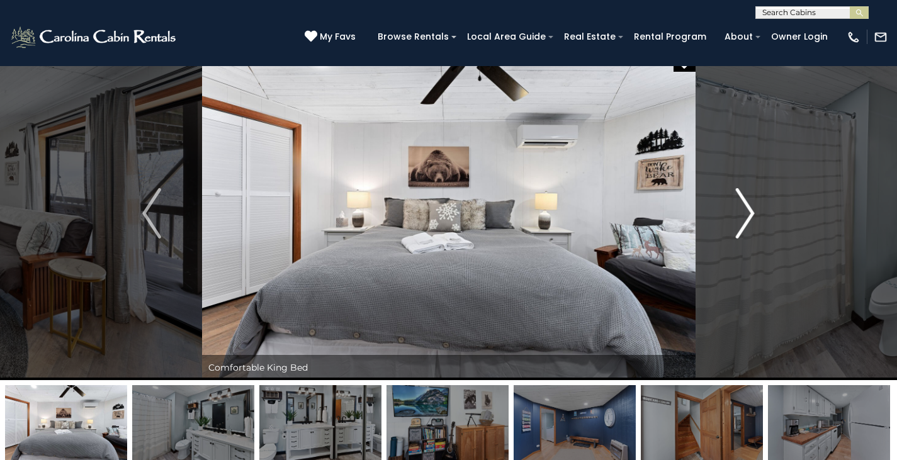
click at [746, 218] on img "Next" at bounding box center [745, 213] width 19 height 50
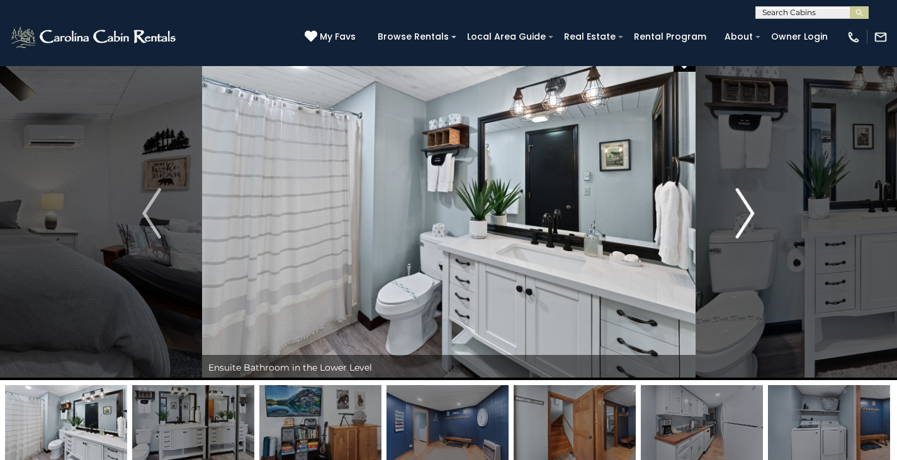
click at [746, 218] on img "Next" at bounding box center [745, 213] width 19 height 50
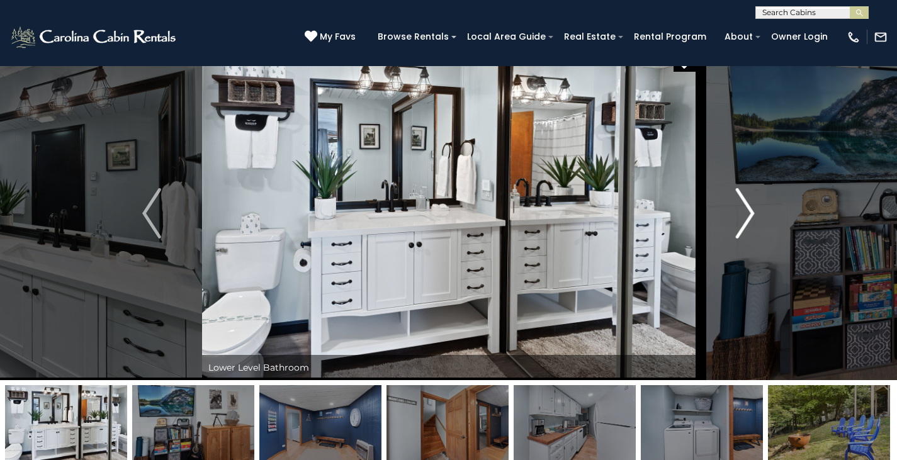
click at [746, 218] on img "Next" at bounding box center [745, 213] width 19 height 50
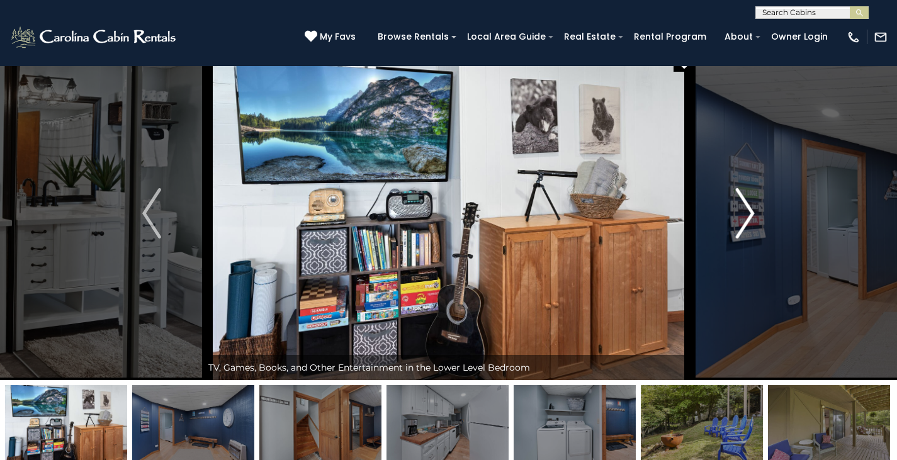
click at [740, 224] on img "Next" at bounding box center [745, 213] width 19 height 50
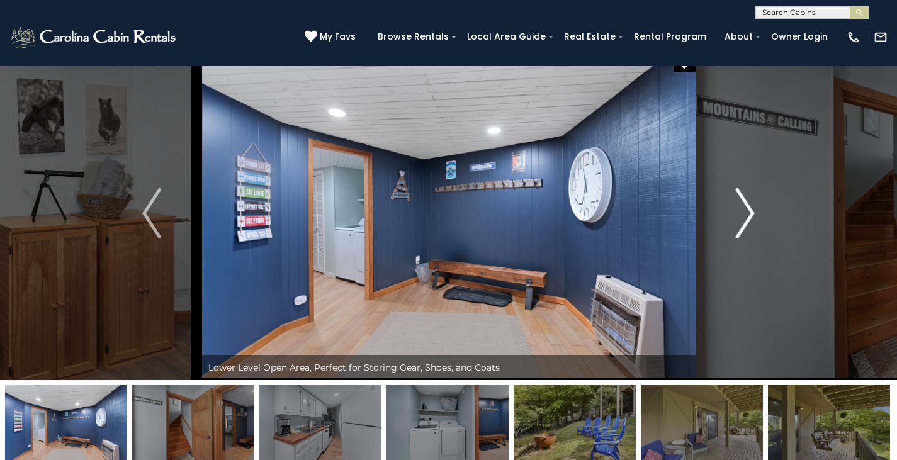
click at [740, 224] on img "Next" at bounding box center [745, 213] width 19 height 50
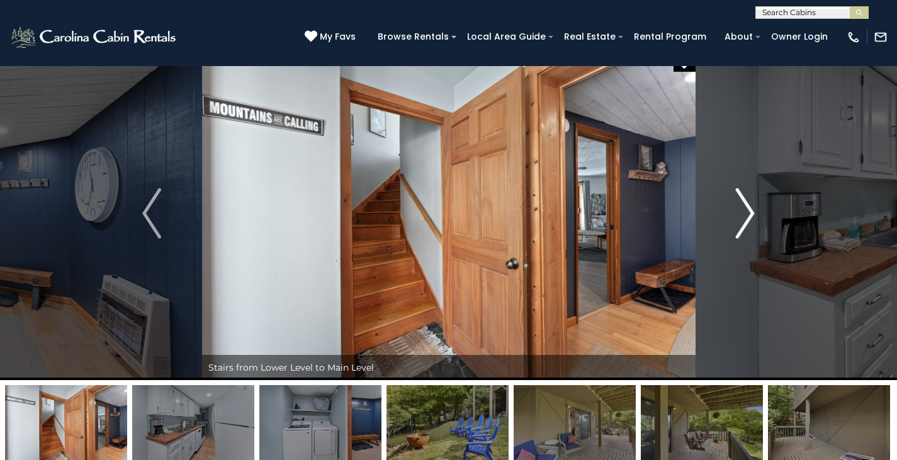
click at [748, 219] on img "Next" at bounding box center [745, 213] width 19 height 50
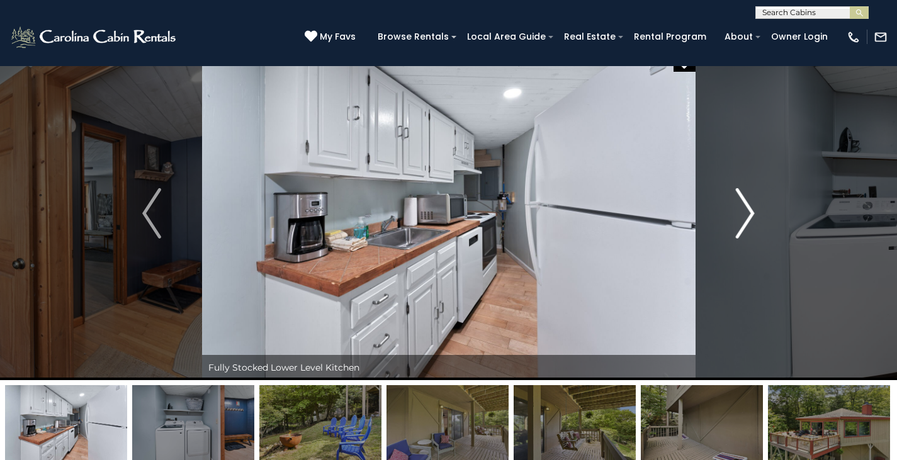
click at [750, 222] on img "Next" at bounding box center [745, 213] width 19 height 50
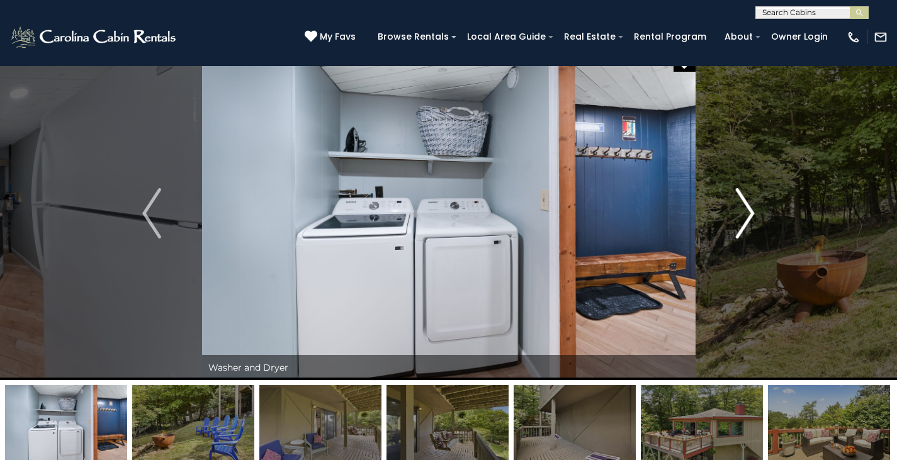
click at [750, 222] on img "Next" at bounding box center [745, 213] width 19 height 50
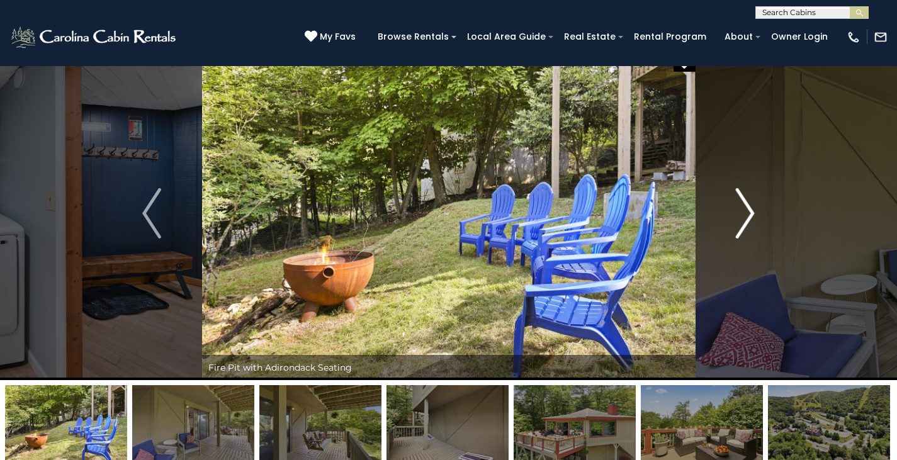
click at [752, 216] on img "Next" at bounding box center [745, 213] width 19 height 50
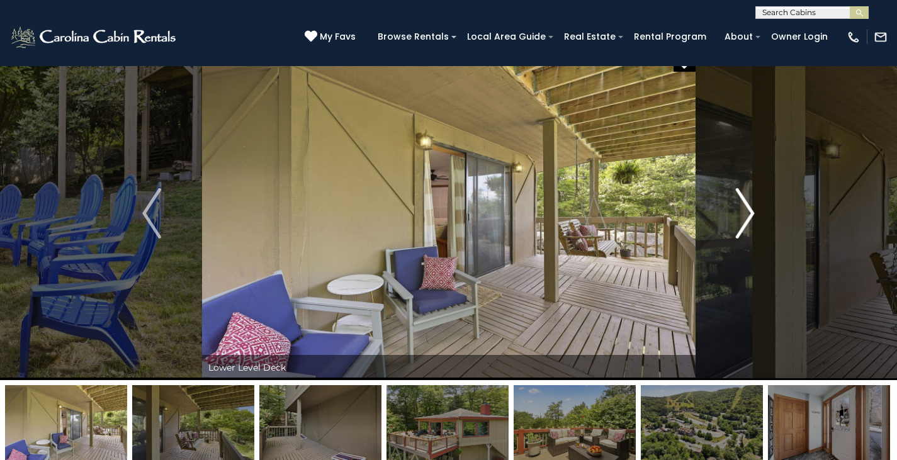
click at [752, 216] on img "Next" at bounding box center [745, 213] width 19 height 50
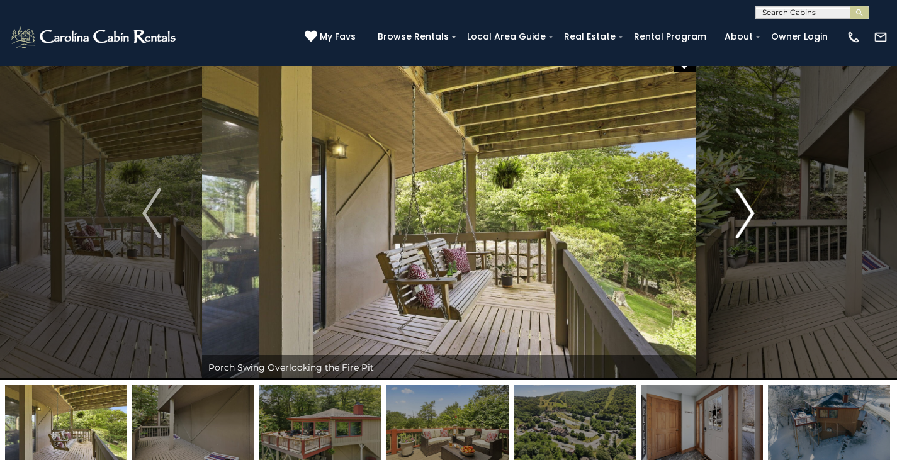
click at [752, 216] on img "Next" at bounding box center [745, 213] width 19 height 50
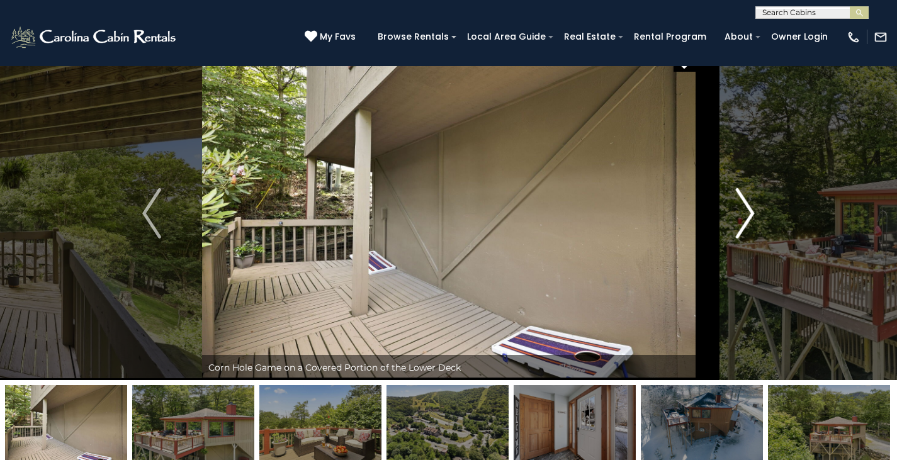
click at [752, 216] on img "Next" at bounding box center [745, 213] width 19 height 50
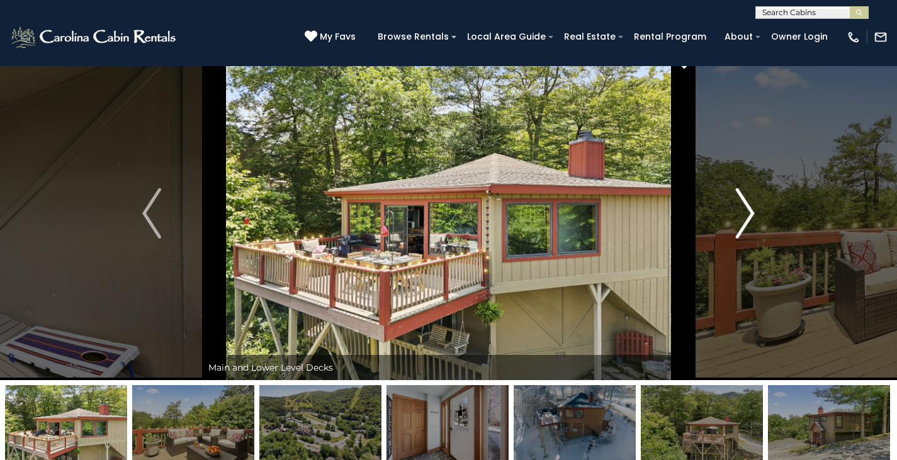
click at [752, 216] on img "Next" at bounding box center [745, 213] width 19 height 50
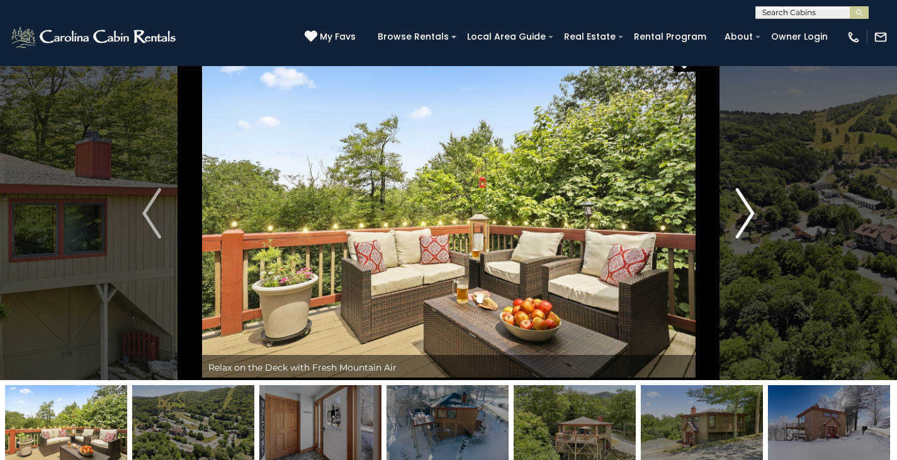
click at [752, 216] on img "Next" at bounding box center [745, 213] width 19 height 50
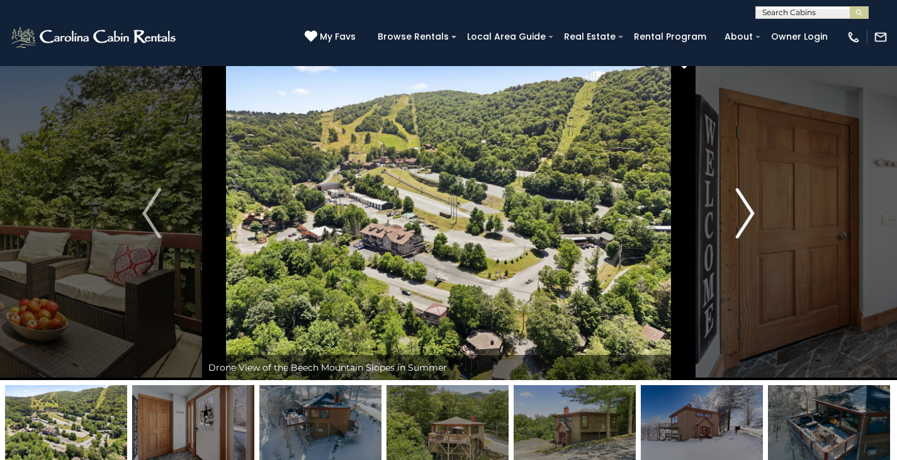
click at [752, 216] on img "Next" at bounding box center [745, 213] width 19 height 50
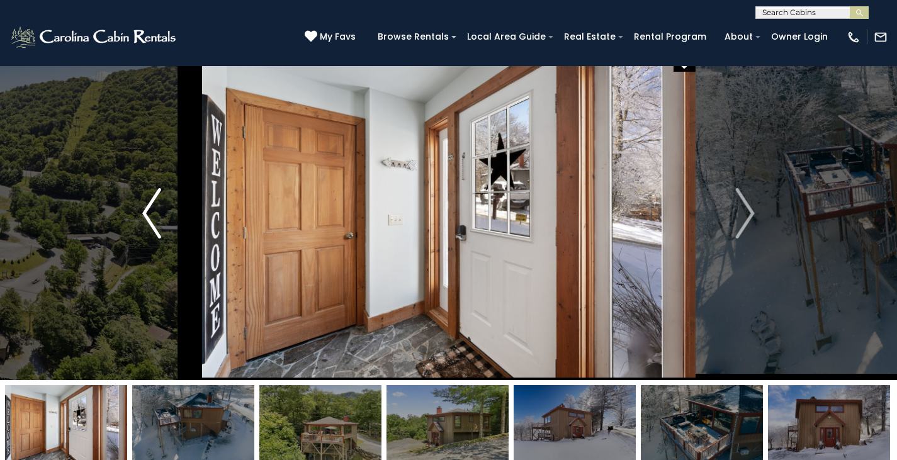
click at [144, 225] on img "Previous" at bounding box center [151, 213] width 19 height 50
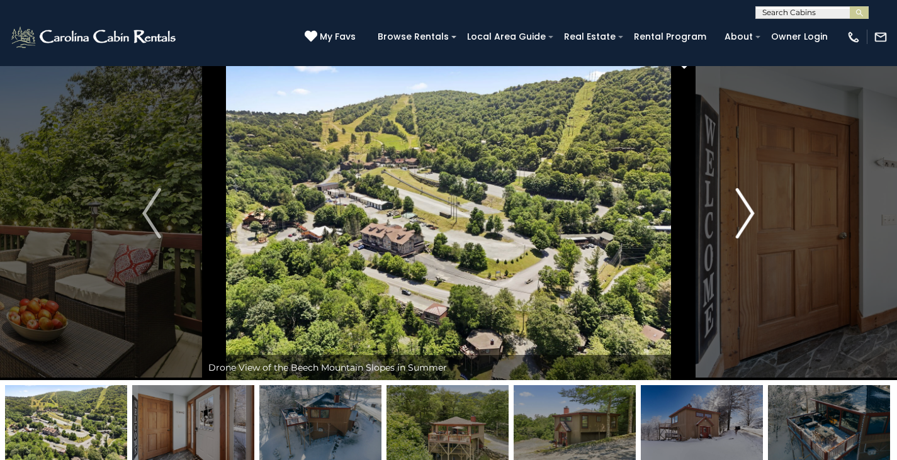
click at [748, 217] on img "Next" at bounding box center [745, 213] width 19 height 50
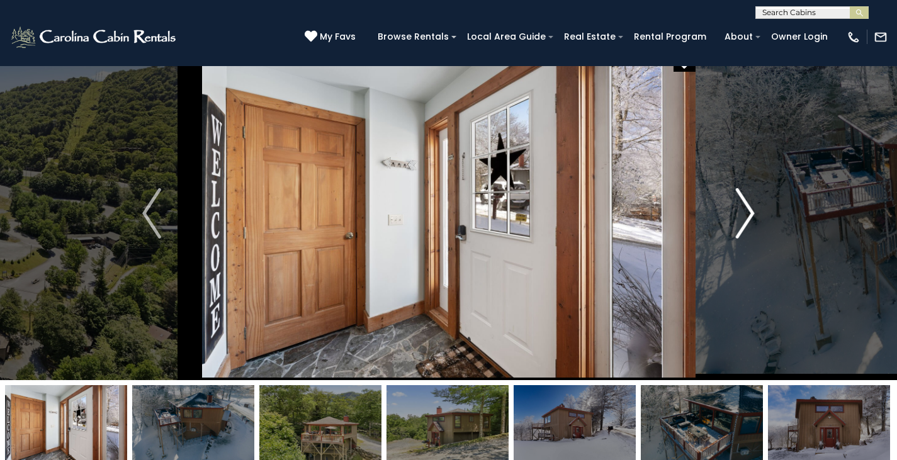
click at [748, 217] on img "Next" at bounding box center [745, 213] width 19 height 50
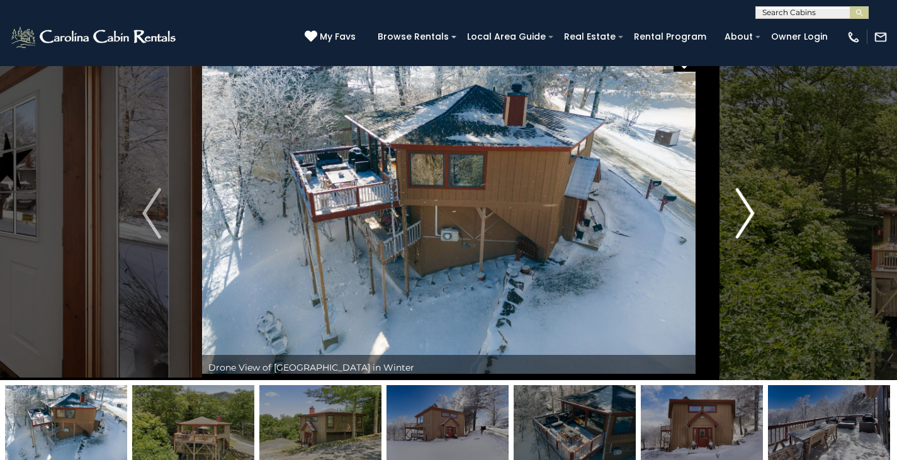
click at [748, 217] on img "Next" at bounding box center [745, 213] width 19 height 50
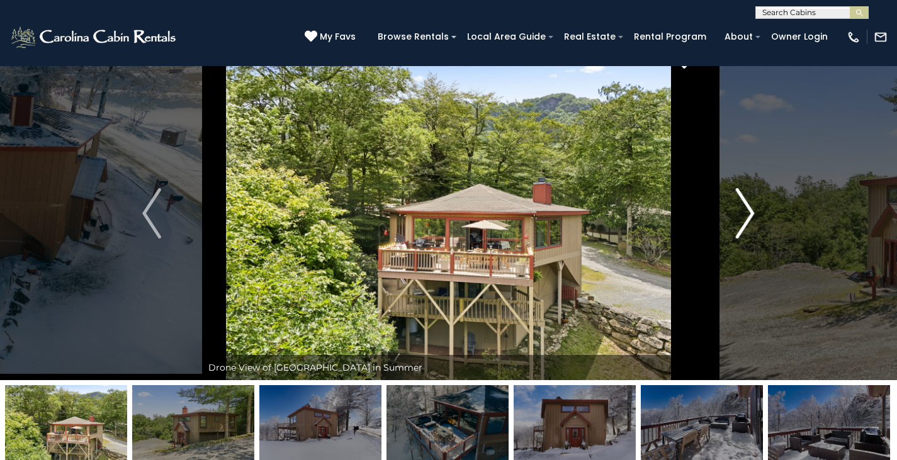
click at [748, 217] on img "Next" at bounding box center [745, 213] width 19 height 50
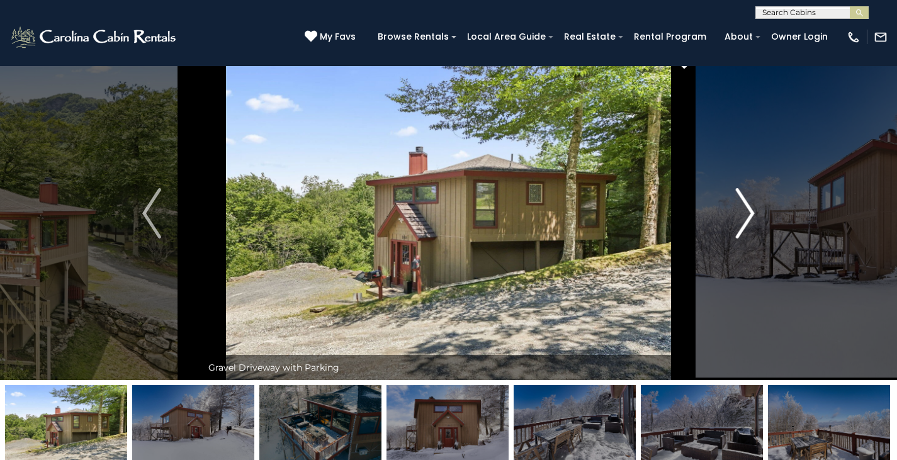
click at [747, 218] on img "Next" at bounding box center [745, 213] width 19 height 50
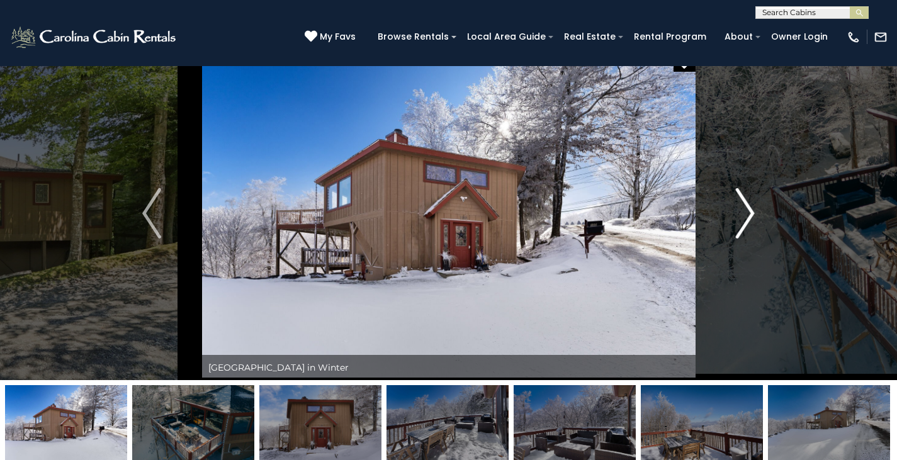
click at [747, 218] on img "Next" at bounding box center [745, 213] width 19 height 50
